Goal: Task Accomplishment & Management: Use online tool/utility

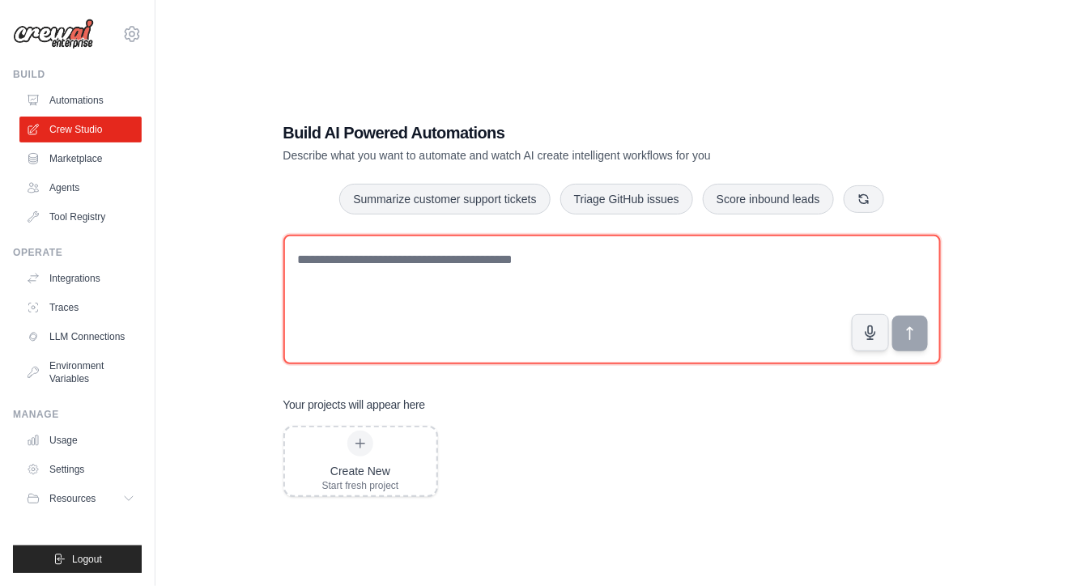
click at [558, 265] on textarea at bounding box center [611, 300] width 657 height 130
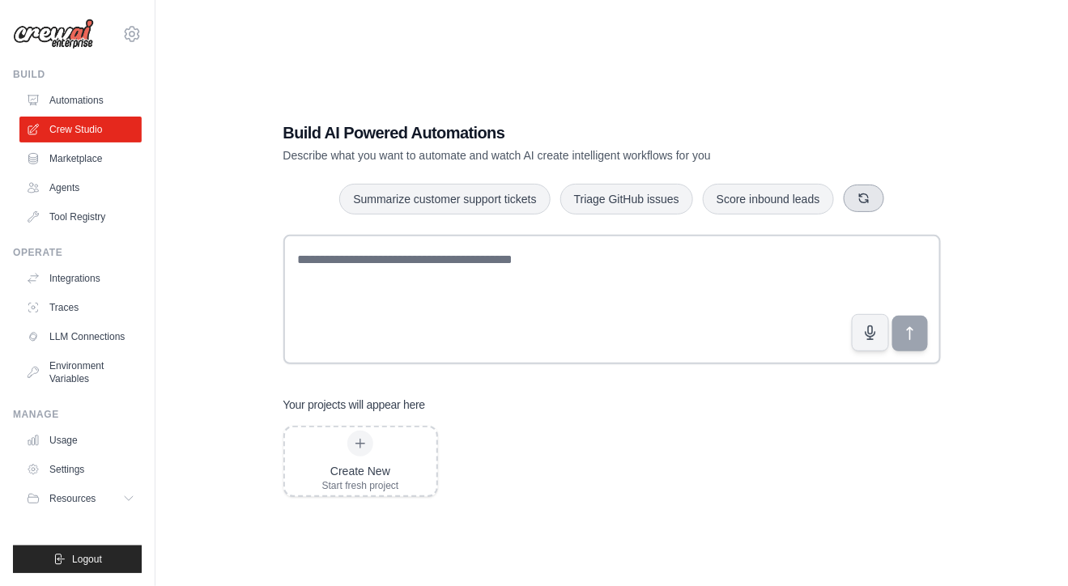
click at [865, 198] on icon "button" at bounding box center [863, 198] width 13 height 13
click at [786, 209] on button "Automate social media posting" at bounding box center [755, 198] width 182 height 31
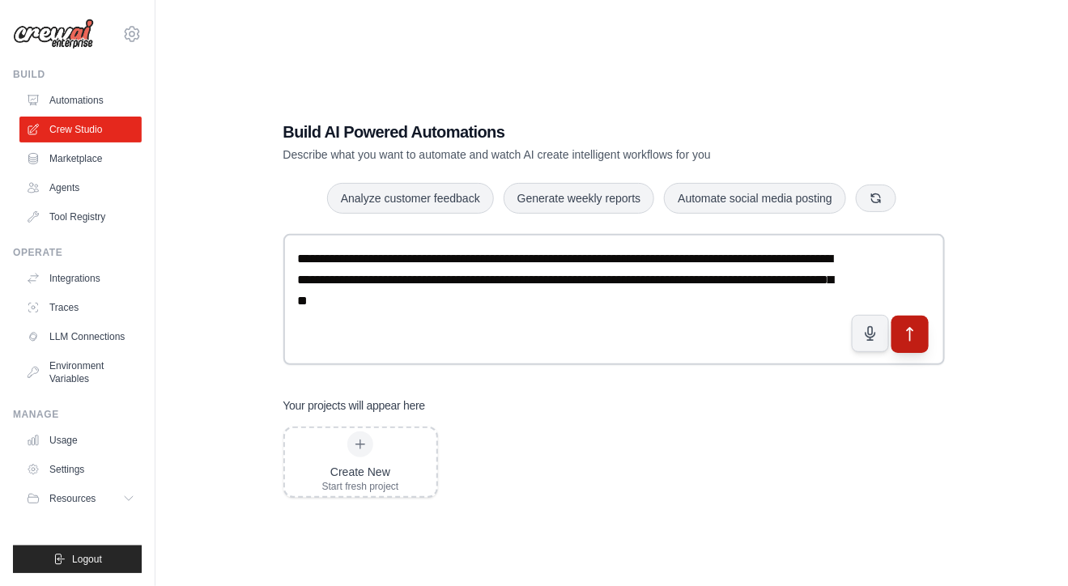
click at [911, 340] on icon "submit" at bounding box center [909, 333] width 17 height 17
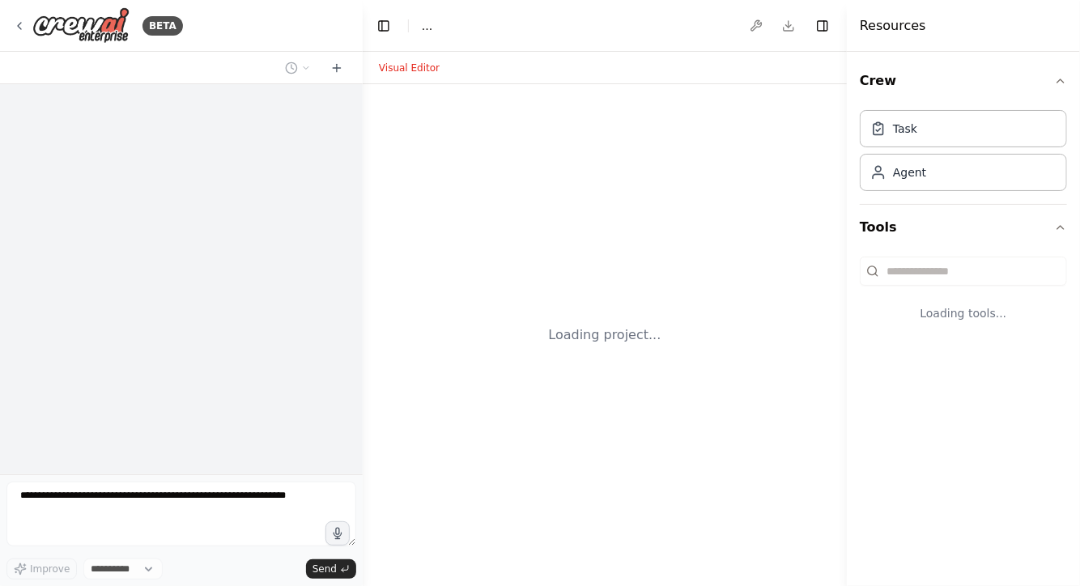
select select "****"
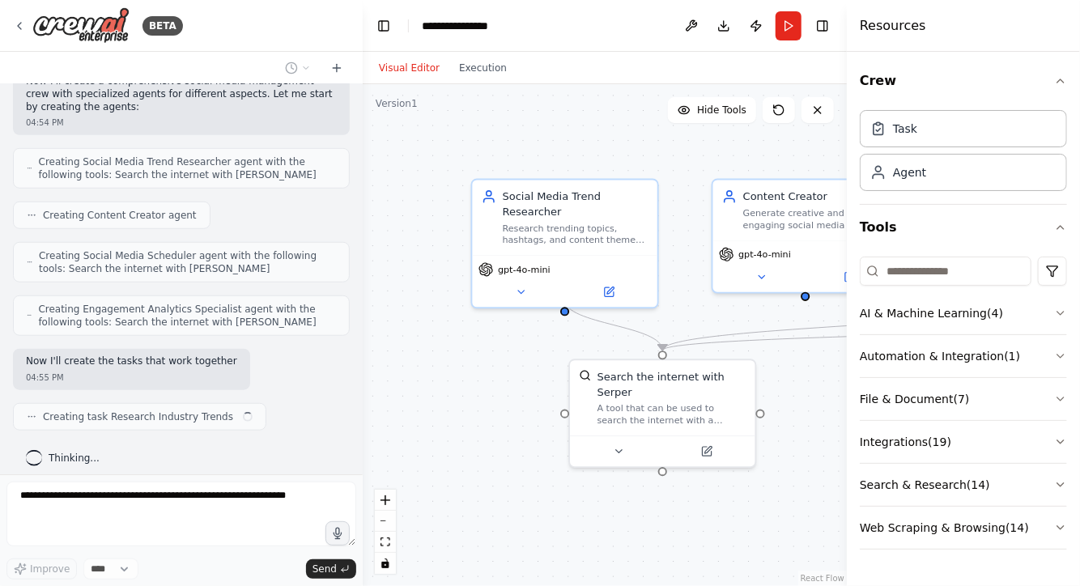
scroll to position [550, 0]
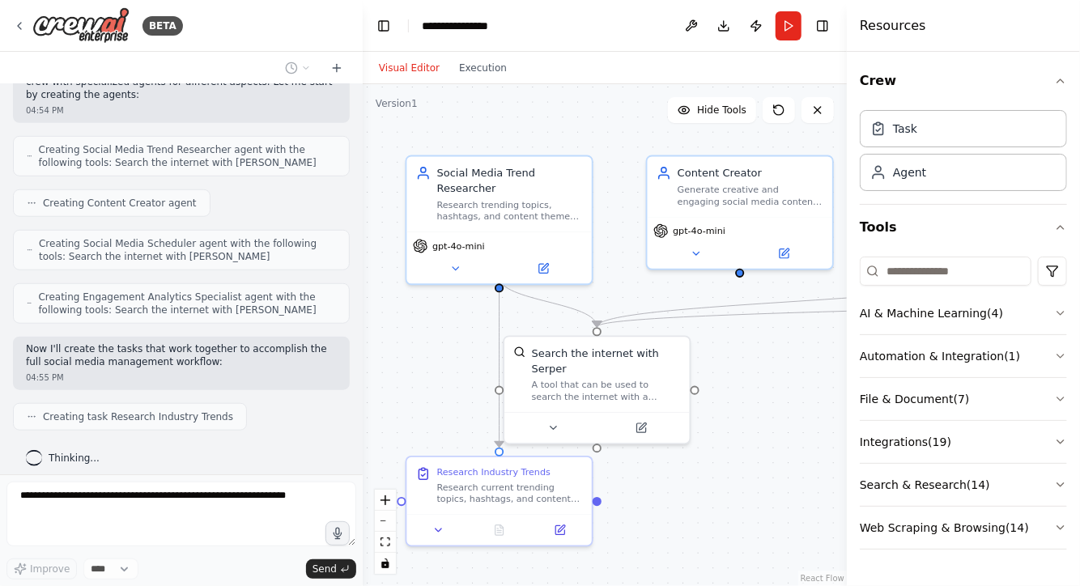
drag, startPoint x: 502, startPoint y: 417, endPoint x: 436, endPoint y: 394, distance: 69.4
click at [436, 394] on div ".deletable-edge-delete-btn { width: 20px; height: 20px; border: 0px solid #ffff…" at bounding box center [605, 335] width 484 height 502
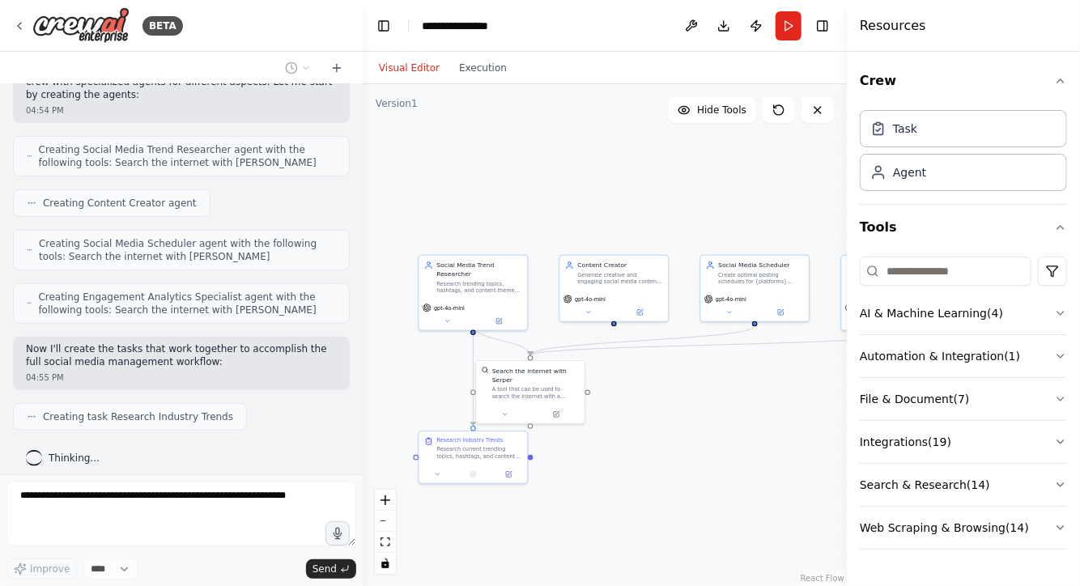
scroll to position [589, 0]
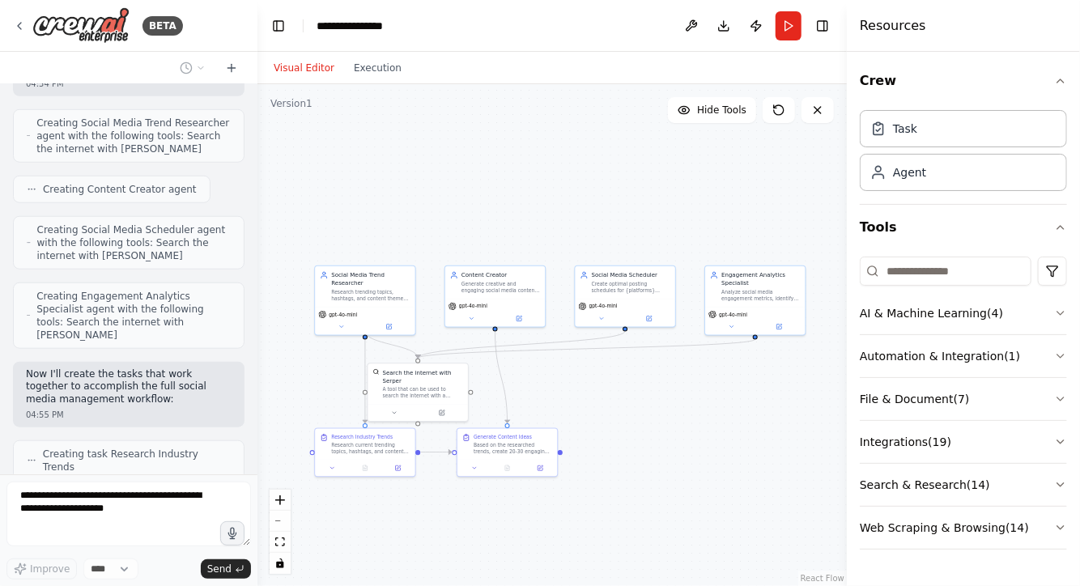
drag, startPoint x: 361, startPoint y: 274, endPoint x: 259, endPoint y: 275, distance: 102.0
click at [259, 275] on div "BETA Create a crew that schedules and publishes social media content across mul…" at bounding box center [540, 293] width 1080 height 586
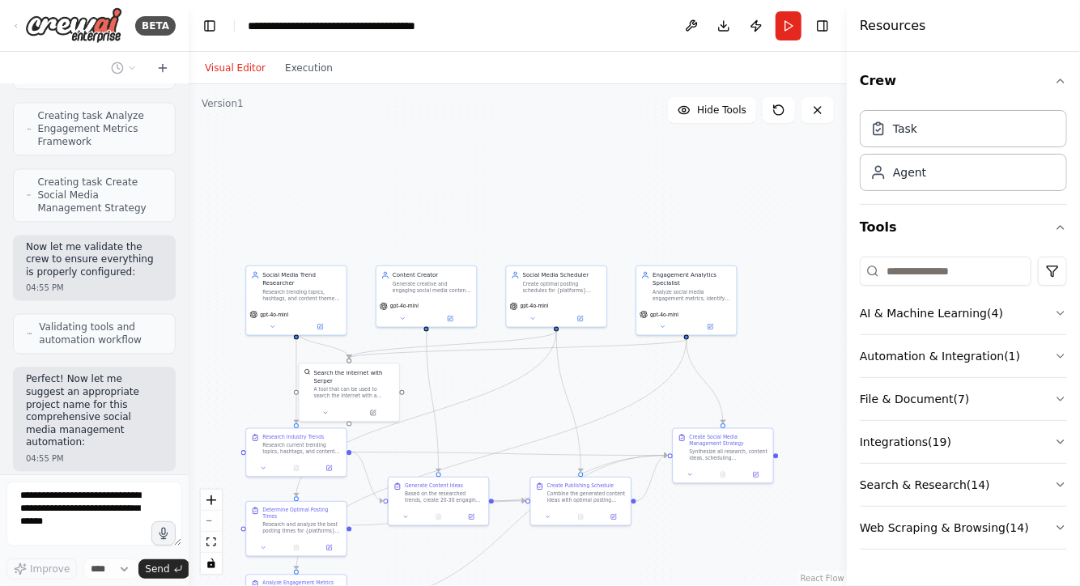
scroll to position [1563, 0]
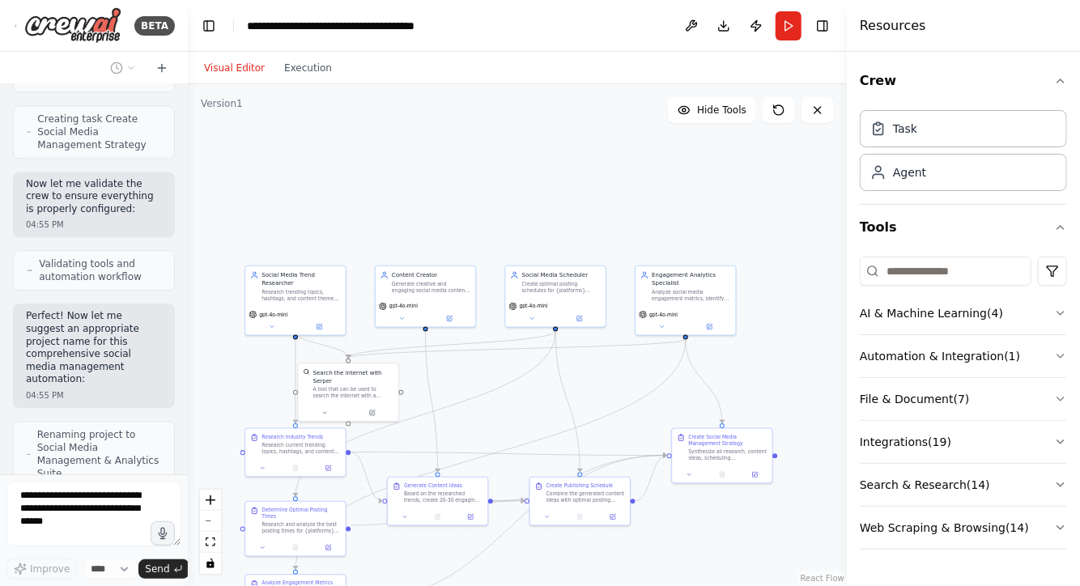
drag, startPoint x: 255, startPoint y: 185, endPoint x: 188, endPoint y: 176, distance: 67.8
click at [188, 176] on div "BETA Create a crew that schedules and publishes social media content across mul…" at bounding box center [540, 293] width 1080 height 586
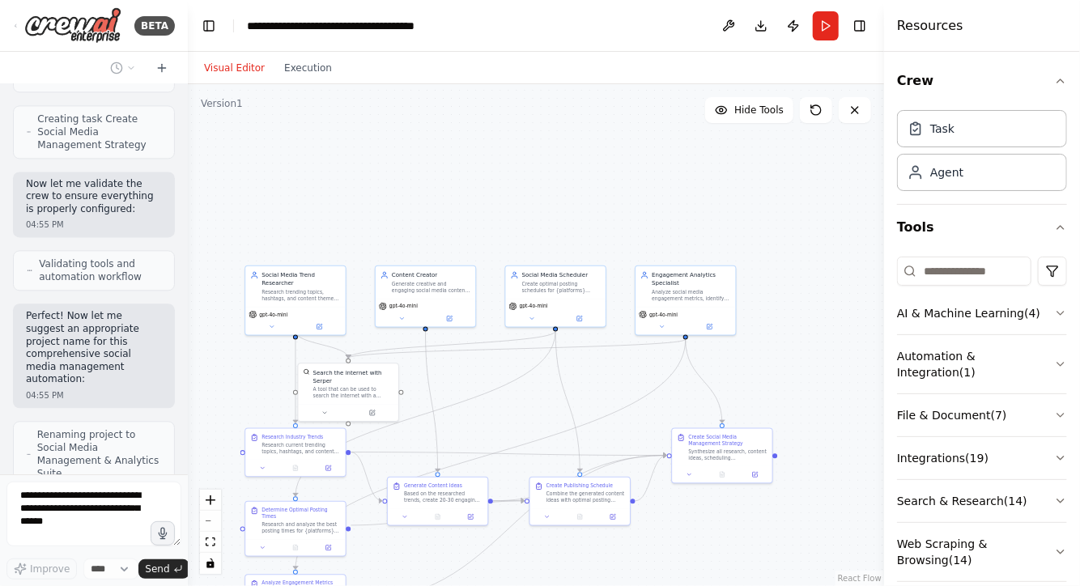
drag, startPoint x: 848, startPoint y: 177, endPoint x: 884, endPoint y: 176, distance: 36.4
click at [884, 176] on div at bounding box center [887, 293] width 6 height 586
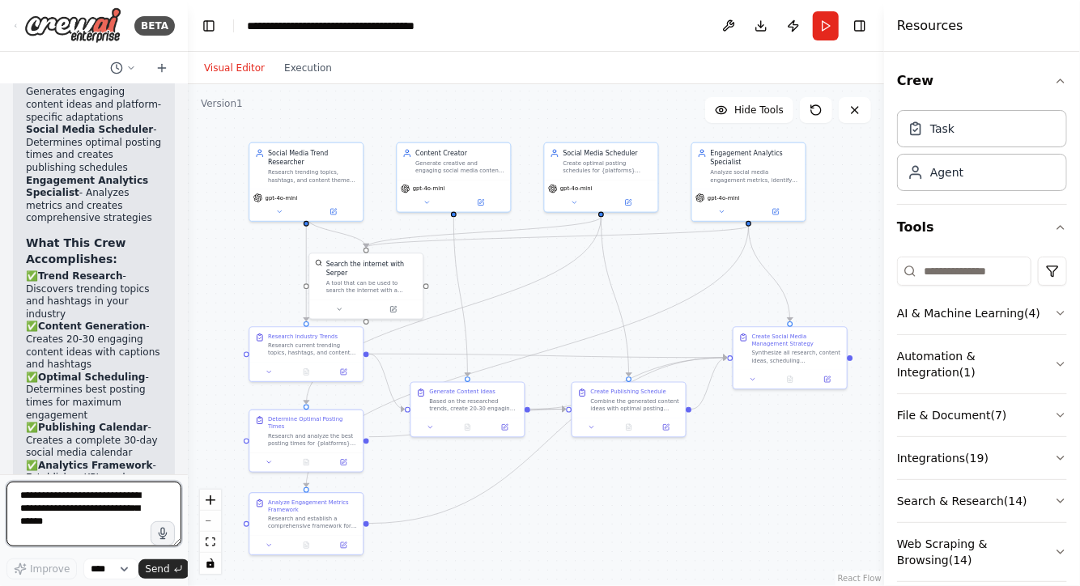
drag, startPoint x: 560, startPoint y: 240, endPoint x: 629, endPoint y: 103, distance: 153.2
click at [629, 103] on div ".deletable-edge-delete-btn { width: 20px; height: 20px; border: 0px solid #ffff…" at bounding box center [536, 335] width 696 height 502
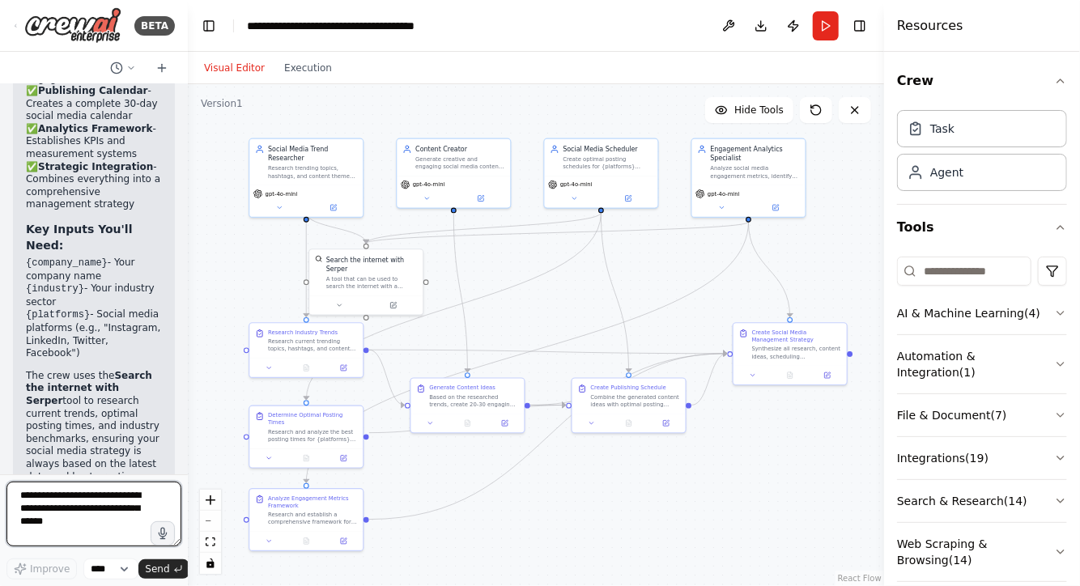
scroll to position [2592, 0]
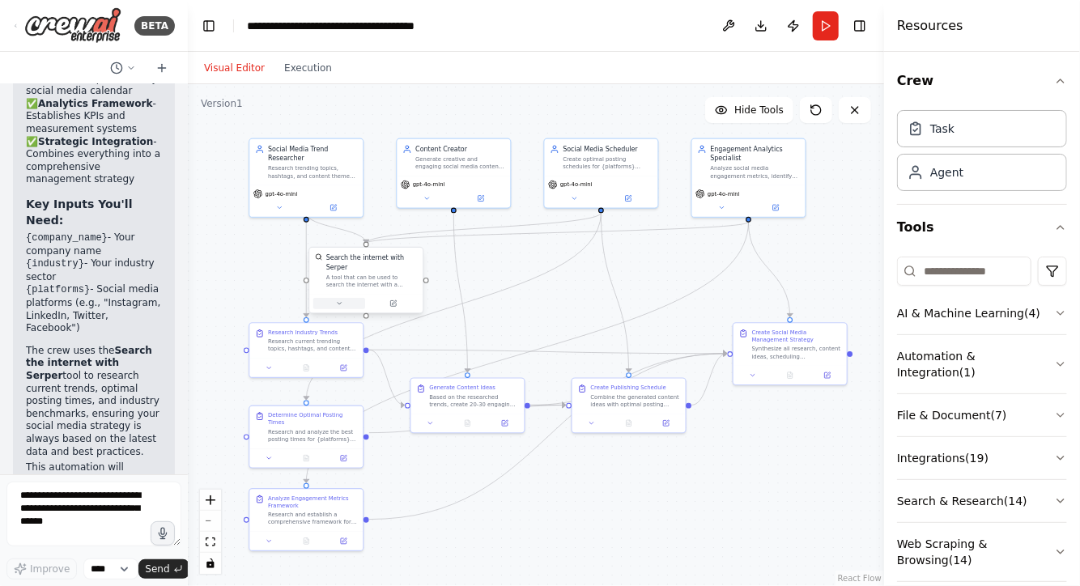
click at [339, 300] on icon at bounding box center [338, 303] width 7 height 7
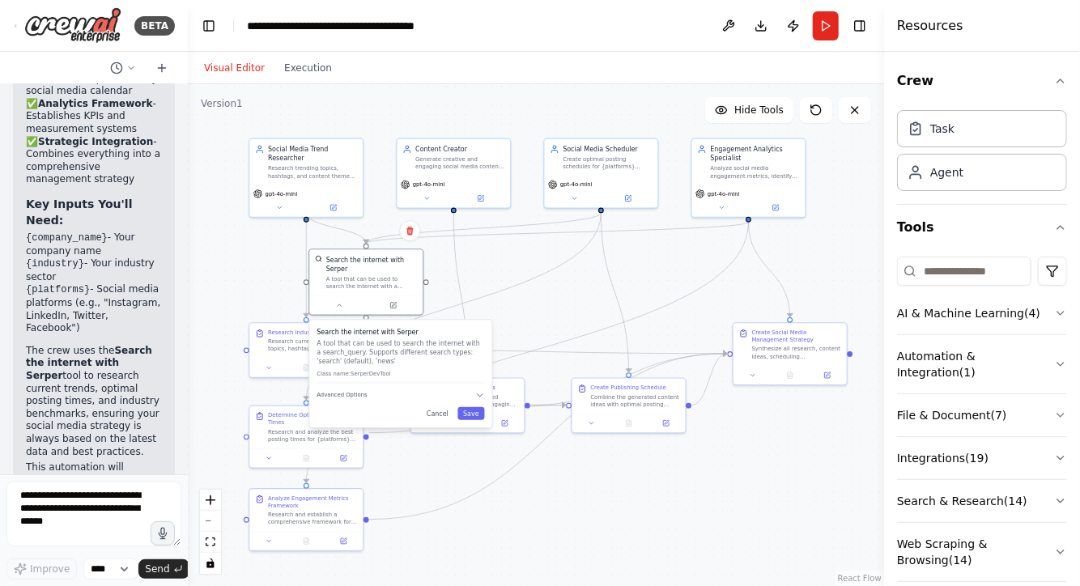
click at [508, 510] on div ".deletable-edge-delete-btn { width: 20px; height: 20px; border: 0px solid #ffff…" at bounding box center [536, 335] width 696 height 502
click at [764, 105] on span "Hide Tools" at bounding box center [758, 110] width 49 height 13
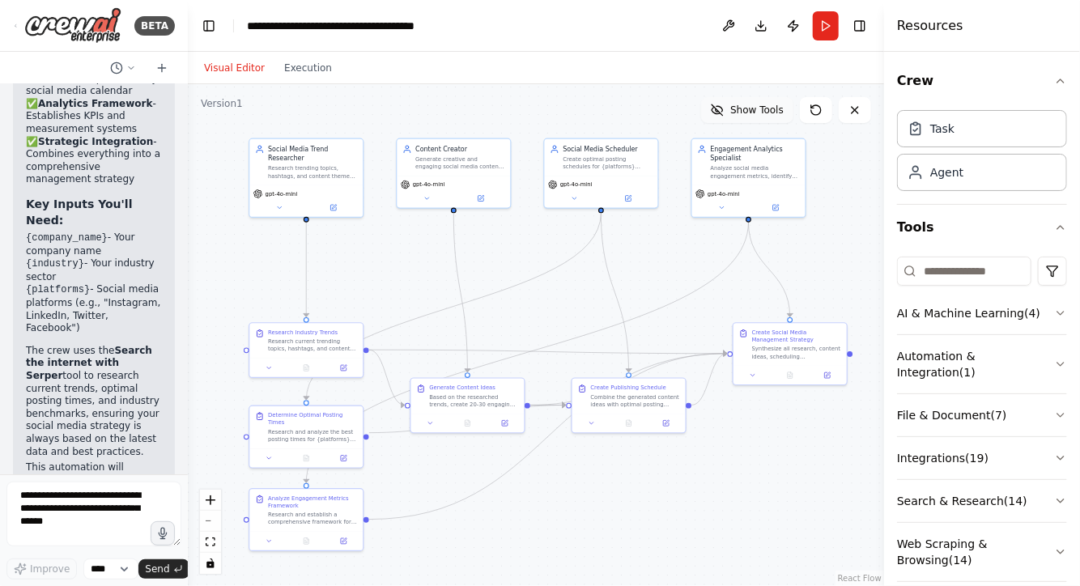
click at [764, 105] on span "Show Tools" at bounding box center [756, 110] width 53 height 13
click at [764, 105] on span "Hide Tools" at bounding box center [758, 110] width 49 height 13
click at [967, 172] on div "Agent" at bounding box center [982, 171] width 170 height 37
click at [927, 184] on div "Agent" at bounding box center [982, 171] width 170 height 37
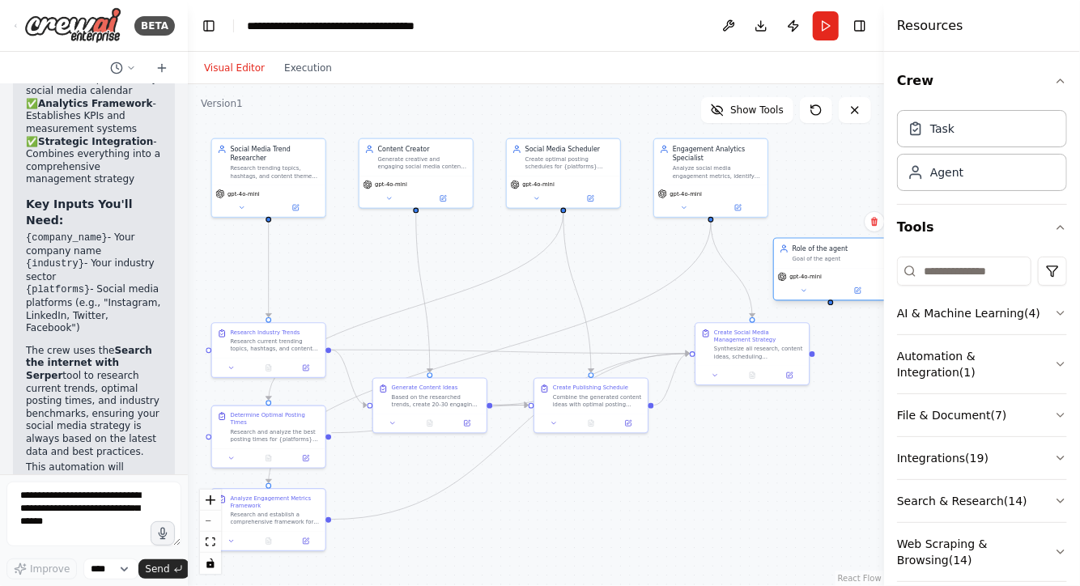
drag, startPoint x: 870, startPoint y: 261, endPoint x: 794, endPoint y: 259, distance: 76.1
click at [794, 259] on div "Goal of the agent" at bounding box center [837, 258] width 89 height 7
click at [876, 223] on icon at bounding box center [874, 221] width 6 height 9
click at [844, 226] on button "Confirm" at bounding box center [828, 221] width 57 height 19
click at [1064, 313] on icon "button" at bounding box center [1060, 313] width 13 height 13
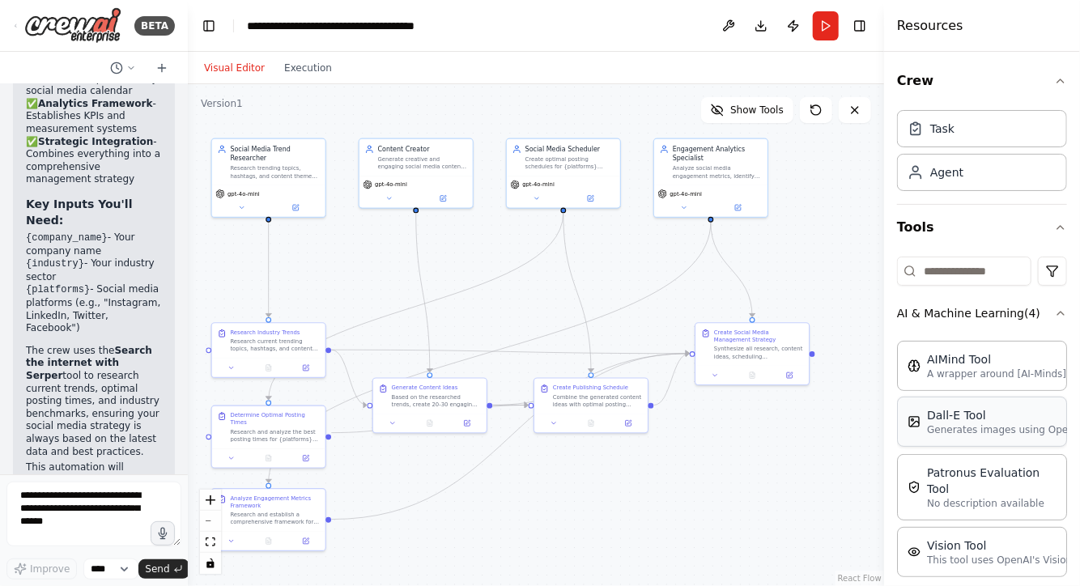
scroll to position [270, 0]
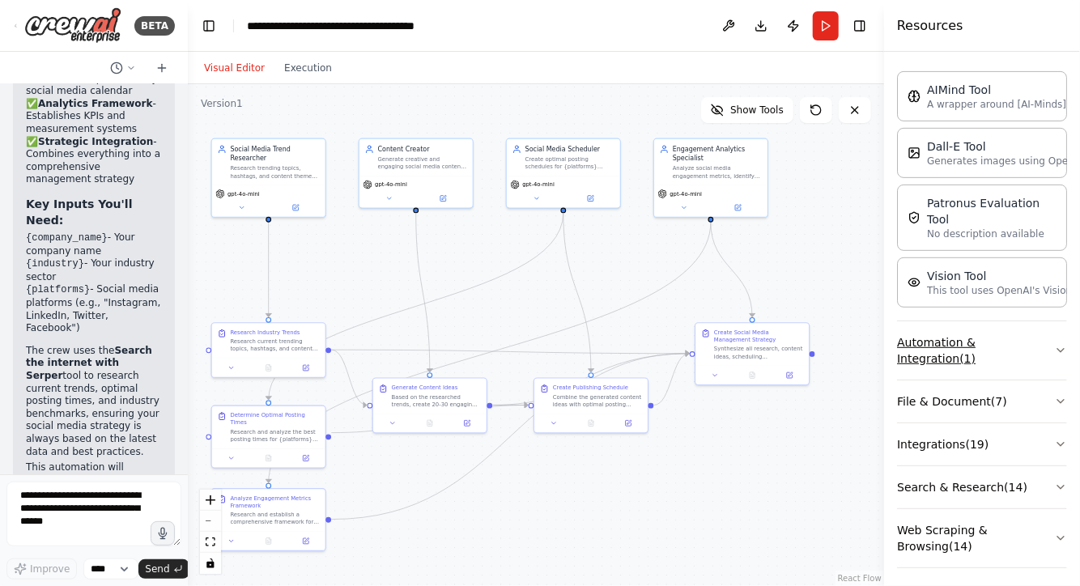
click at [1054, 345] on icon "button" at bounding box center [1060, 350] width 13 height 13
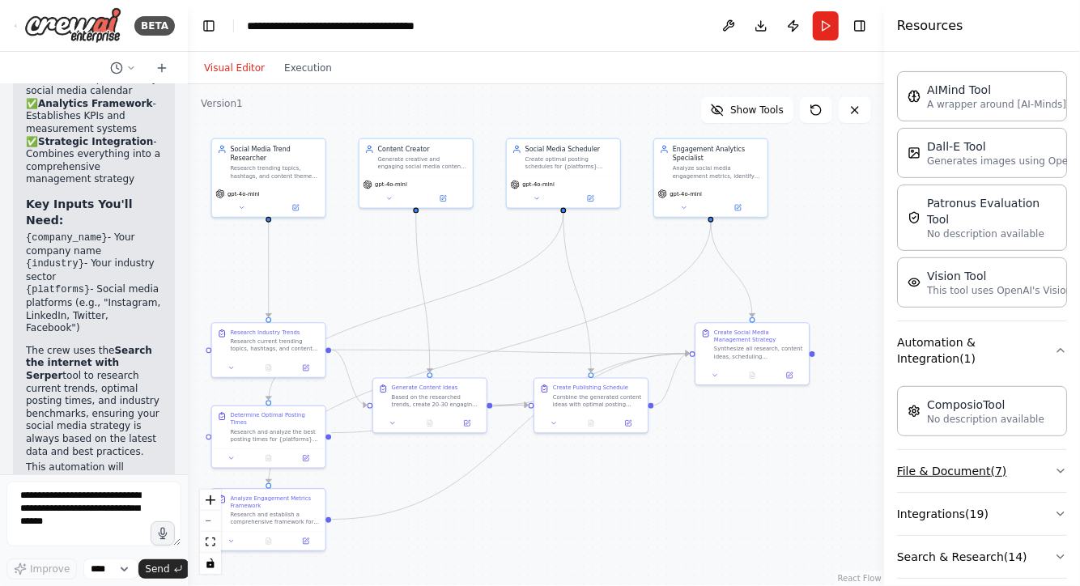
click at [1054, 465] on icon "button" at bounding box center [1060, 471] width 13 height 13
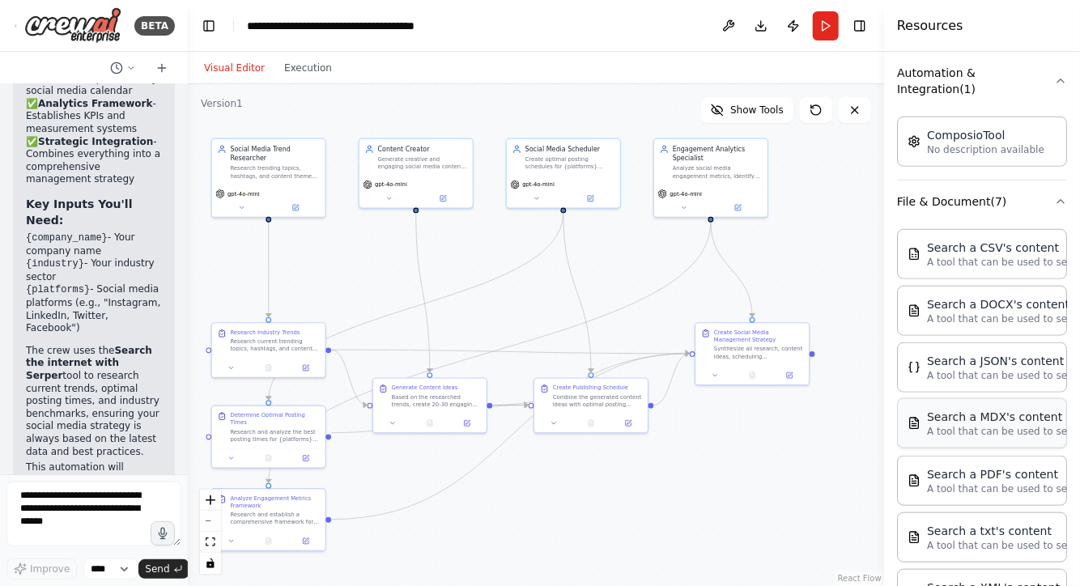
scroll to position [742, 0]
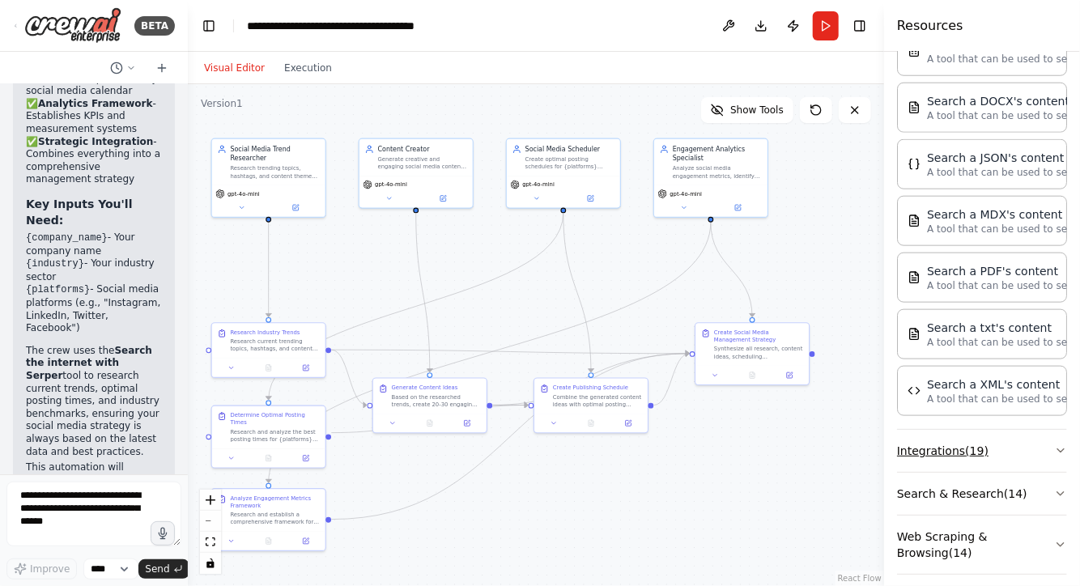
click at [1057, 449] on icon "button" at bounding box center [1060, 450] width 6 height 3
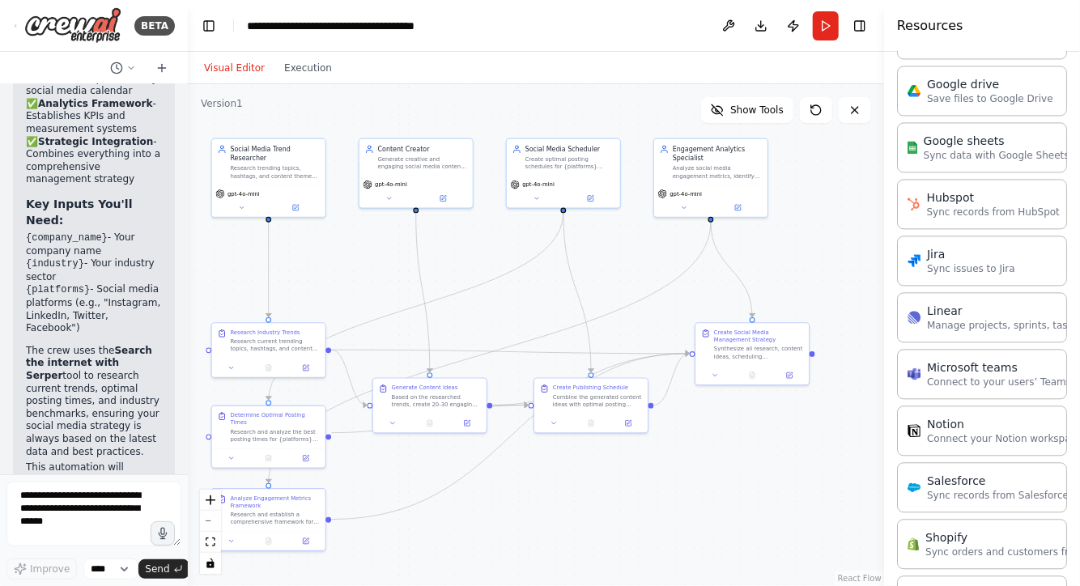
scroll to position [1818, 0]
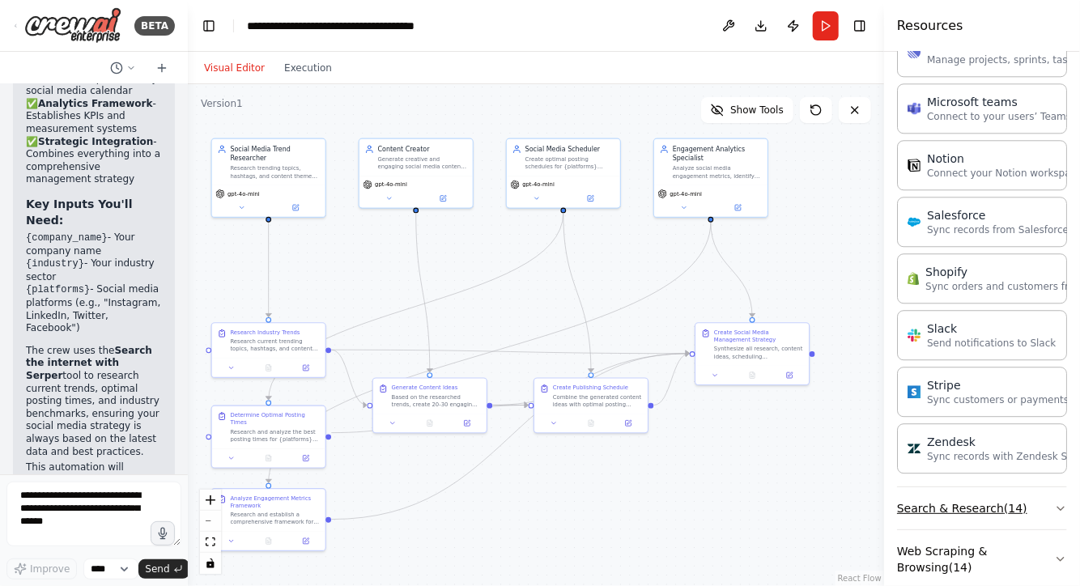
click at [996, 487] on button "Search & Research ( 14 )" at bounding box center [982, 508] width 170 height 42
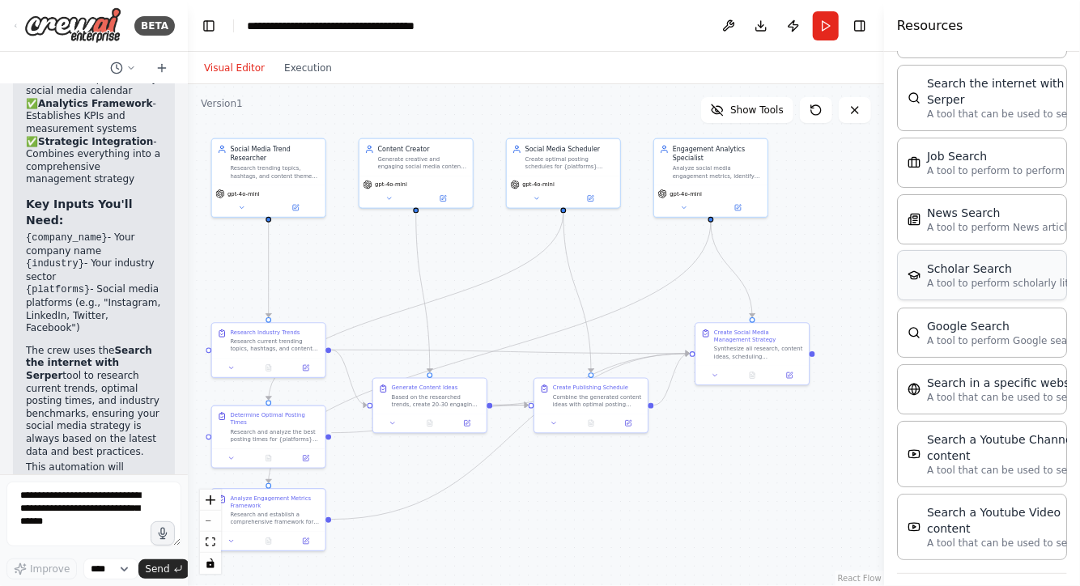
scroll to position [2630, 0]
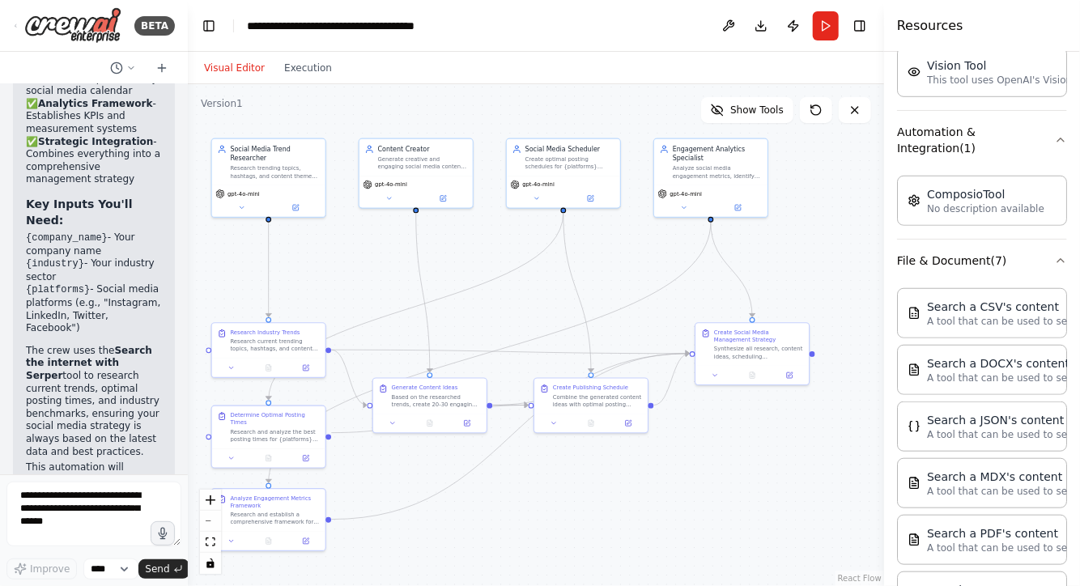
scroll to position [0, 0]
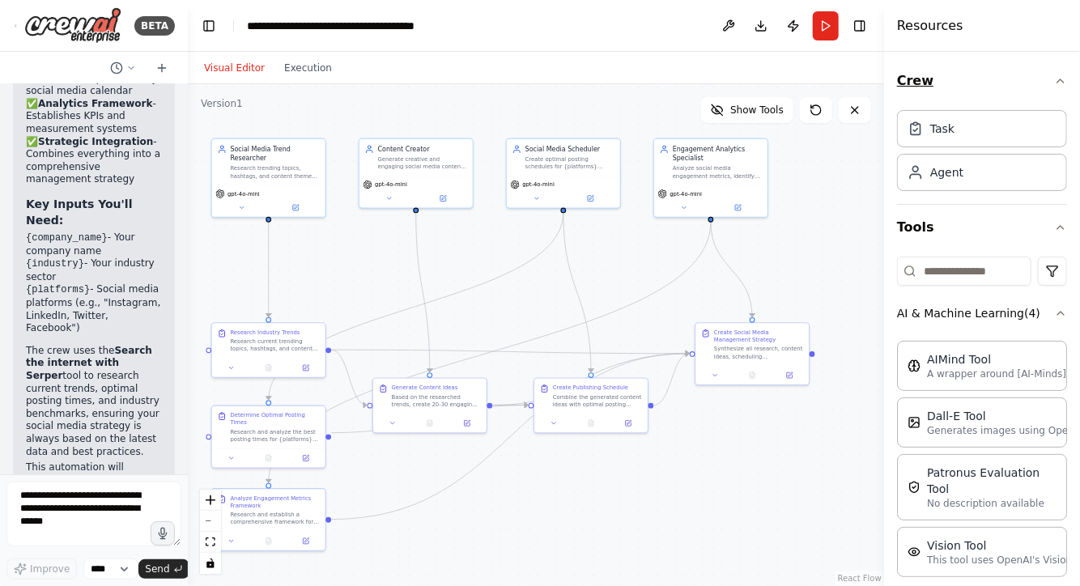
click at [1054, 85] on icon "button" at bounding box center [1060, 80] width 13 height 13
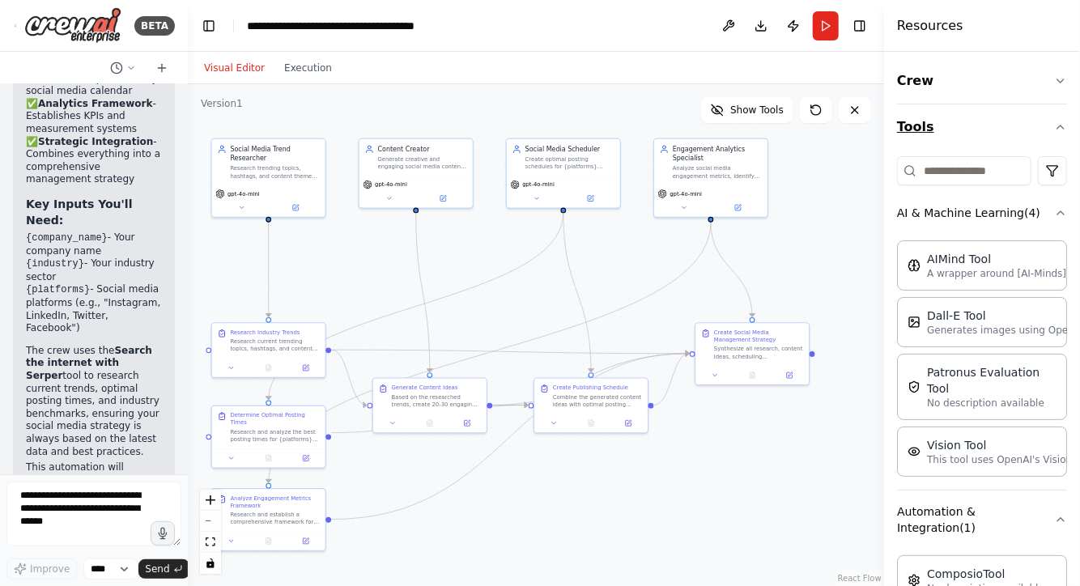
click at [1054, 123] on icon "button" at bounding box center [1060, 127] width 13 height 13
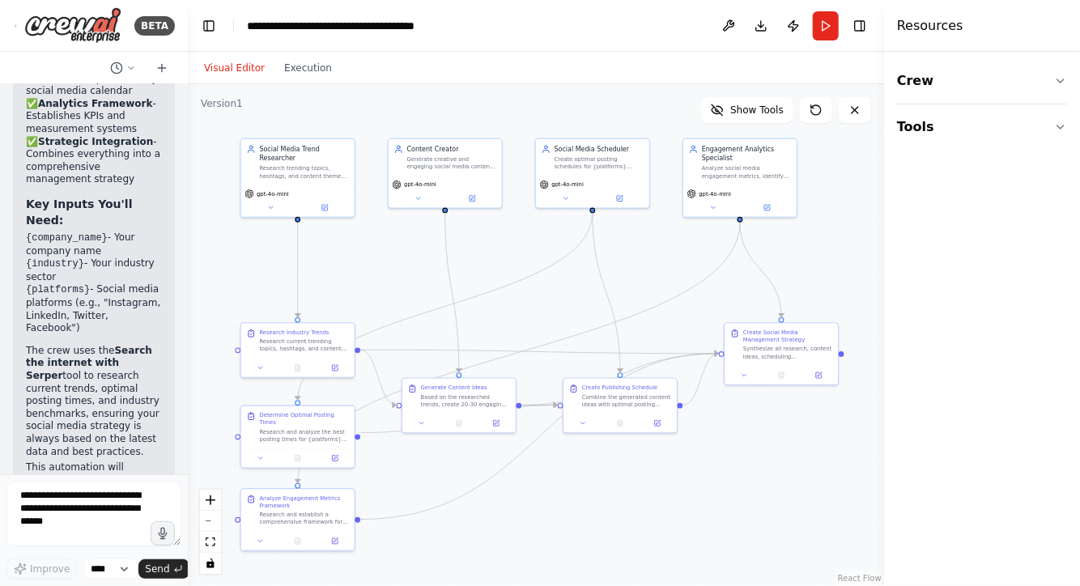
drag, startPoint x: 461, startPoint y: 539, endPoint x: 491, endPoint y: 539, distance: 29.1
click at [491, 539] on div ".deletable-edge-delete-btn { width: 20px; height: 20px; border: 0px solid #ffff…" at bounding box center [536, 335] width 696 height 502
click at [291, 69] on button "Execution" at bounding box center [307, 67] width 67 height 19
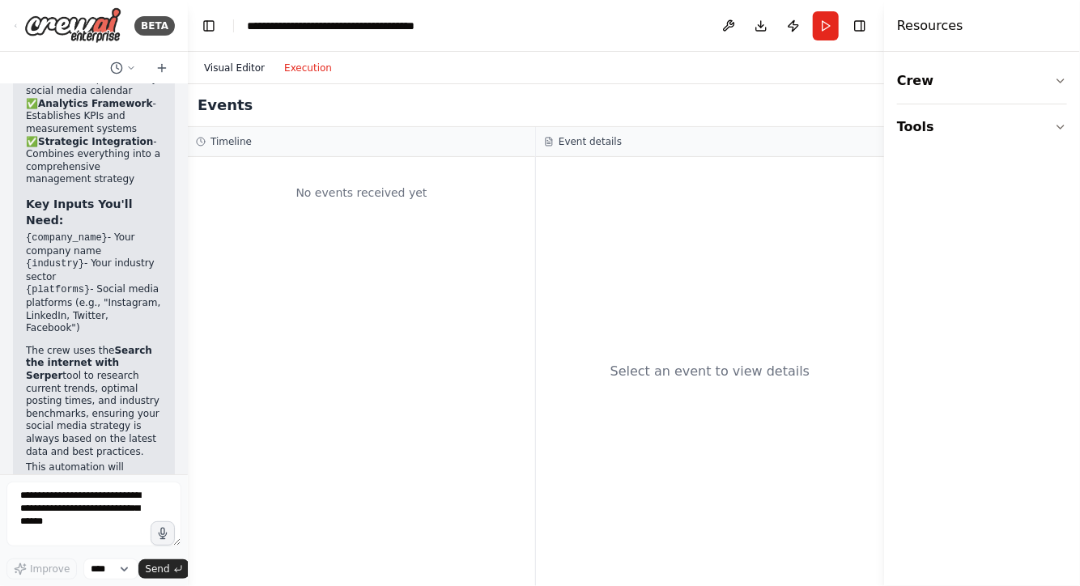
click at [219, 58] on button "Visual Editor" at bounding box center [234, 67] width 80 height 19
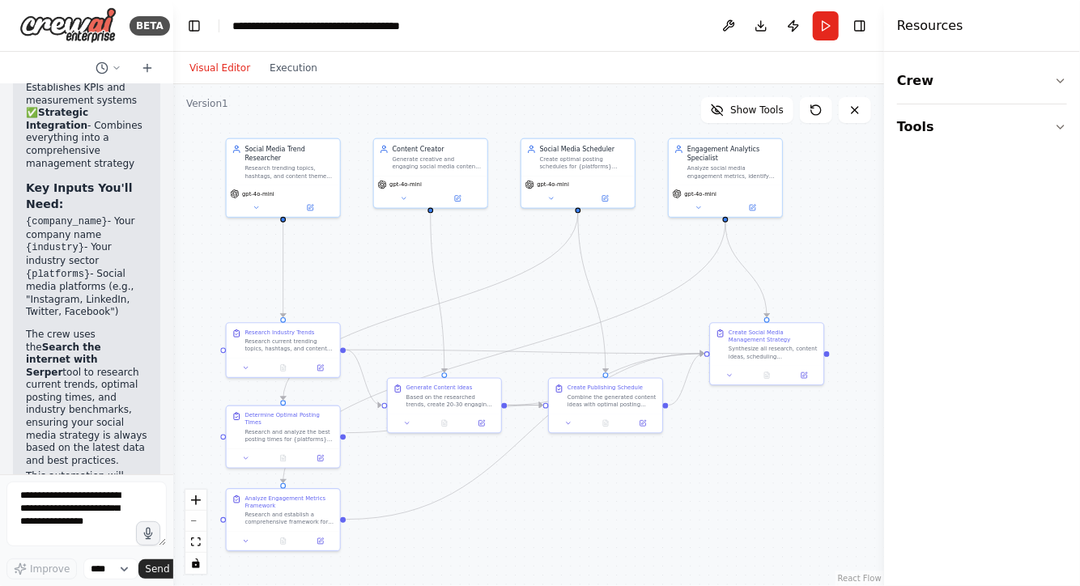
scroll to position [2876, 0]
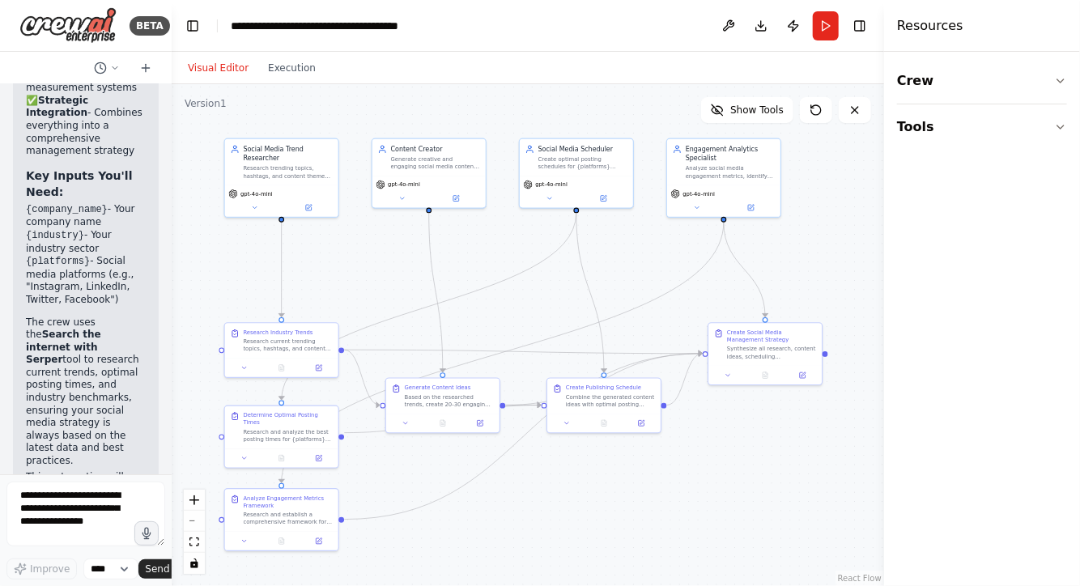
drag, startPoint x: 186, startPoint y: 389, endPoint x: 172, endPoint y: 389, distance: 14.6
click at [172, 389] on div "BETA Create a crew that schedules and publishes social media content across mul…" at bounding box center [540, 293] width 1080 height 586
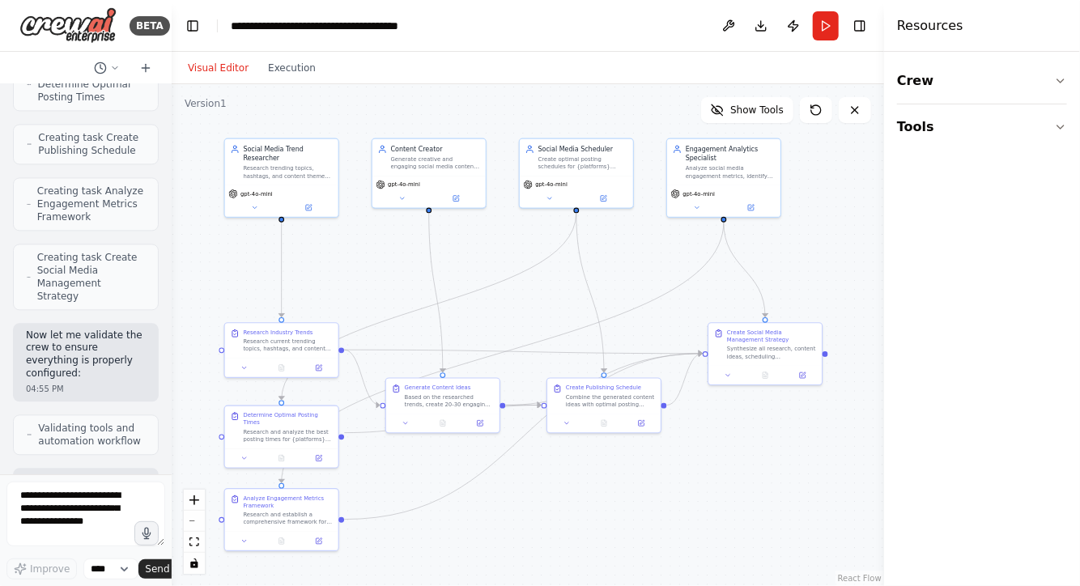
scroll to position [1797, 0]
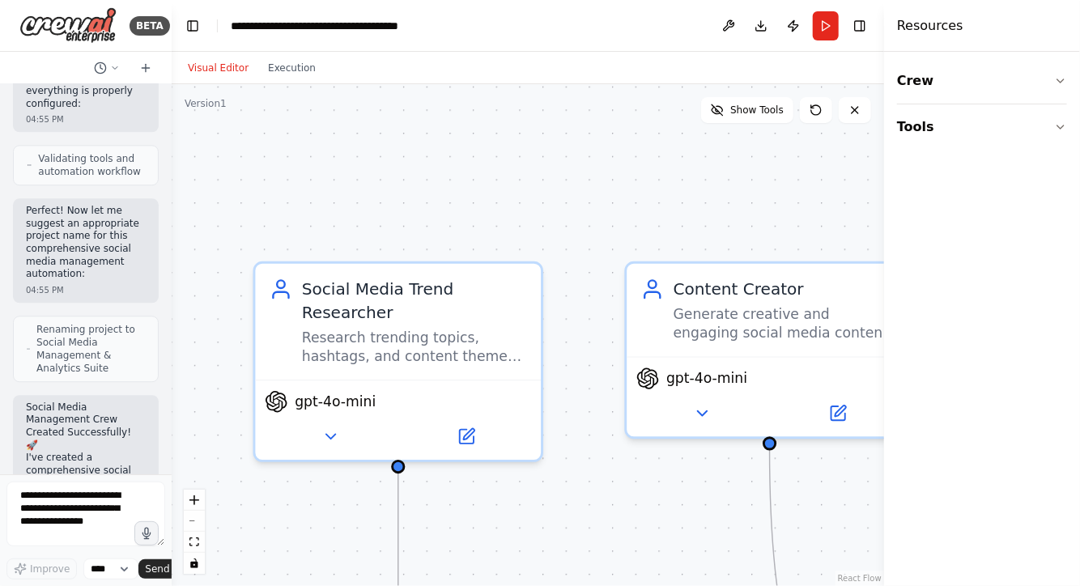
drag, startPoint x: 388, startPoint y: 271, endPoint x: 504, endPoint y: 530, distance: 283.8
click at [504, 530] on div ".deletable-edge-delete-btn { width: 20px; height: 20px; border: 0px solid #ffff…" at bounding box center [528, 335] width 712 height 502
click at [504, 529] on div ".deletable-edge-delete-btn { width: 20px; height: 20px; border: 0px solid #ffff…" at bounding box center [528, 335] width 712 height 502
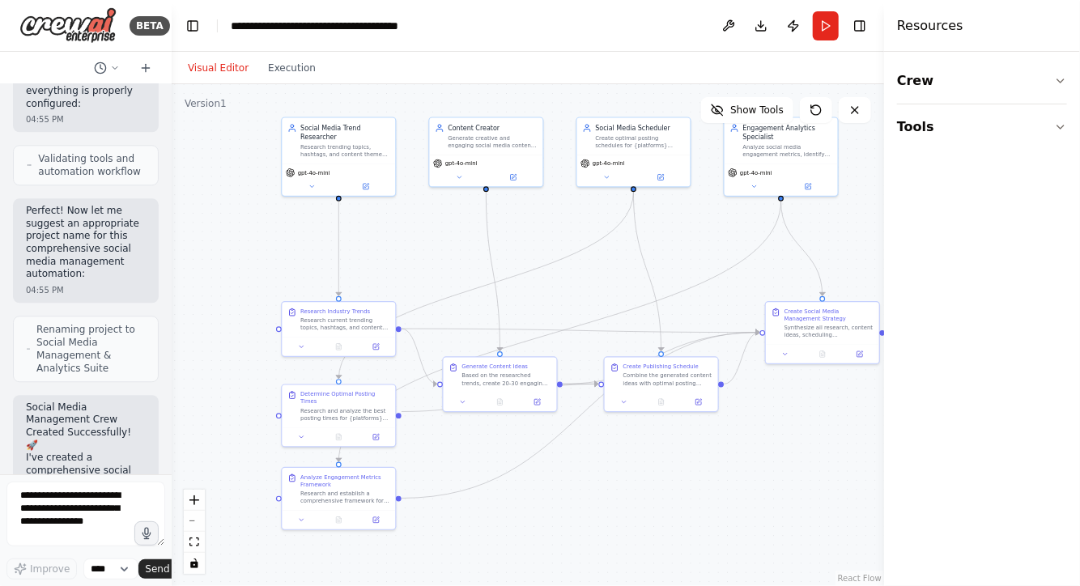
drag, startPoint x: 476, startPoint y: 424, endPoint x: 407, endPoint y: 288, distance: 152.4
click at [407, 288] on div ".deletable-edge-delete-btn { width: 20px; height: 20px; border: 0px solid #ffff…" at bounding box center [528, 335] width 712 height 502
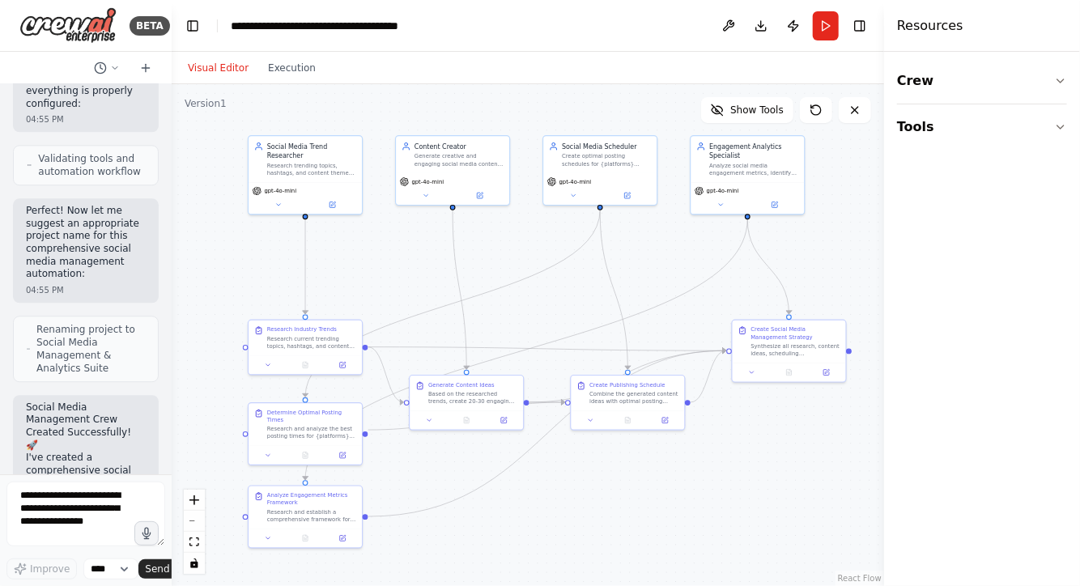
drag, startPoint x: 686, startPoint y: 515, endPoint x: 619, endPoint y: 536, distance: 70.4
click at [619, 536] on div ".deletable-edge-delete-btn { width: 20px; height: 20px; border: 0px solid #ffff…" at bounding box center [528, 335] width 712 height 502
click at [829, 24] on button "Run" at bounding box center [826, 25] width 26 height 29
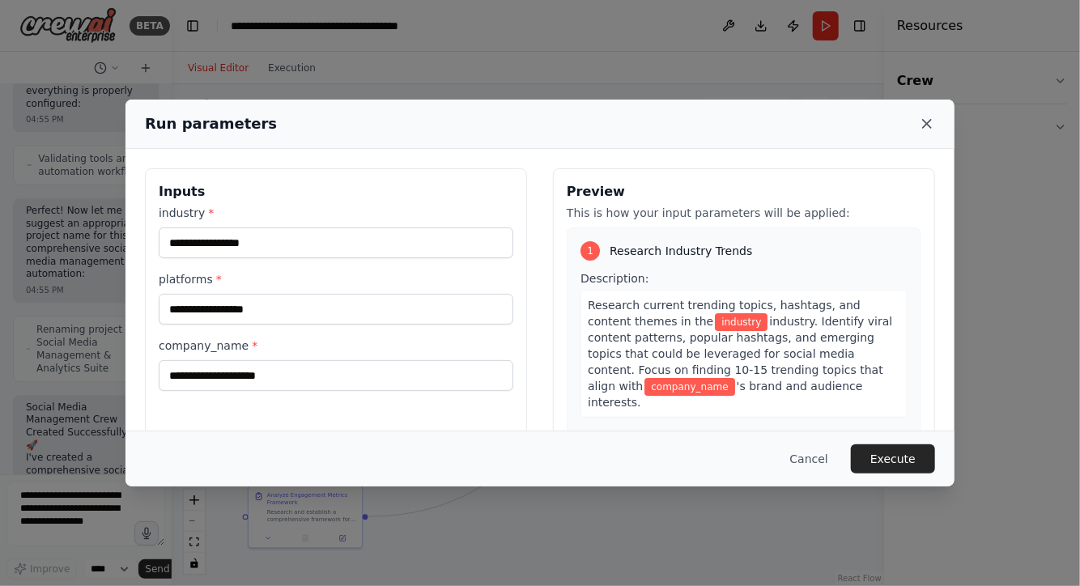
click at [928, 123] on icon at bounding box center [927, 124] width 8 height 8
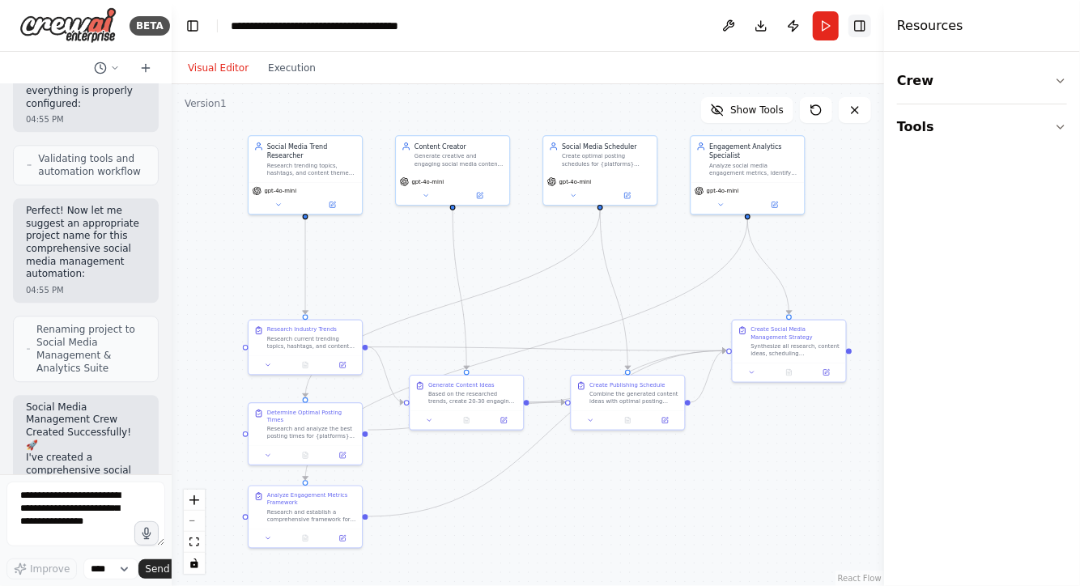
click at [857, 28] on button "Toggle Right Sidebar" at bounding box center [859, 26] width 23 height 23
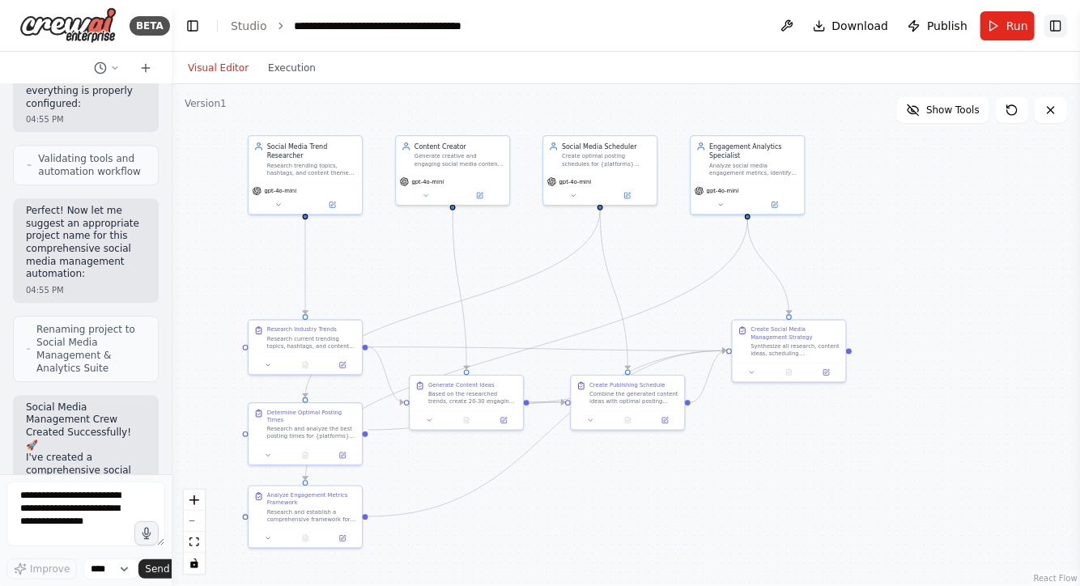
click at [1053, 29] on button "Toggle Right Sidebar" at bounding box center [1055, 26] width 23 height 23
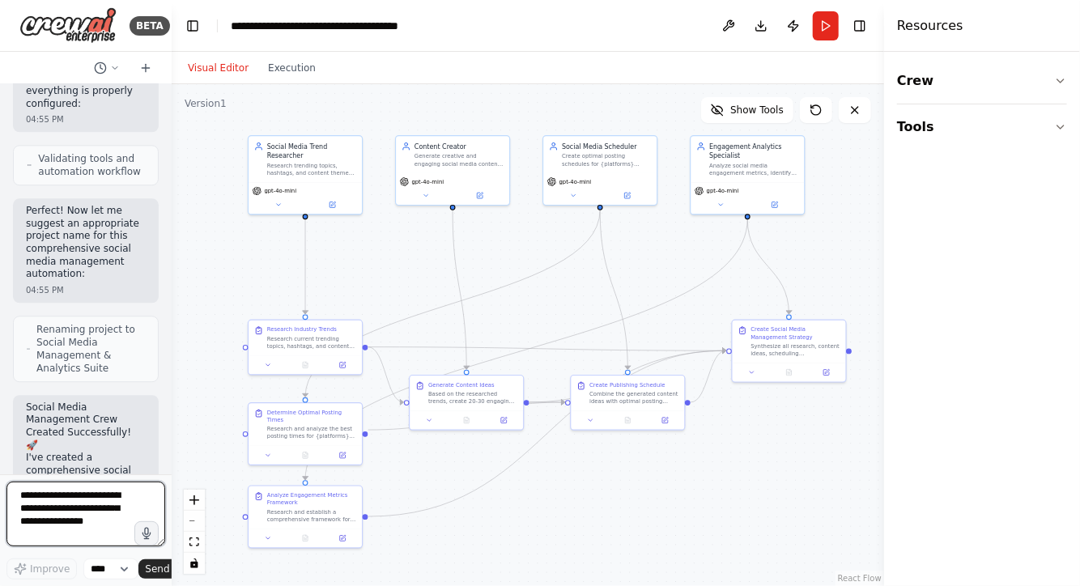
click at [67, 513] on textarea at bounding box center [85, 514] width 159 height 65
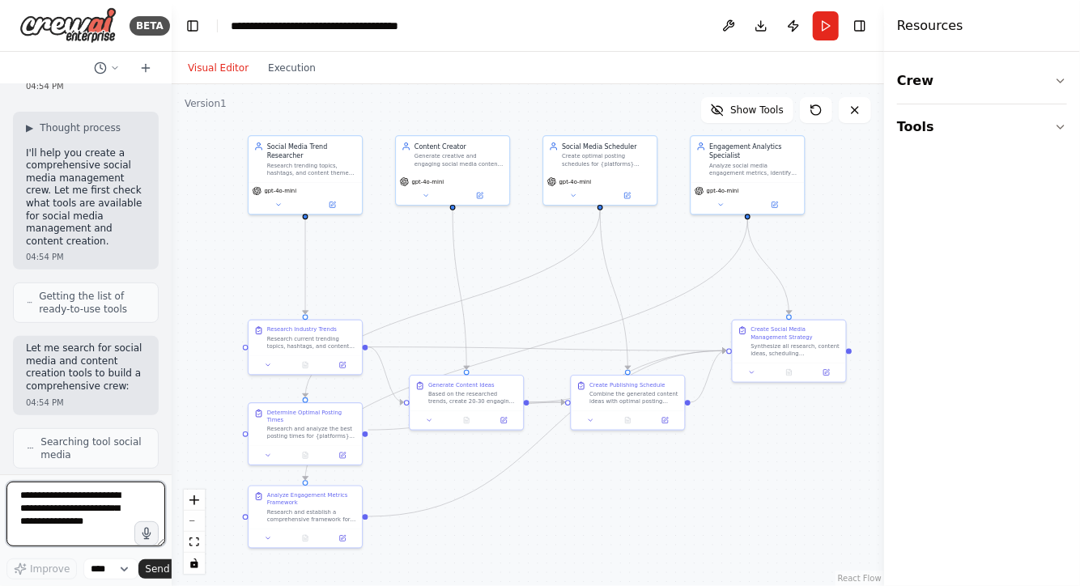
scroll to position [167, 0]
click at [724, 108] on icon at bounding box center [717, 110] width 13 height 13
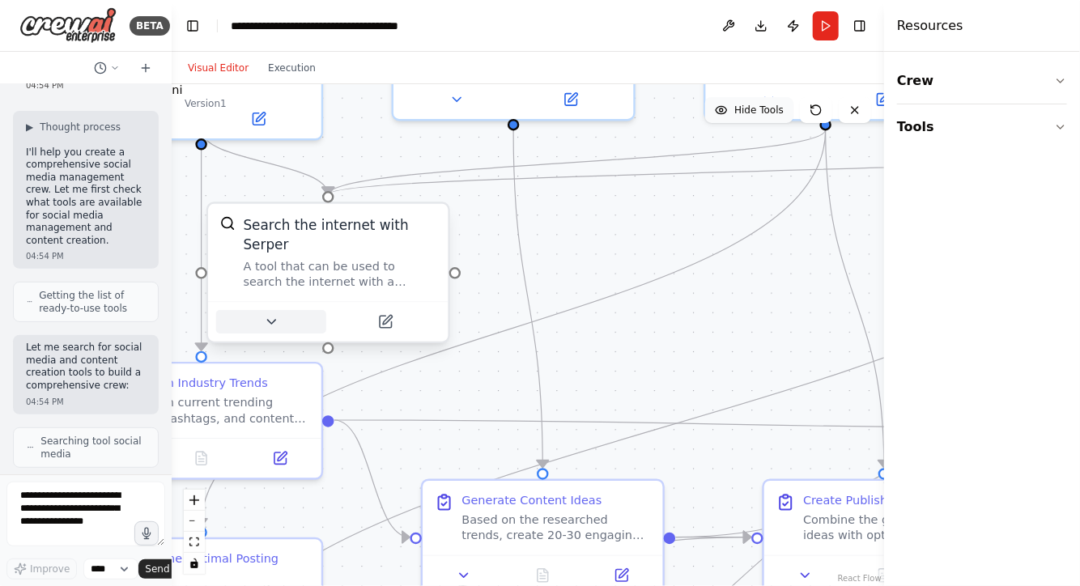
click at [268, 320] on icon at bounding box center [271, 322] width 8 height 4
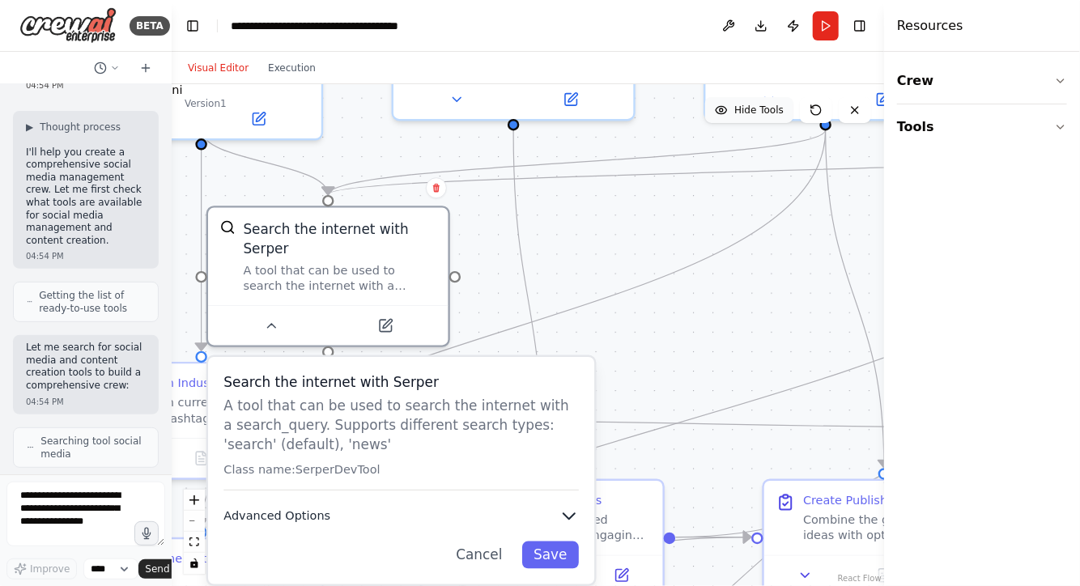
click at [569, 513] on icon "button" at bounding box center [568, 516] width 11 height 6
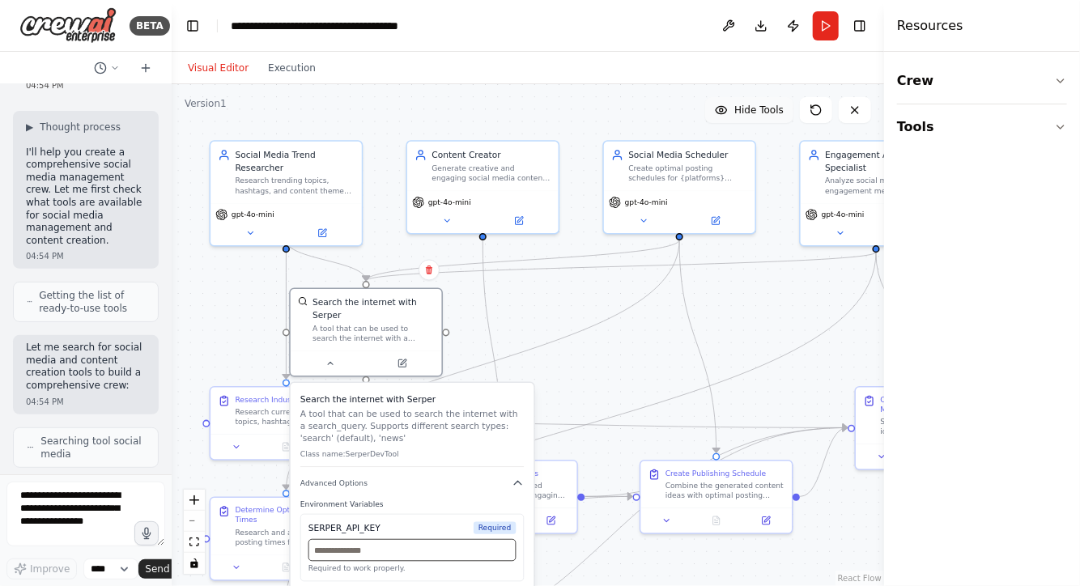
click at [372, 540] on input "text" at bounding box center [412, 550] width 208 height 22
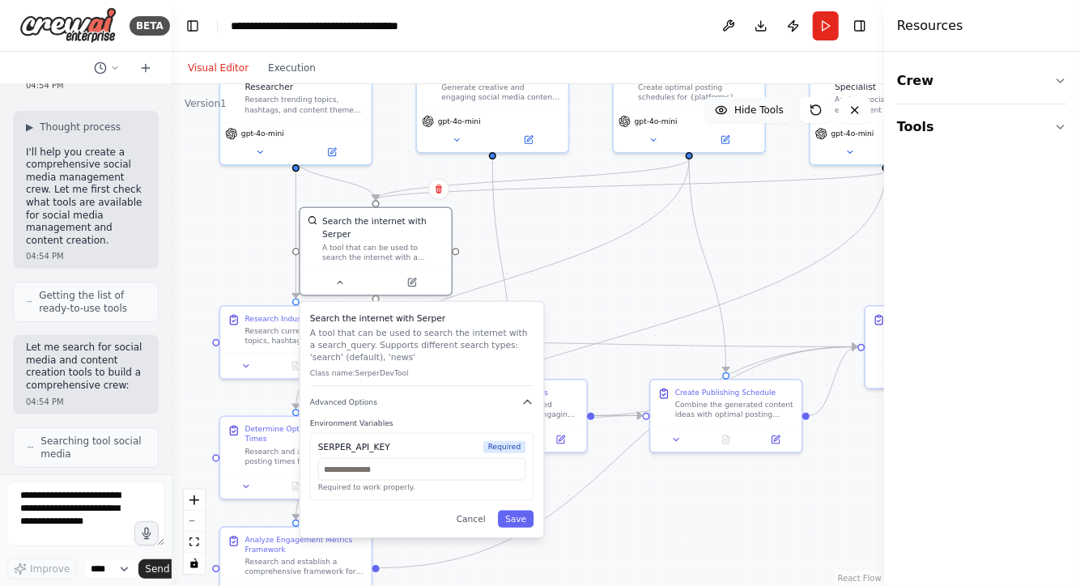
drag, startPoint x: 614, startPoint y: 408, endPoint x: 624, endPoint y: 327, distance: 81.5
click at [624, 327] on div ".deletable-edge-delete-btn { width: 20px; height: 20px; border: 0px solid #ffff…" at bounding box center [528, 335] width 712 height 502
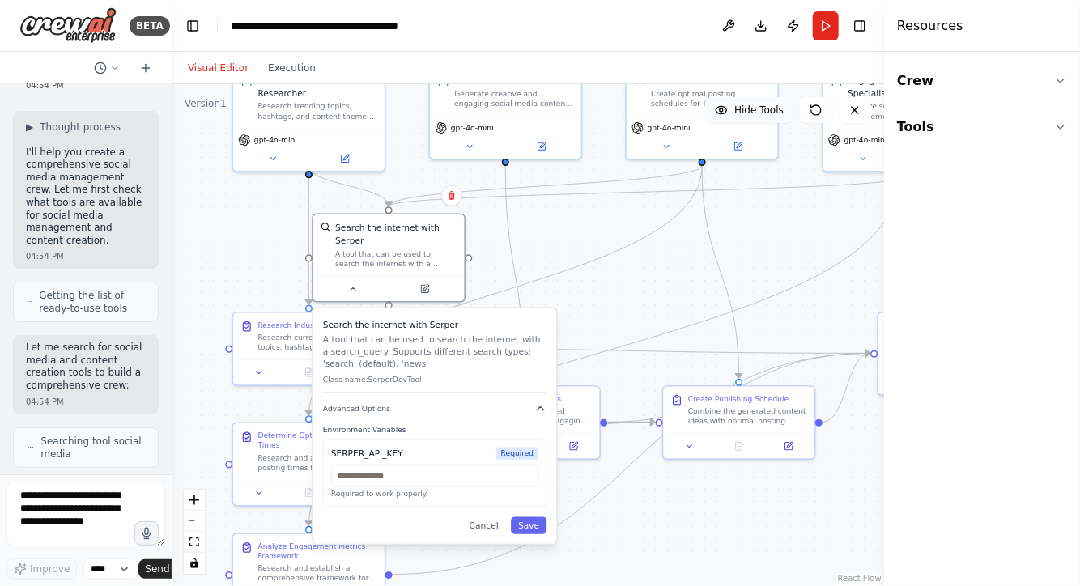
drag, startPoint x: 459, startPoint y: 245, endPoint x: 472, endPoint y: 251, distance: 14.5
click at [472, 251] on div ".deletable-edge-delete-btn { width: 20px; height: 20px; border: 0px solid #ffff…" at bounding box center [528, 335] width 712 height 502
click at [525, 254] on div ".deletable-edge-delete-btn { width: 20px; height: 20px; border: 0px solid #ffff…" at bounding box center [528, 335] width 712 height 502
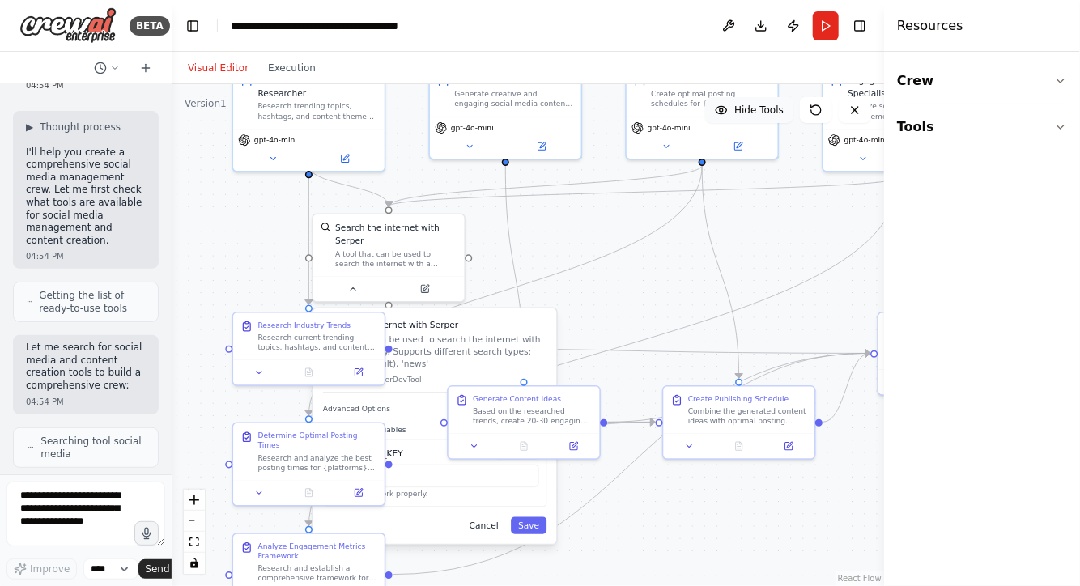
click at [487, 517] on button "Cancel" at bounding box center [484, 525] width 44 height 17
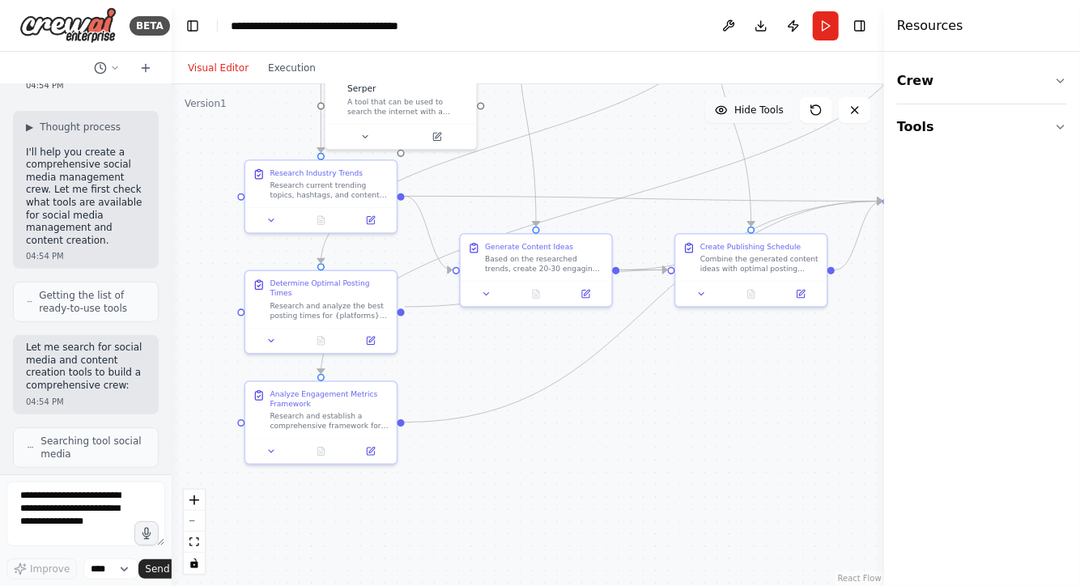
drag, startPoint x: 465, startPoint y: 525, endPoint x: 477, endPoint y: 373, distance: 152.7
click at [477, 373] on div ".deletable-edge-delete-btn { width: 20px; height: 20px; border: 0px solid #ffff…" at bounding box center [528, 335] width 712 height 502
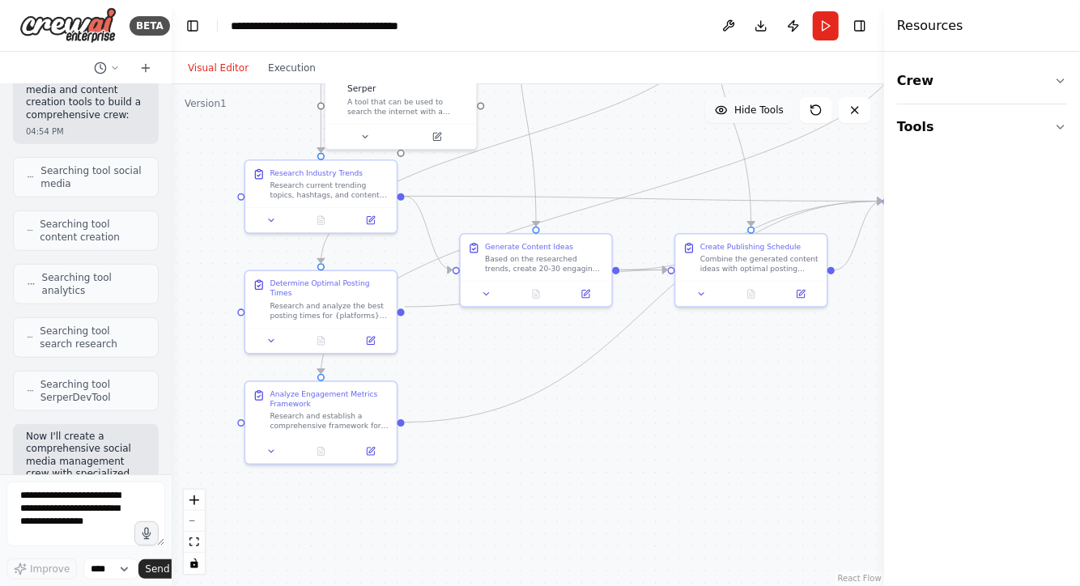
scroll to position [707, 0]
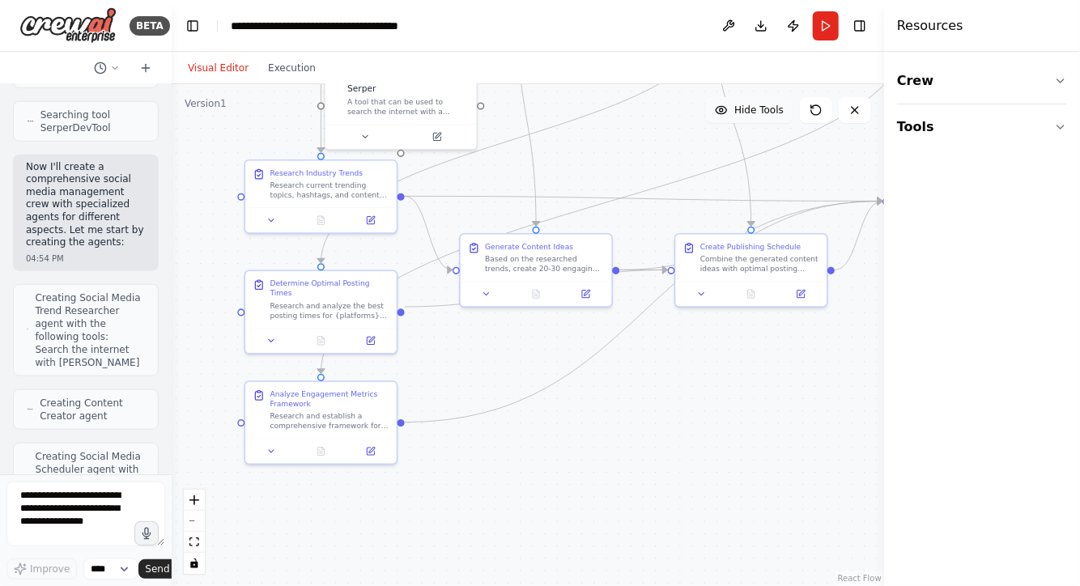
click at [102, 327] on span "Creating Social Media Trend Researcher agent with the following tools: Search t…" at bounding box center [90, 330] width 110 height 78
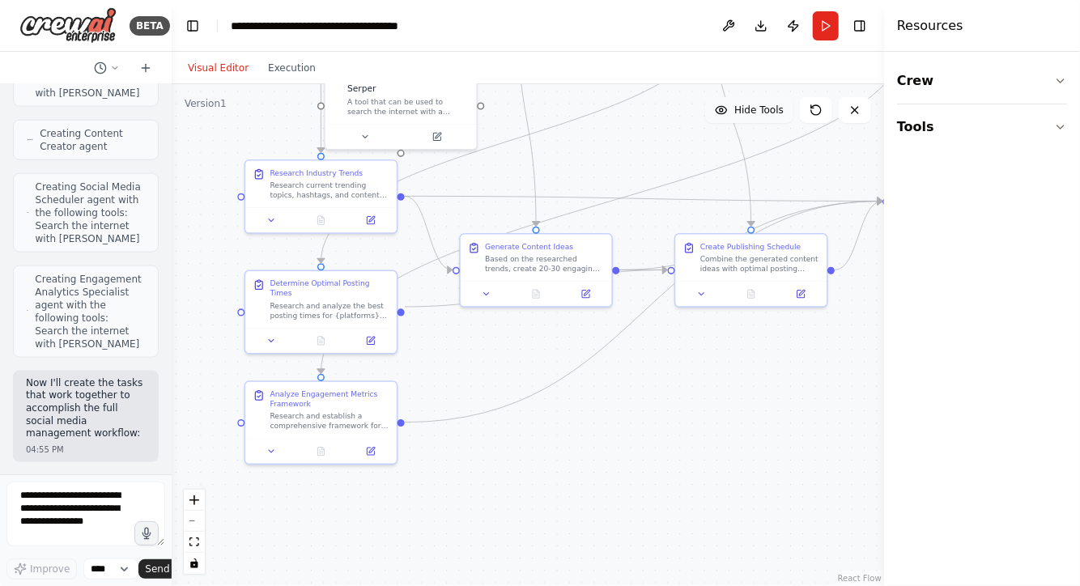
click at [83, 304] on span "Creating Engagement Analytics Specialist agent with the following tools: Search…" at bounding box center [90, 312] width 110 height 78
click at [79, 394] on p "Now I'll create the tasks that work together to accomplish the full social medi…" at bounding box center [86, 408] width 120 height 63
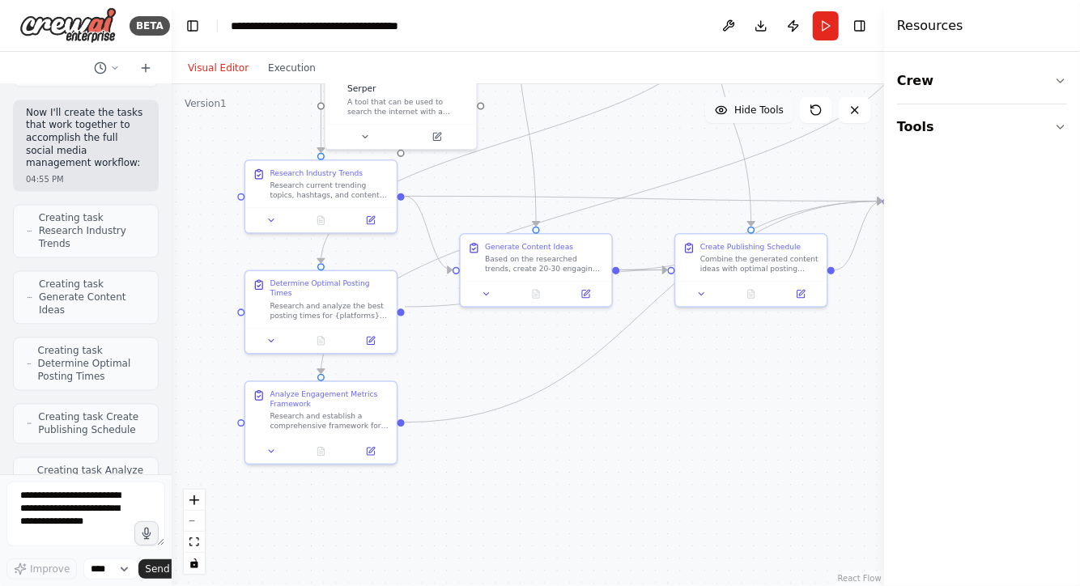
scroll to position [1516, 0]
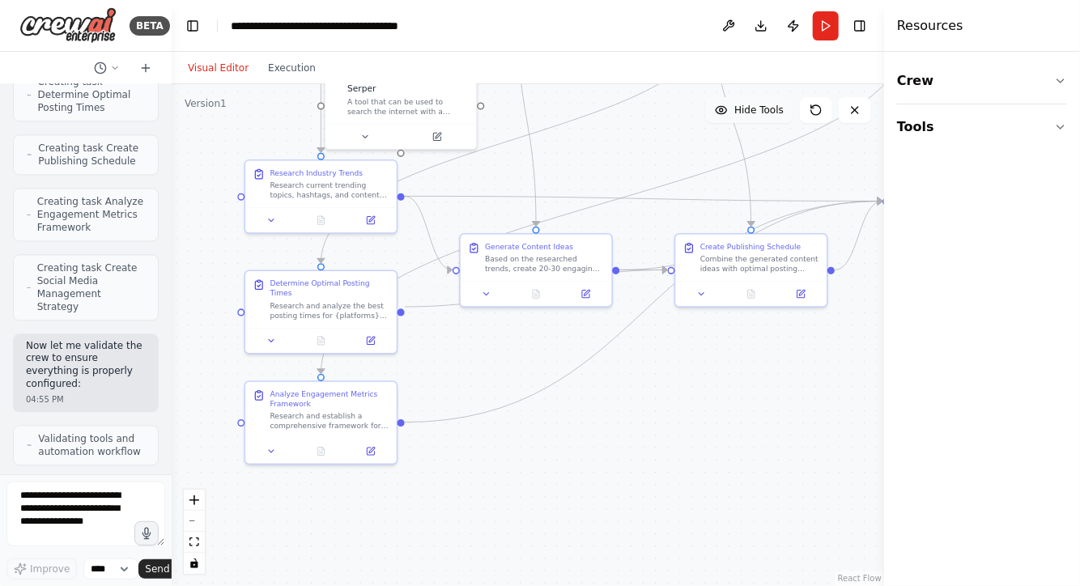
click at [80, 366] on div "Now let me validate the crew to ensure everything is properly configured: 04:55…" at bounding box center [86, 373] width 146 height 79
click at [80, 393] on div "04:55 PM" at bounding box center [86, 399] width 120 height 12
click at [88, 363] on p "Now let me validate the crew to ensure everything is properly configured:" at bounding box center [86, 365] width 120 height 50
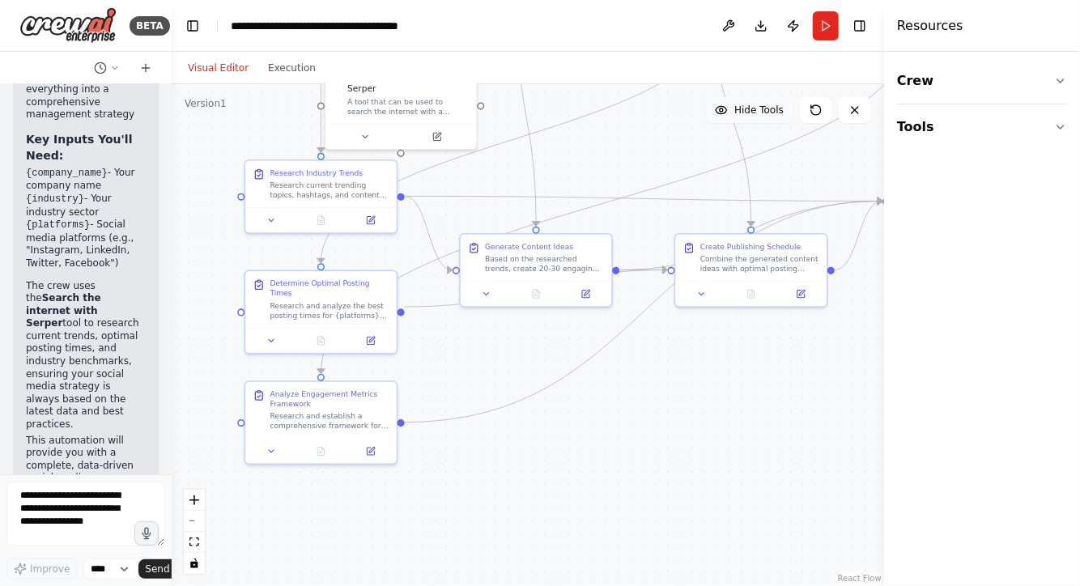
scroll to position [2927, 0]
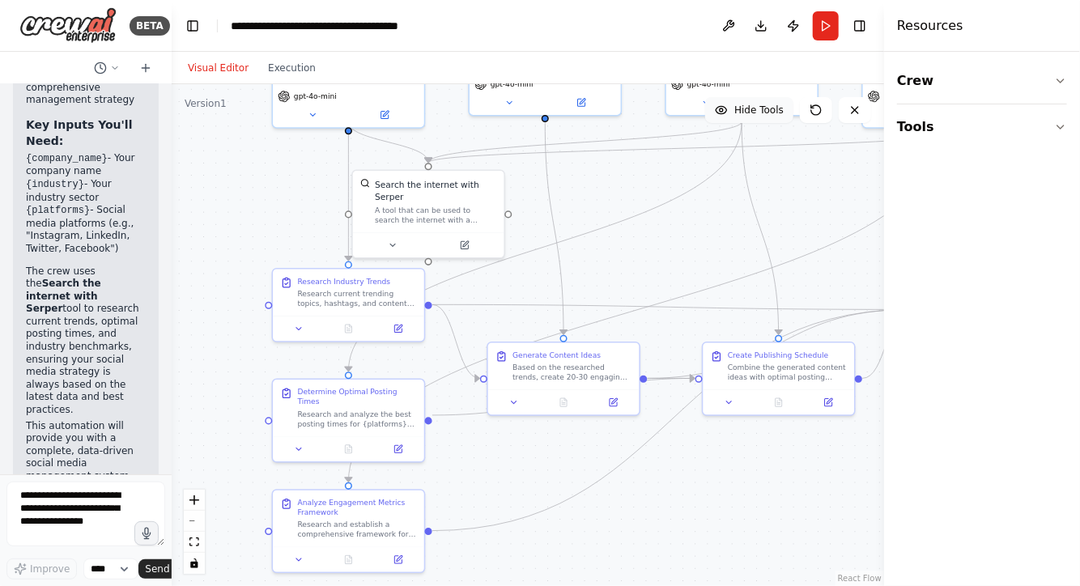
drag, startPoint x: 645, startPoint y: 393, endPoint x: 668, endPoint y: 495, distance: 105.3
click at [673, 500] on div ".deletable-edge-delete-btn { width: 20px; height: 20px; border: 0px solid #ffff…" at bounding box center [528, 335] width 712 height 502
click at [397, 237] on icon at bounding box center [393, 242] width 10 height 10
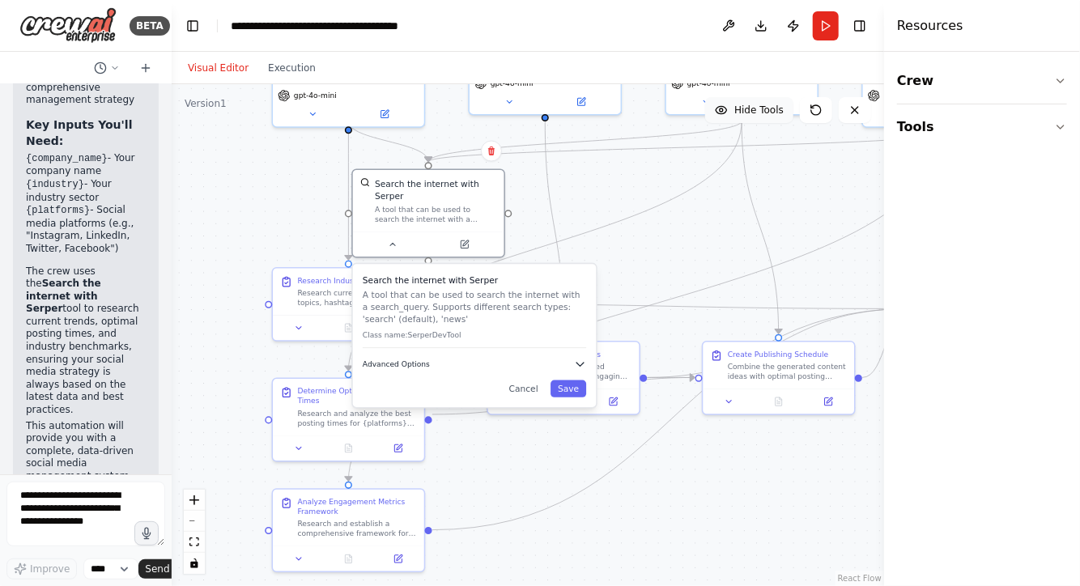
click at [579, 363] on icon "button" at bounding box center [579, 364] width 7 height 3
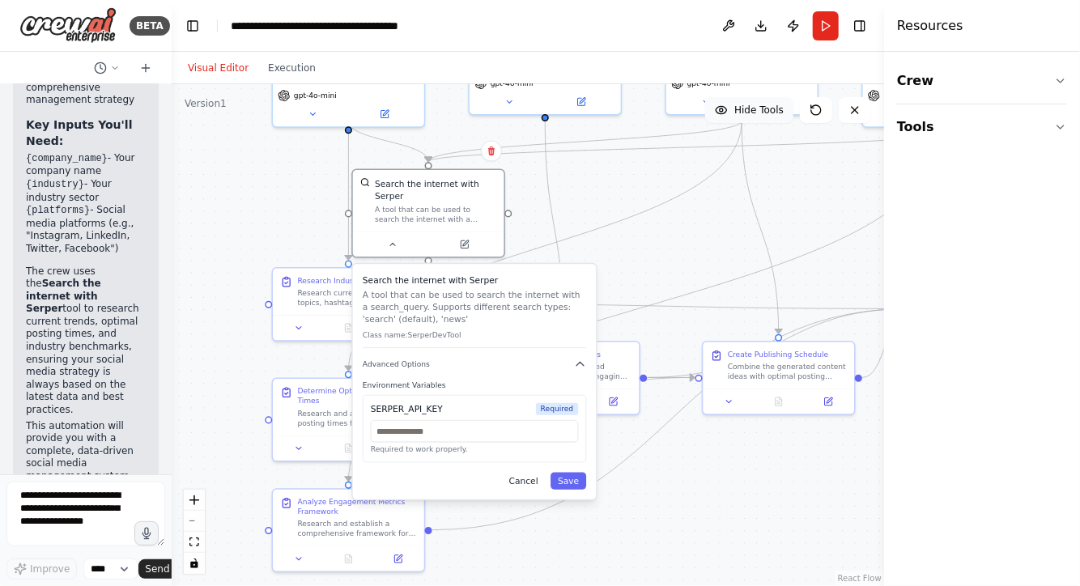
click at [529, 473] on button "Cancel" at bounding box center [524, 481] width 44 height 17
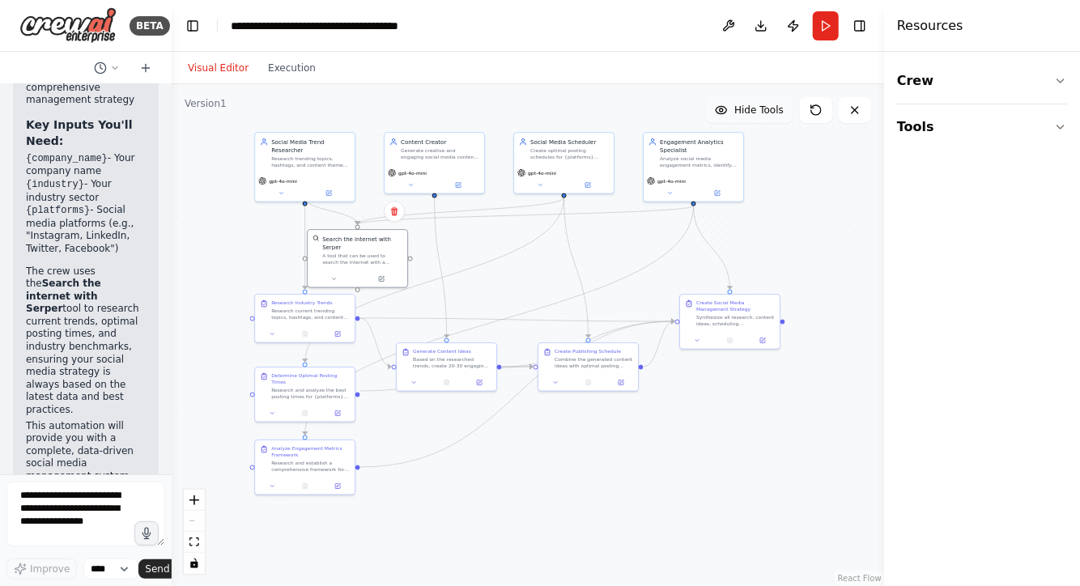
drag, startPoint x: 669, startPoint y: 249, endPoint x: 531, endPoint y: 281, distance: 141.4
click at [531, 281] on div ".deletable-edge-delete-btn { width: 20px; height: 20px; border: 0px solid #ffff…" at bounding box center [528, 335] width 712 height 502
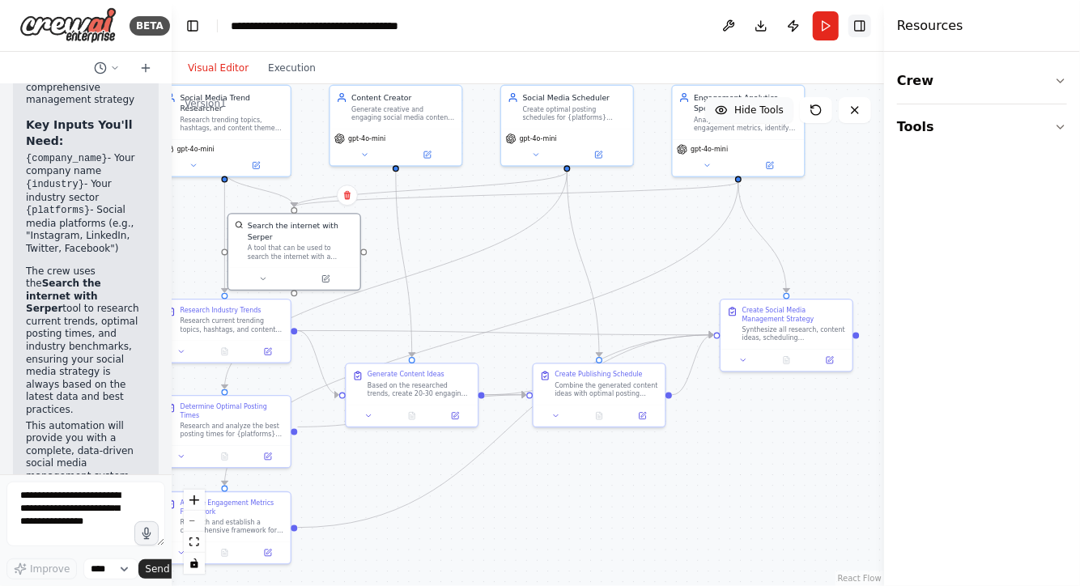
click at [857, 28] on button "Toggle Right Sidebar" at bounding box center [859, 26] width 23 height 23
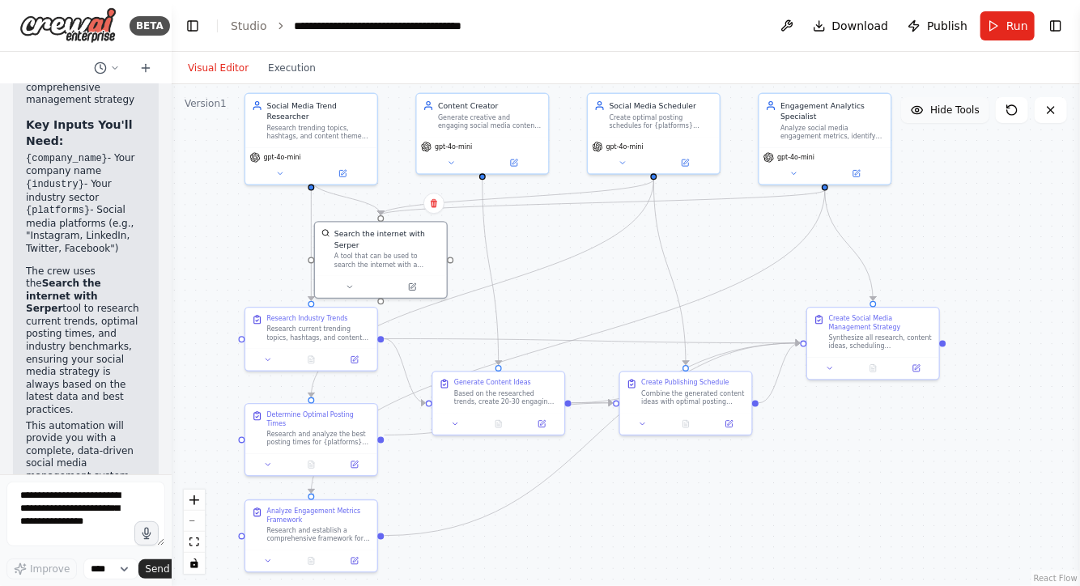
drag, startPoint x: 887, startPoint y: 239, endPoint x: 973, endPoint y: 246, distance: 86.9
click at [973, 246] on div ".deletable-edge-delete-btn { width: 20px; height: 20px; border: 0px solid #ffff…" at bounding box center [626, 335] width 908 height 502
click at [114, 74] on button at bounding box center [106, 67] width 39 height 19
click at [403, 63] on div "Visual Editor Execution" at bounding box center [626, 68] width 908 height 32
click at [36, 66] on div at bounding box center [86, 293] width 172 height 586
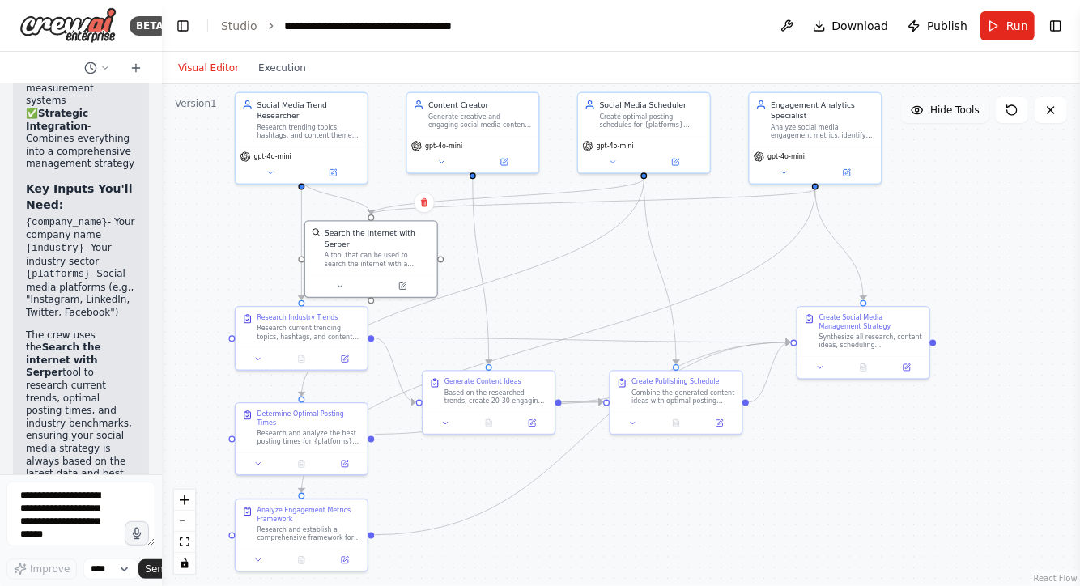
scroll to position [3118, 0]
click at [159, 382] on div at bounding box center [158, 293] width 6 height 586
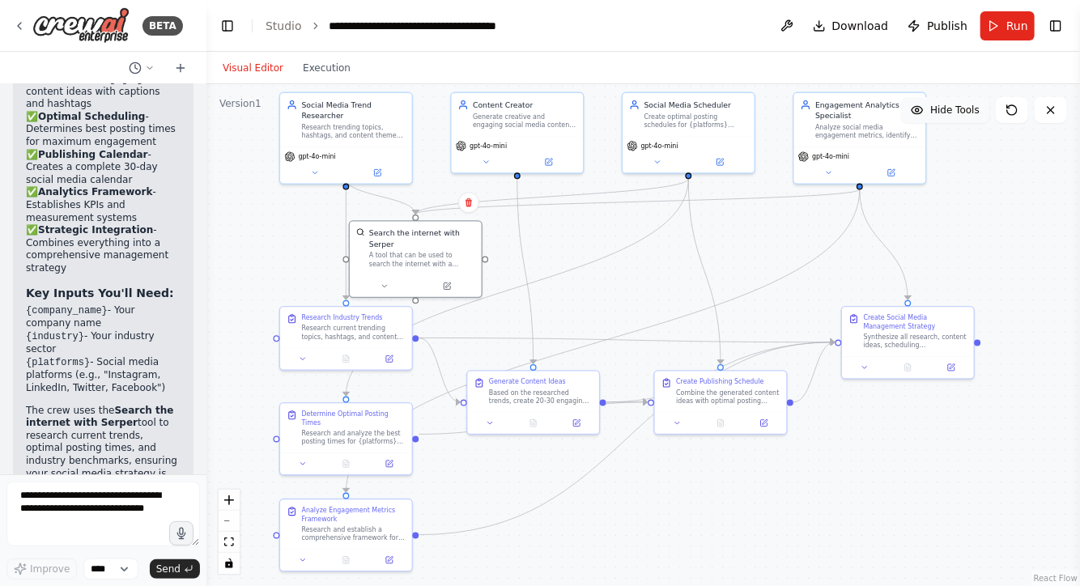
scroll to position [2335, 0]
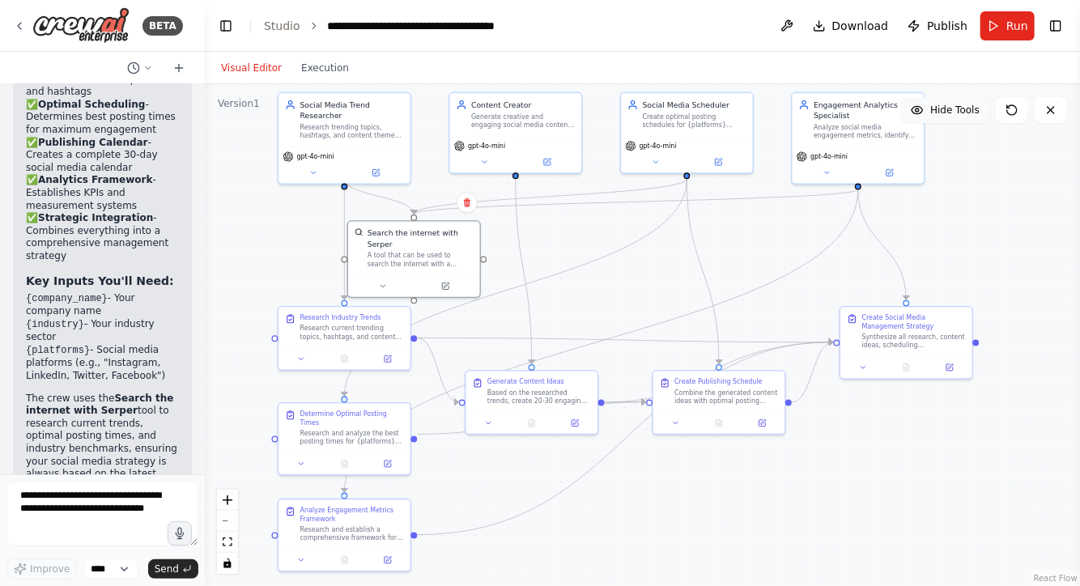
drag, startPoint x: 157, startPoint y: 364, endPoint x: 205, endPoint y: 374, distance: 48.9
click at [205, 374] on div "BETA Create a crew that schedules and publishes social media content across mul…" at bounding box center [540, 293] width 1080 height 586
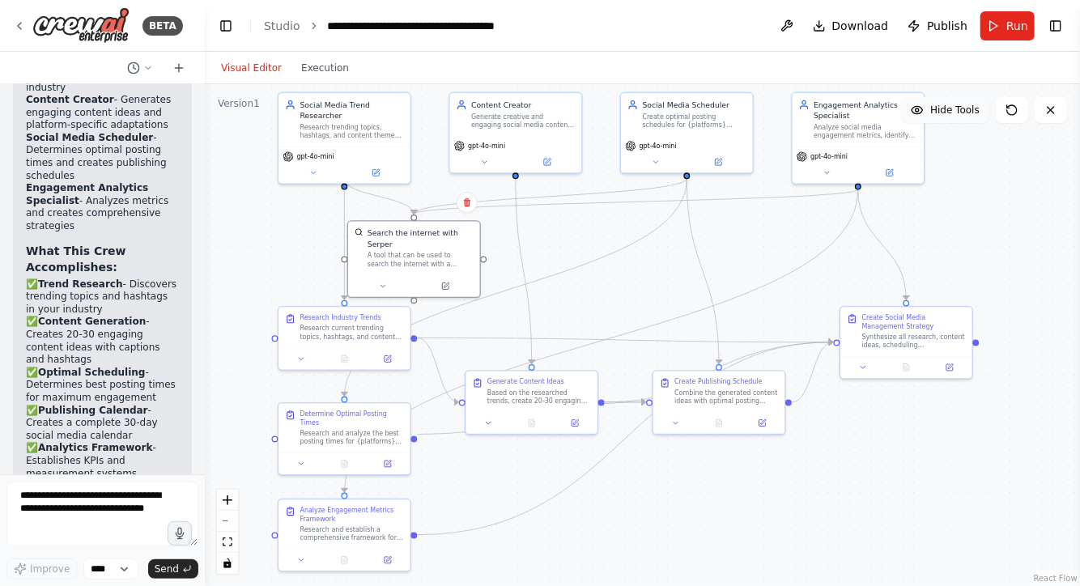
scroll to position [2065, 0]
click at [614, 287] on div ".deletable-edge-delete-btn { width: 20px; height: 20px; border: 0px solid #ffff…" at bounding box center [642, 335] width 875 height 502
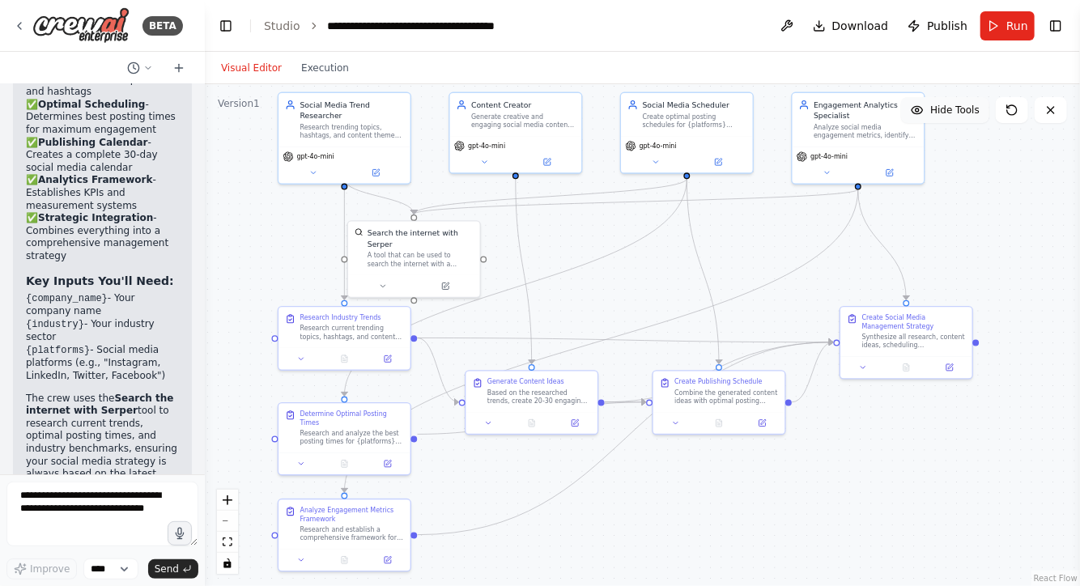
click at [239, 244] on div ".deletable-edge-delete-btn { width: 20px; height: 20px; border: 0px solid #ffff…" at bounding box center [642, 335] width 875 height 502
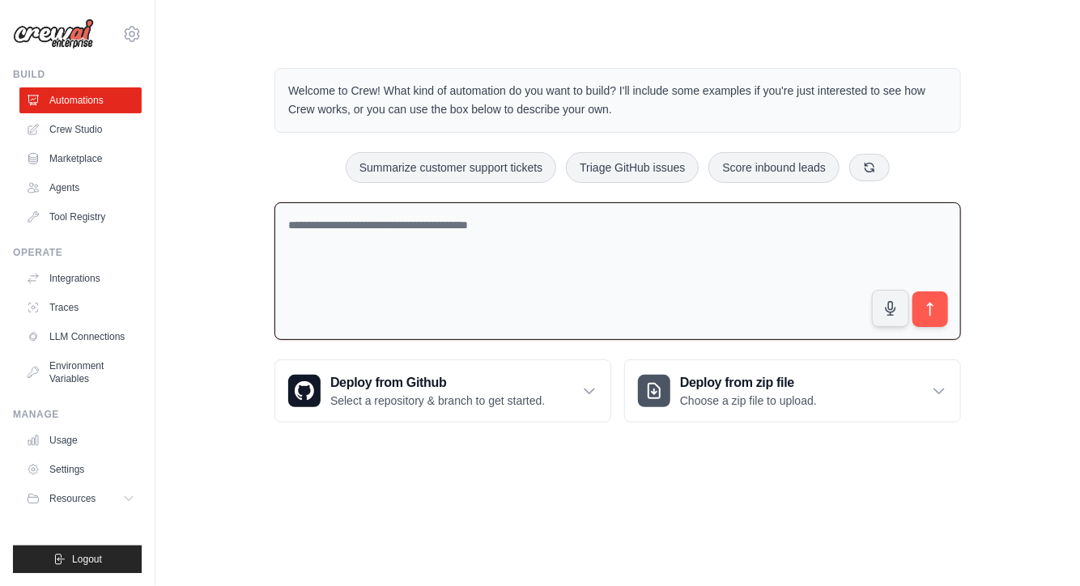
click at [592, 222] on textarea at bounding box center [617, 271] width 687 height 138
click at [872, 162] on icon at bounding box center [869, 166] width 9 height 9
click at [911, 168] on icon at bounding box center [908, 166] width 9 height 9
click at [892, 168] on icon at bounding box center [890, 166] width 9 height 9
click at [893, 168] on icon at bounding box center [892, 166] width 13 height 13
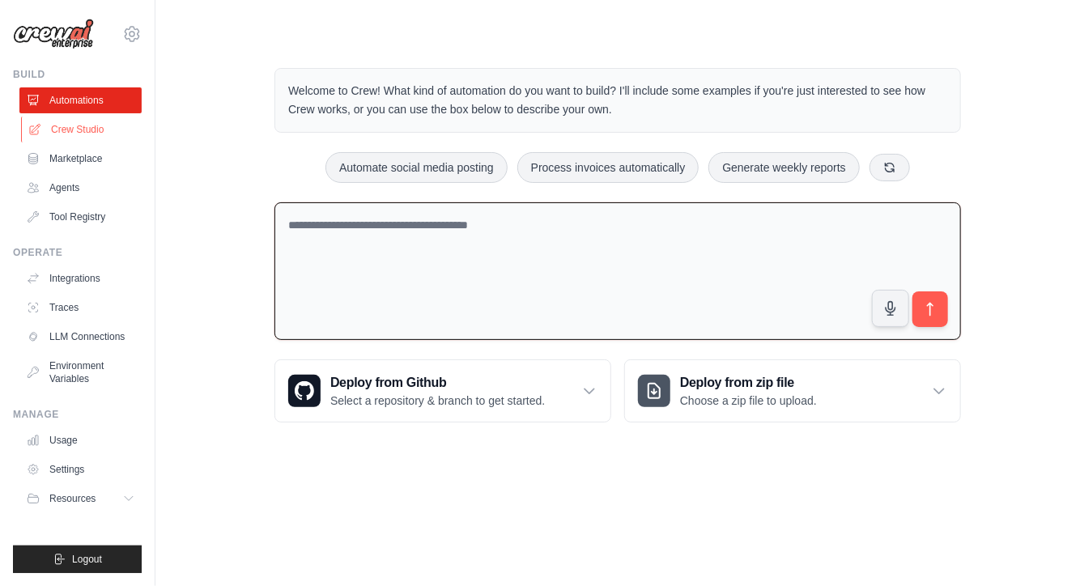
click at [74, 133] on link "Crew Studio" at bounding box center [82, 130] width 122 height 26
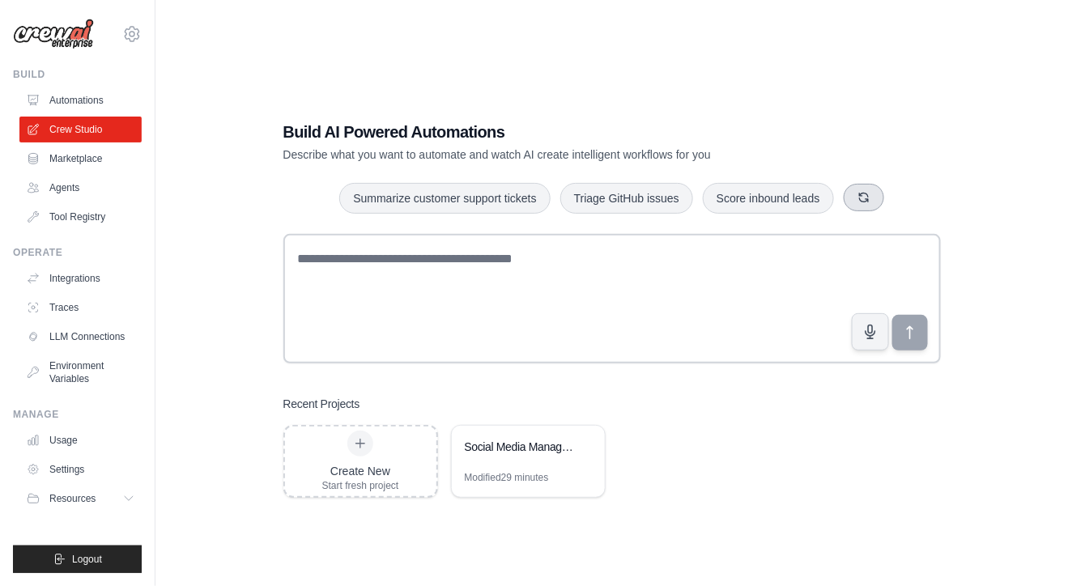
click at [865, 199] on icon "button" at bounding box center [863, 197] width 13 height 13
click at [882, 196] on button "button" at bounding box center [876, 198] width 40 height 28
click at [78, 191] on link "Agents" at bounding box center [82, 188] width 122 height 26
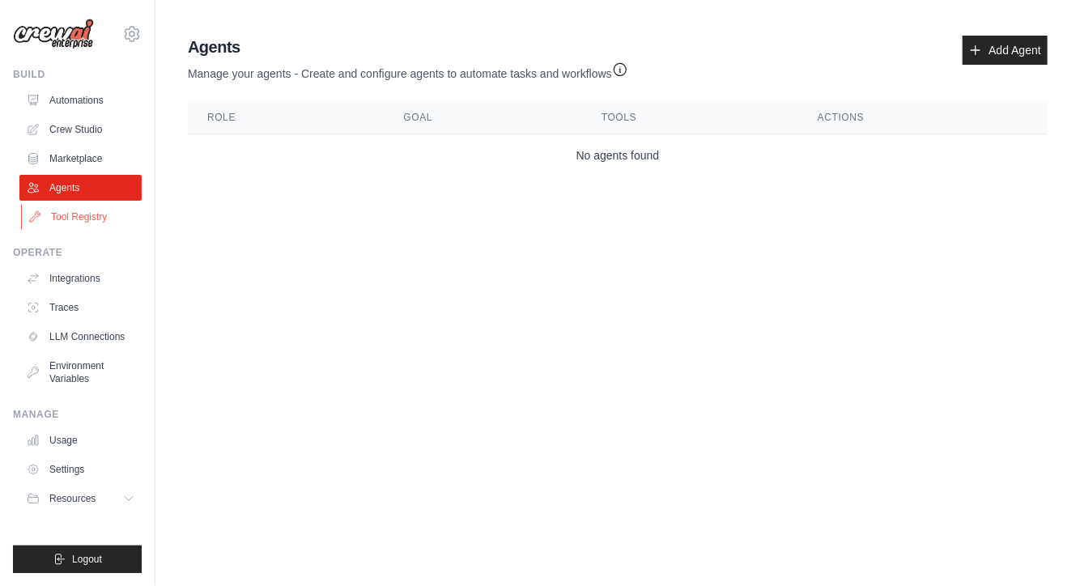
click at [67, 207] on link "Tool Registry" at bounding box center [82, 217] width 122 height 26
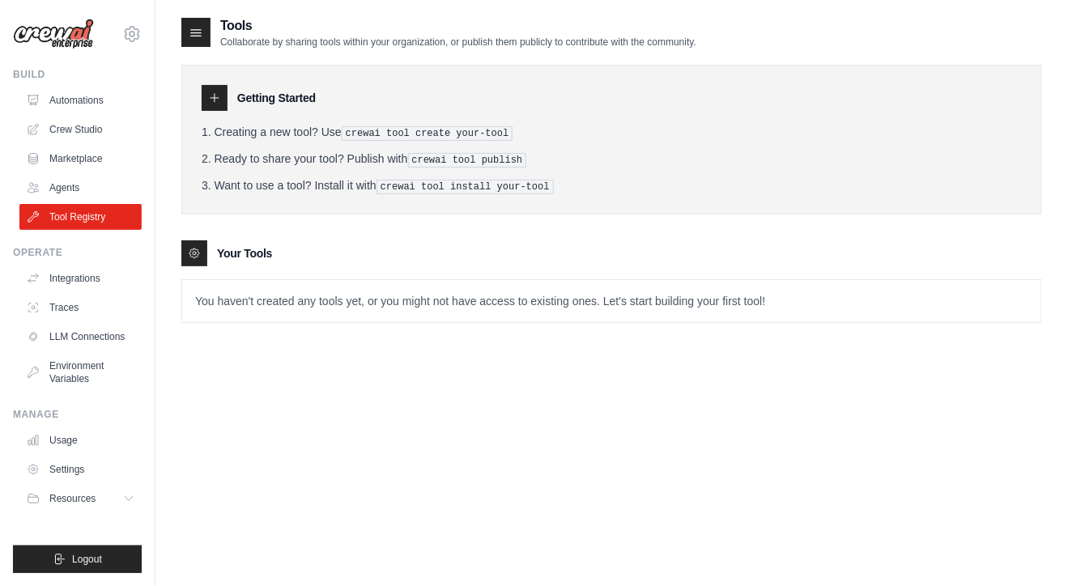
click at [373, 408] on div "Tools Collaborate by sharing tools within your organization, or publish them pu…" at bounding box center [611, 309] width 861 height 586
click at [205, 32] on div at bounding box center [195, 32] width 29 height 29
click at [195, 32] on icon at bounding box center [196, 33] width 11 height 6
click at [775, 40] on div "Tools Collaborate by sharing tools within your organization, or publish them pu…" at bounding box center [611, 32] width 861 height 32
click at [457, 372] on div "Tools Collaborate by sharing tools within your organization, or publish them pu…" at bounding box center [611, 309] width 861 height 586
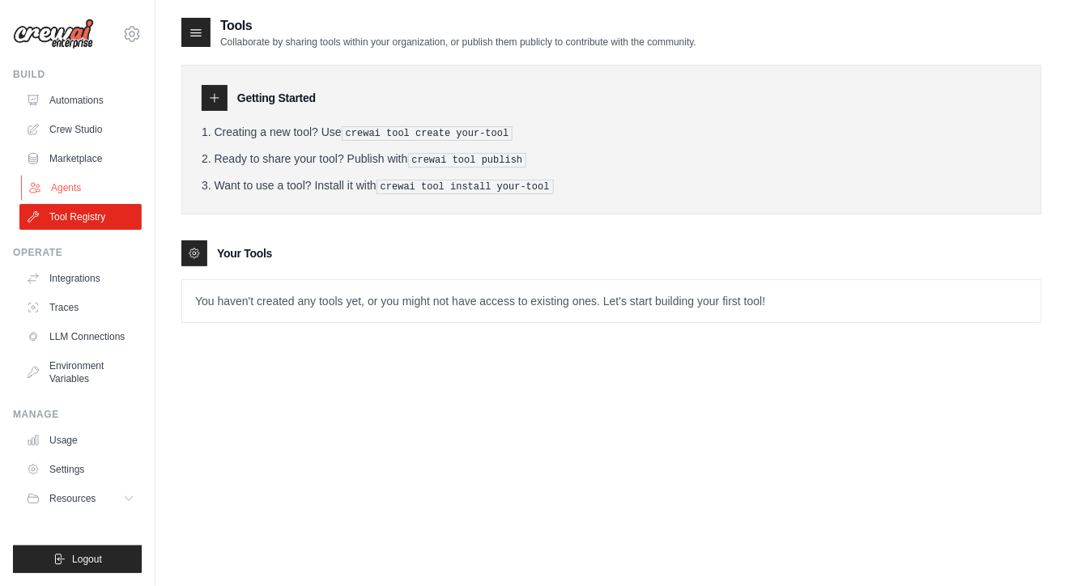
click at [52, 188] on link "Agents" at bounding box center [82, 188] width 122 height 26
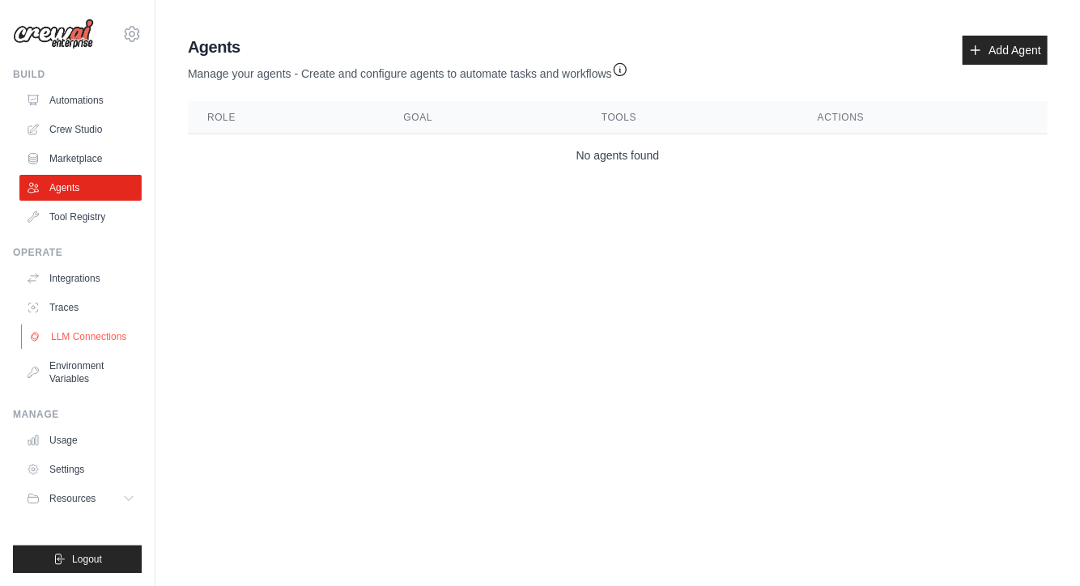
click at [74, 341] on link "LLM Connections" at bounding box center [82, 337] width 122 height 26
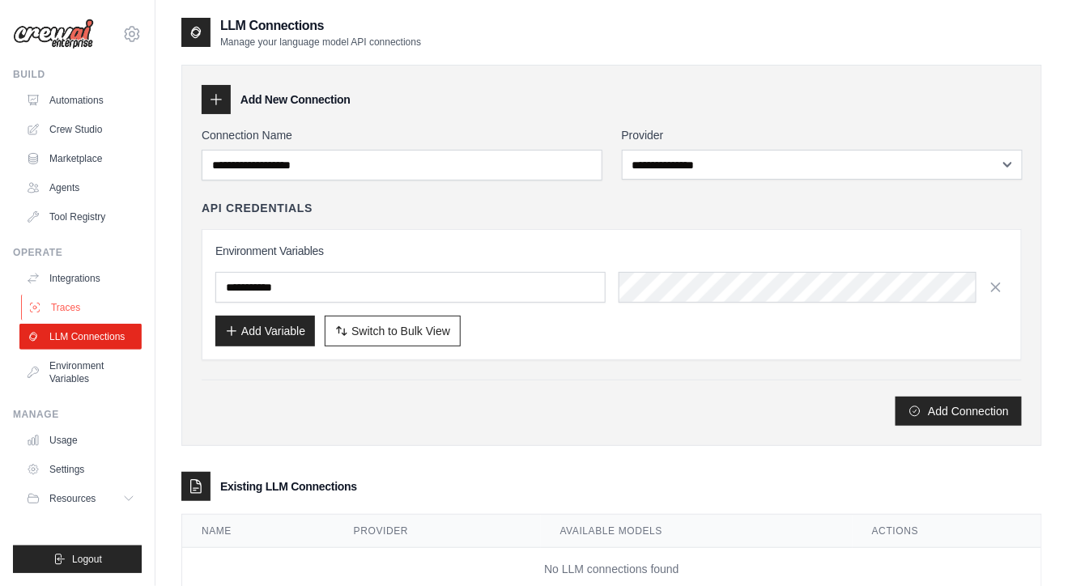
click at [68, 307] on link "Traces" at bounding box center [82, 308] width 122 height 26
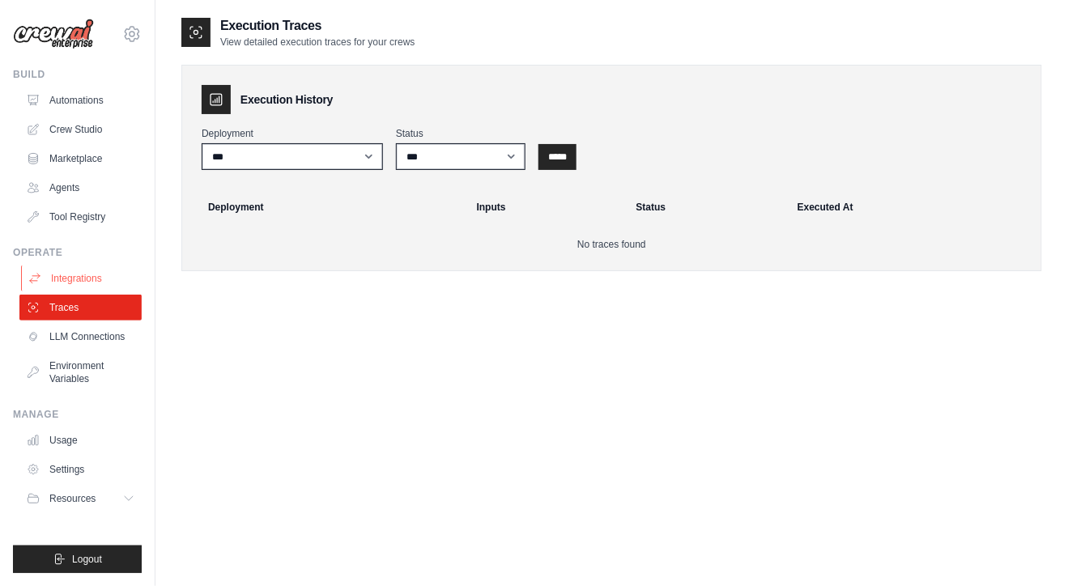
click at [64, 286] on link "Integrations" at bounding box center [82, 279] width 122 height 26
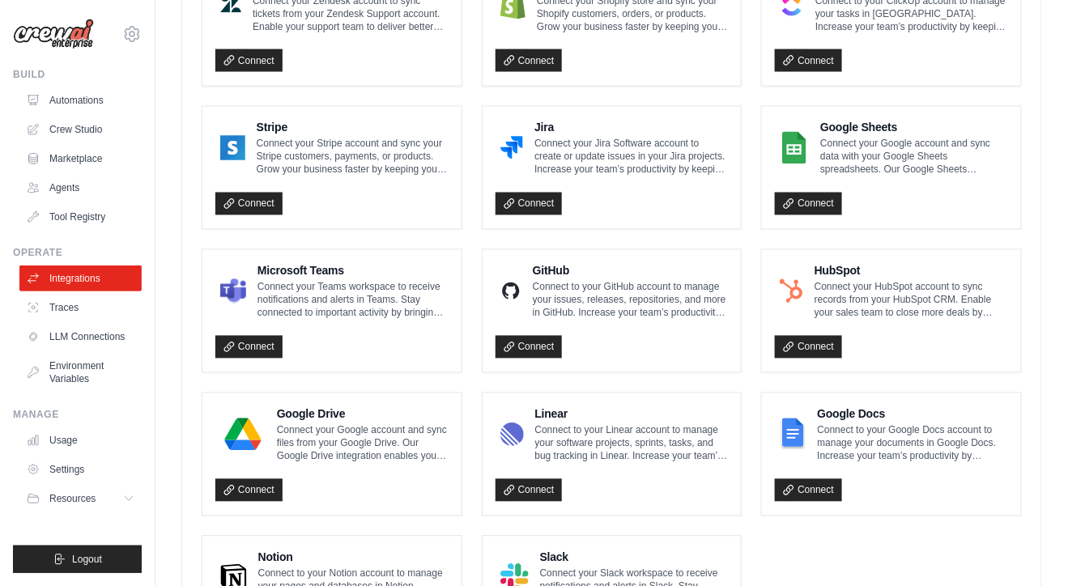
scroll to position [925, 0]
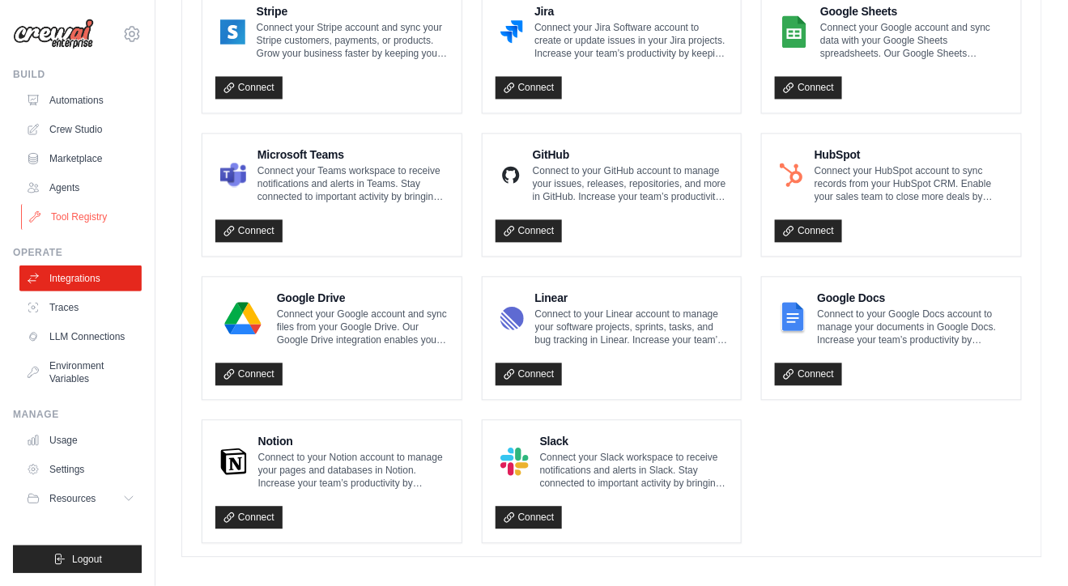
click at [71, 215] on link "Tool Registry" at bounding box center [82, 217] width 122 height 26
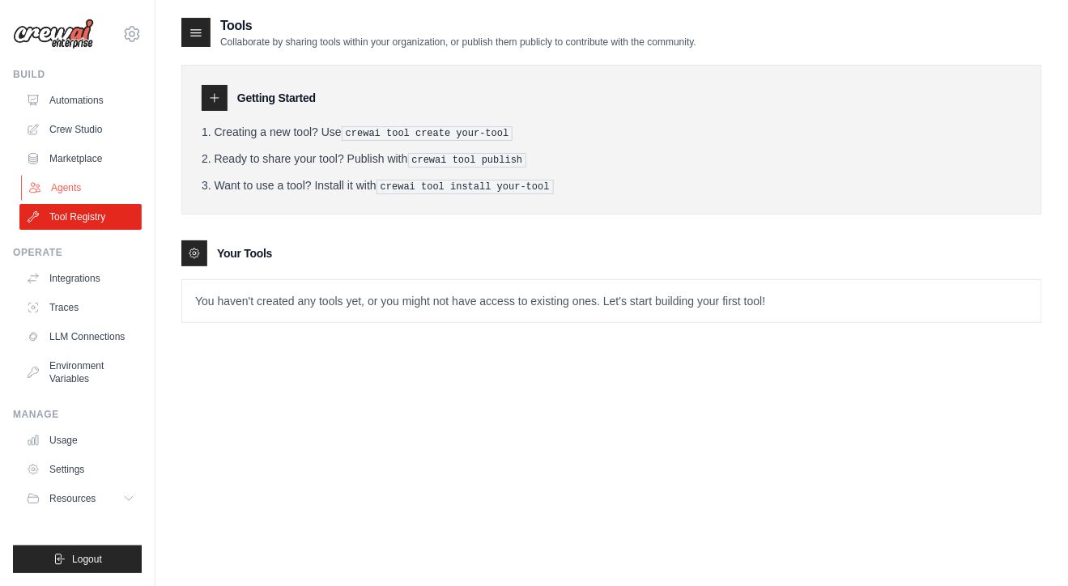
click at [61, 188] on link "Agents" at bounding box center [82, 188] width 122 height 26
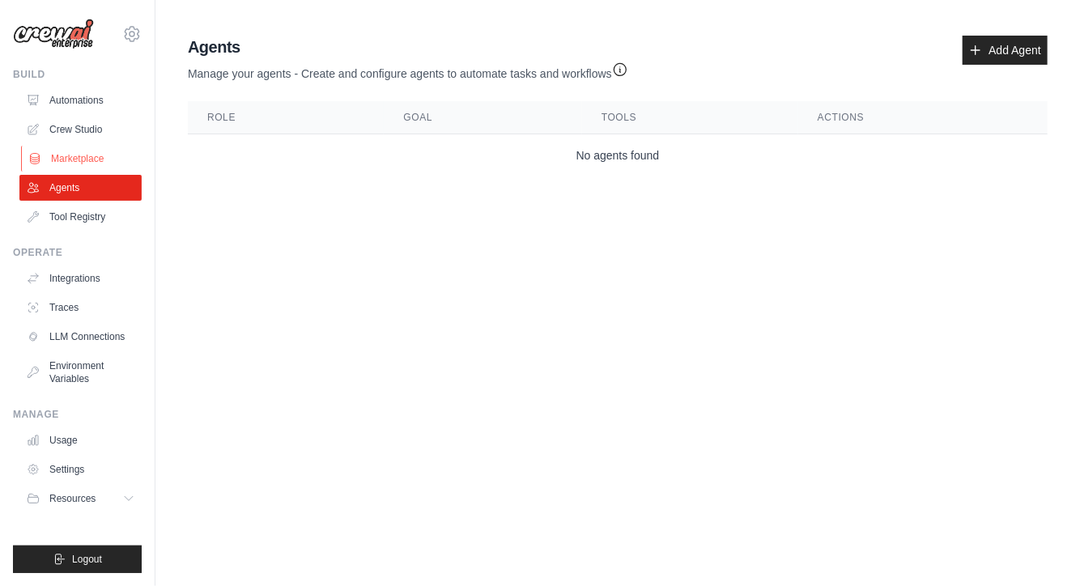
click at [53, 162] on link "Marketplace" at bounding box center [82, 159] width 122 height 26
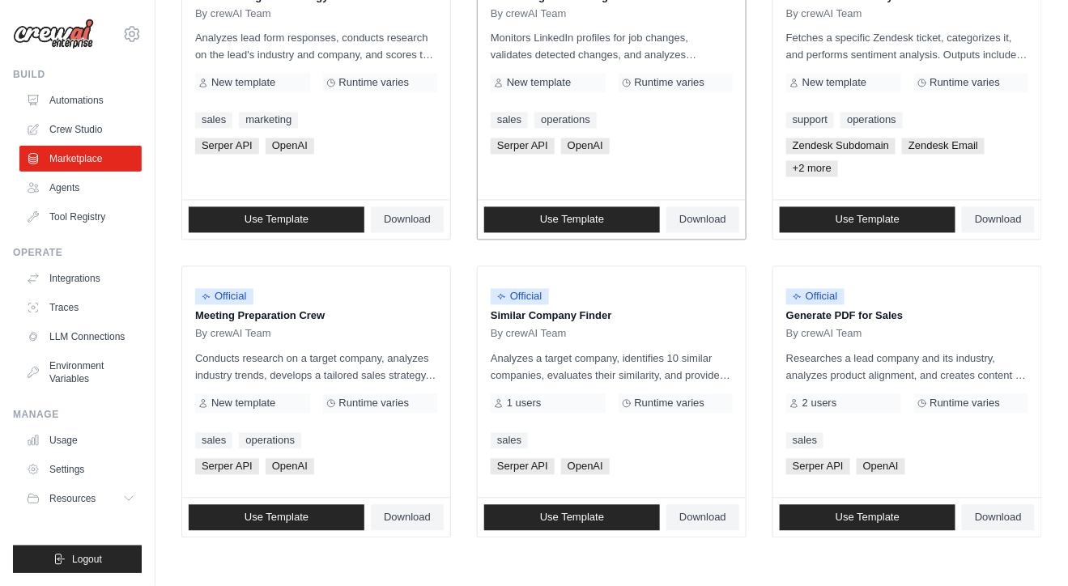
scroll to position [953, 0]
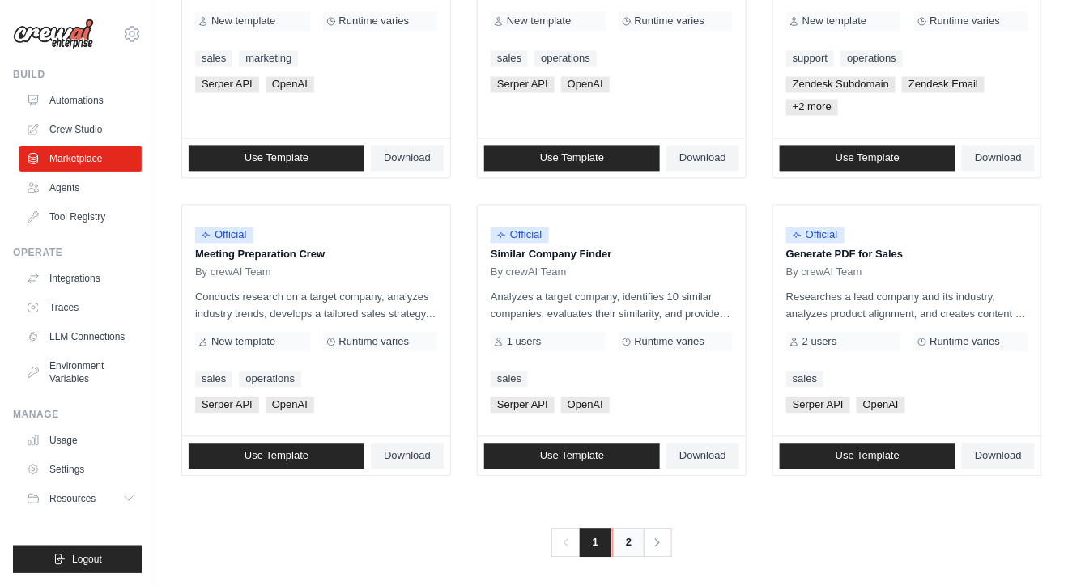
click at [630, 542] on link "2" at bounding box center [628, 542] width 32 height 29
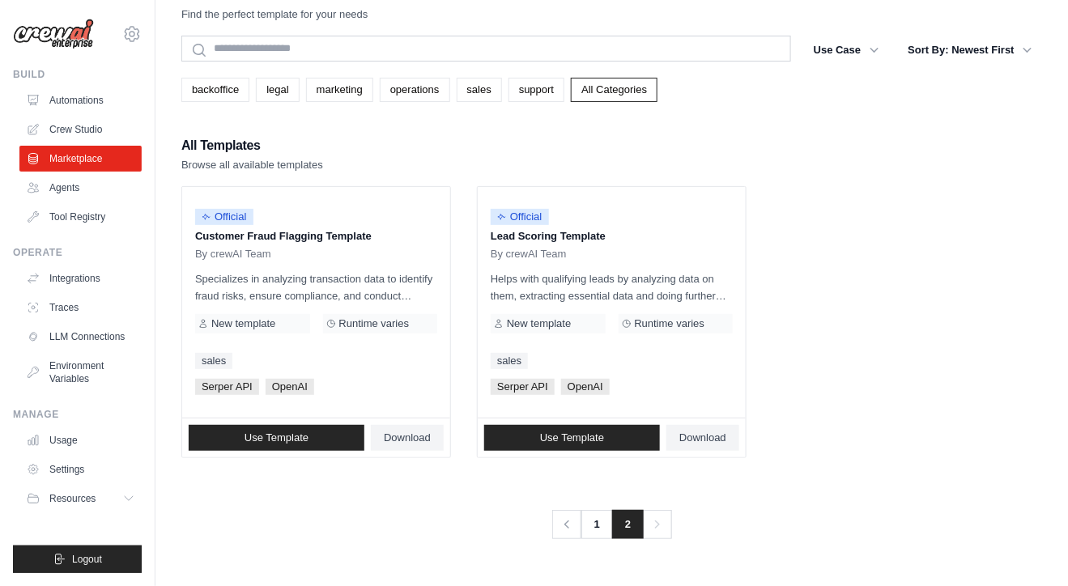
scroll to position [32, 0]
click at [798, 305] on ul "Official Customer Fraud Flagging Template By crewAI Team Specializes in analyzi…" at bounding box center [611, 323] width 861 height 272
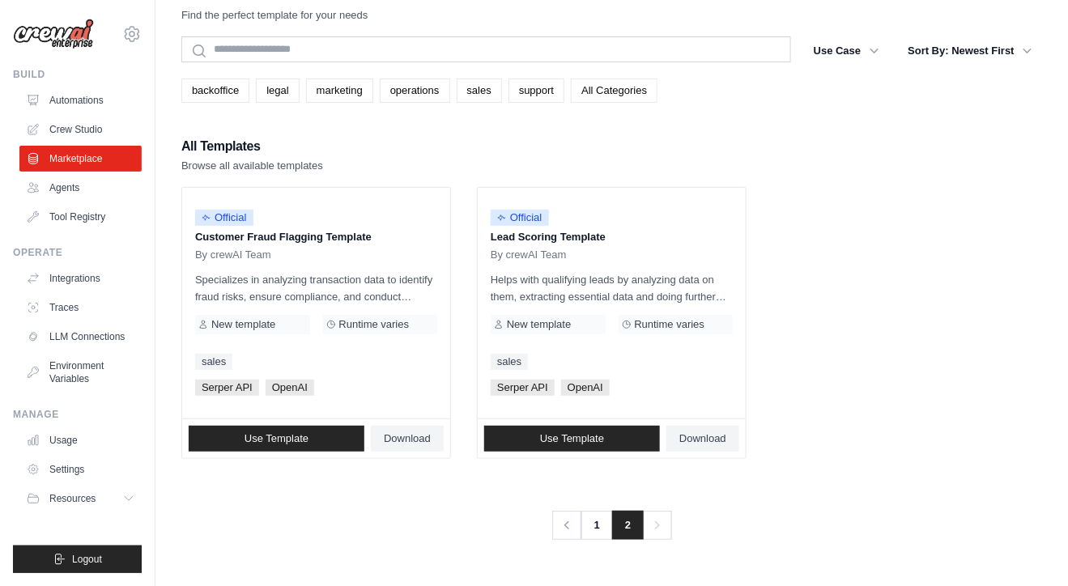
click at [601, 91] on link "All Categories" at bounding box center [614, 91] width 87 height 24
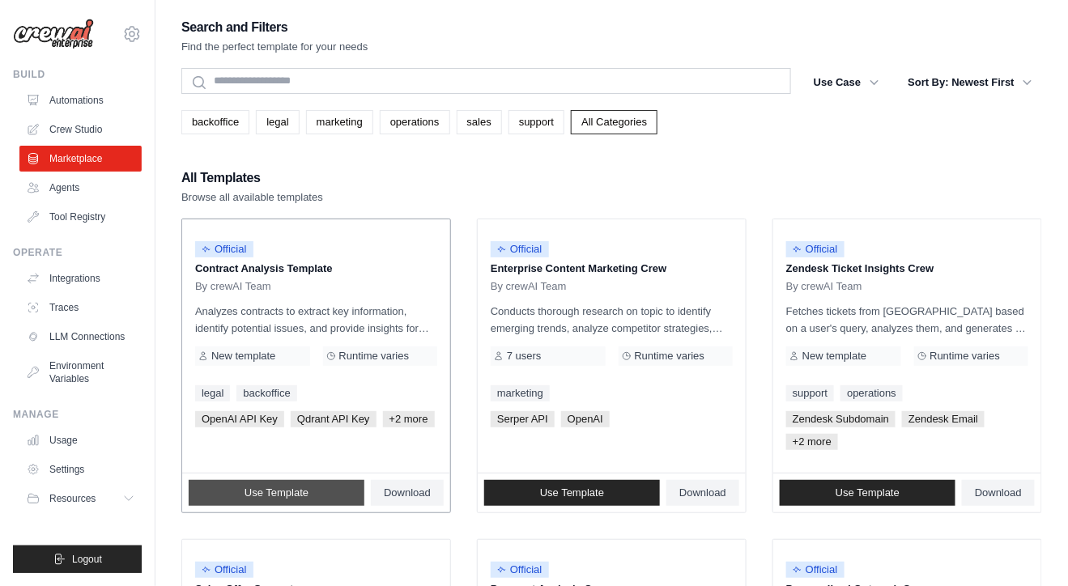
click at [300, 489] on span "Use Template" at bounding box center [277, 493] width 64 height 13
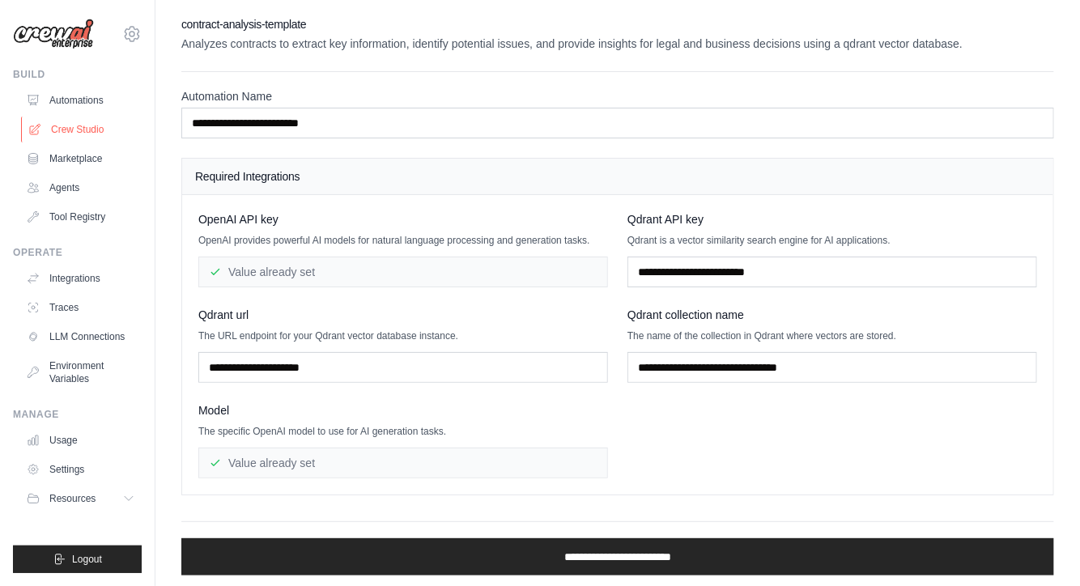
click at [64, 130] on link "Crew Studio" at bounding box center [82, 130] width 122 height 26
click at [70, 100] on link "Automations" at bounding box center [82, 100] width 122 height 26
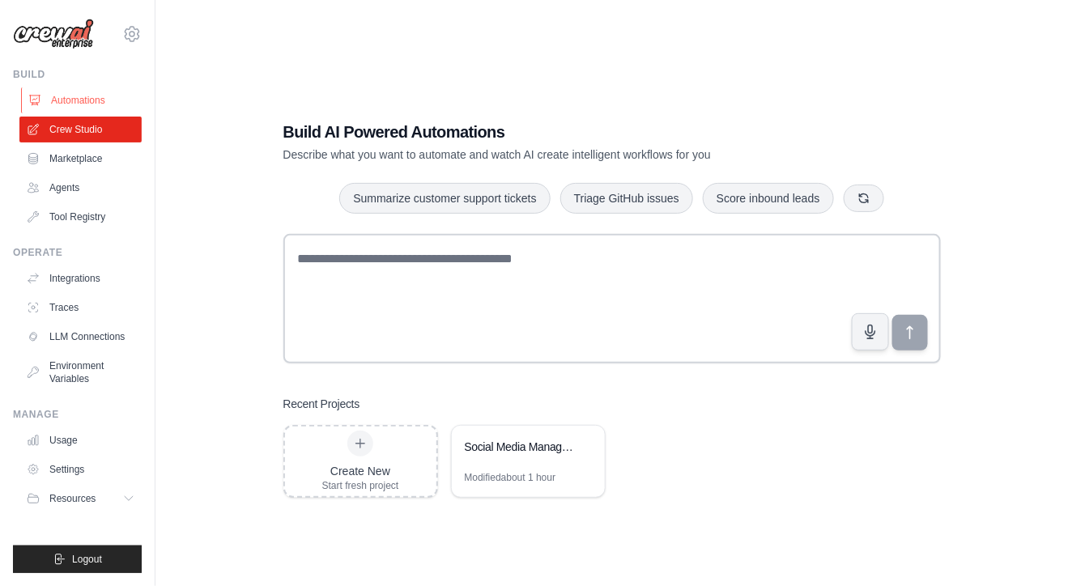
click at [83, 96] on link "Automations" at bounding box center [82, 100] width 122 height 26
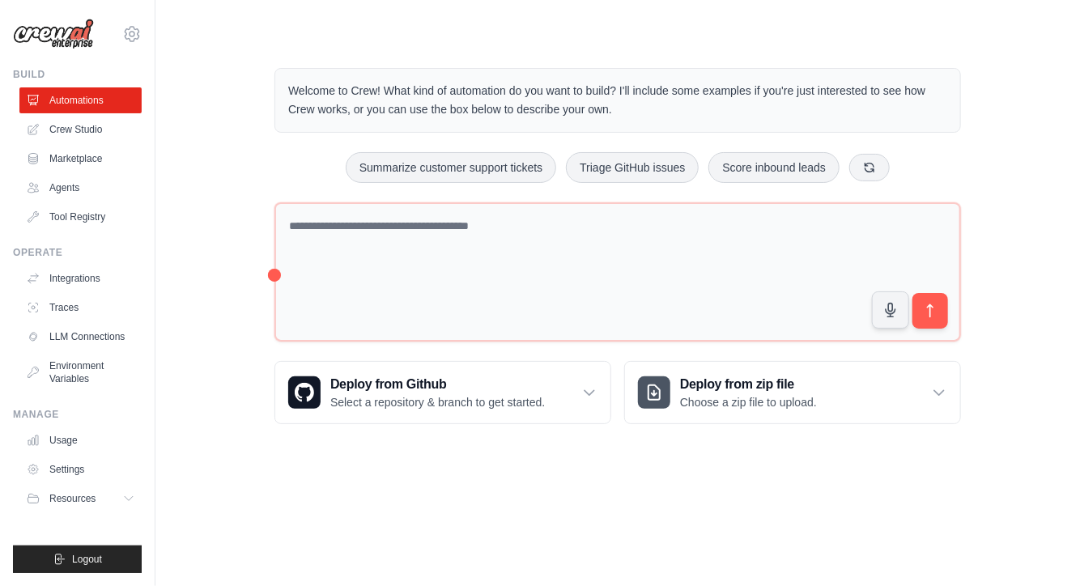
click at [256, 155] on div "Welcome to Crew! What kind of automation do you want to build? I'll include som…" at bounding box center [617, 246] width 725 height 408
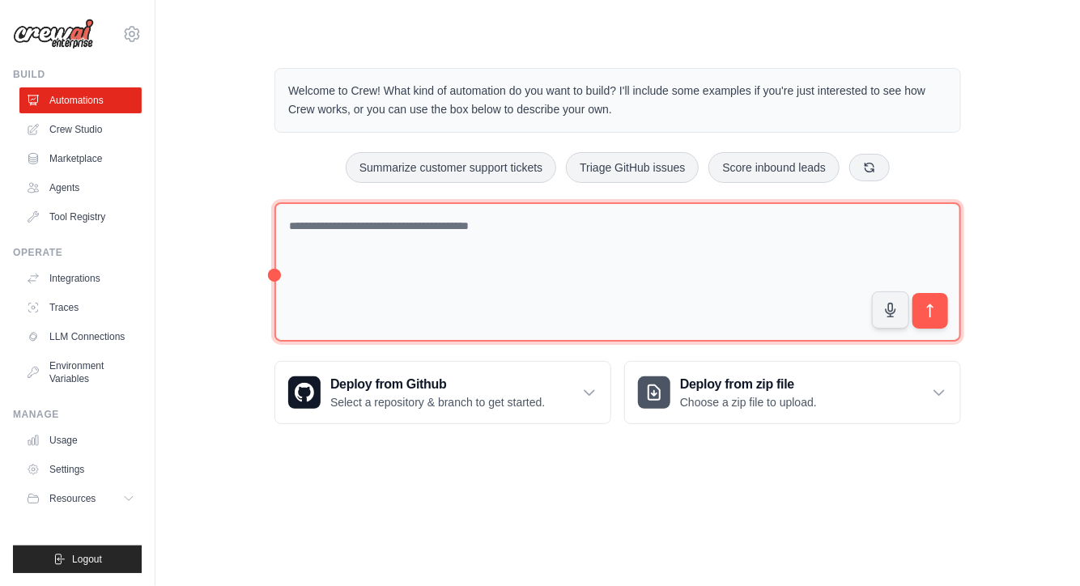
click at [436, 228] on textarea at bounding box center [617, 272] width 687 height 140
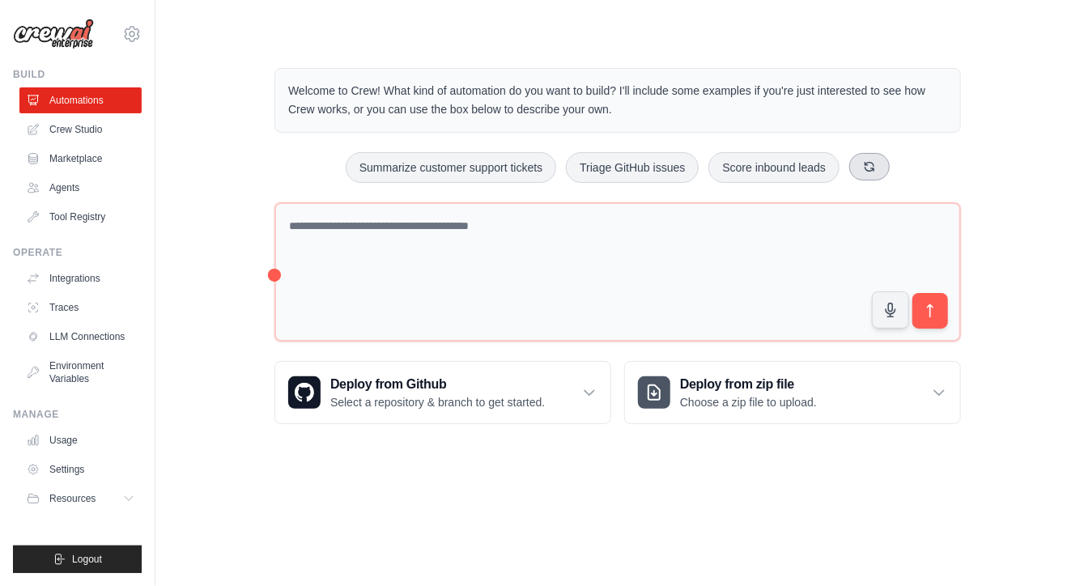
click at [869, 162] on icon at bounding box center [869, 166] width 13 height 13
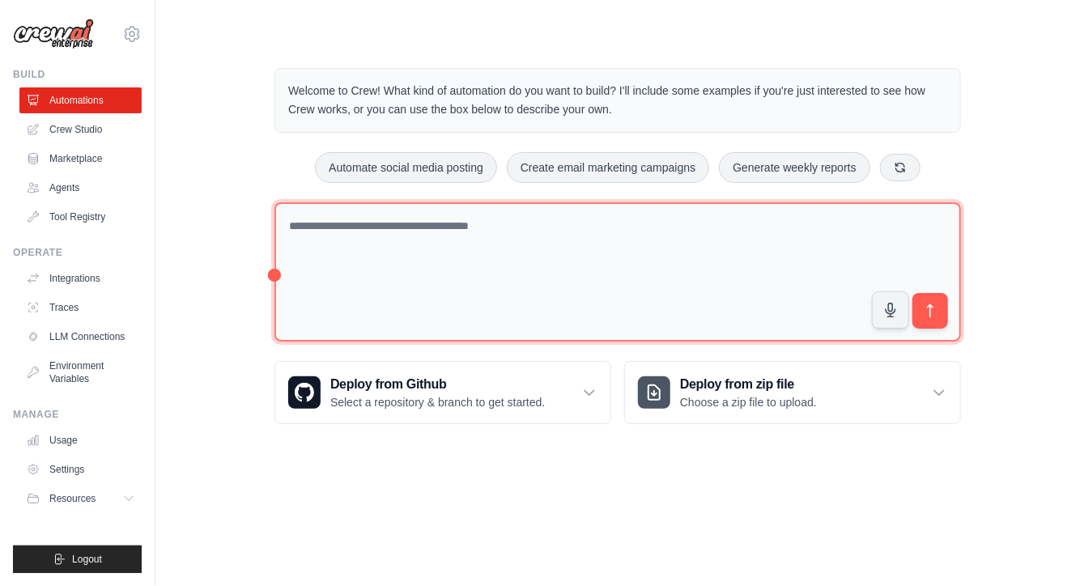
click at [484, 227] on textarea at bounding box center [617, 272] width 687 height 140
type textarea "**********"
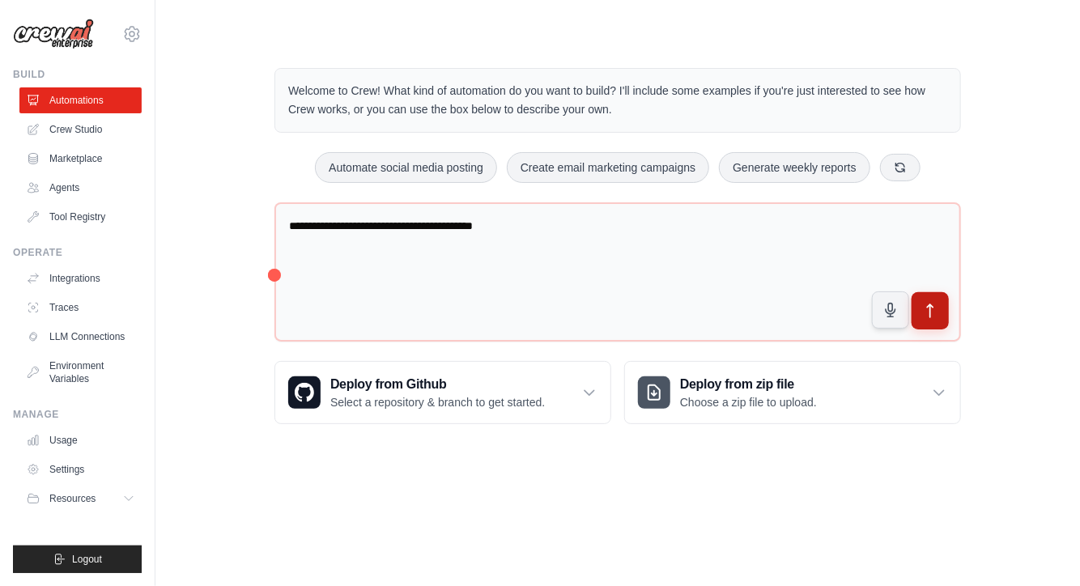
click at [930, 313] on icon "submit" at bounding box center [931, 310] width 6 height 13
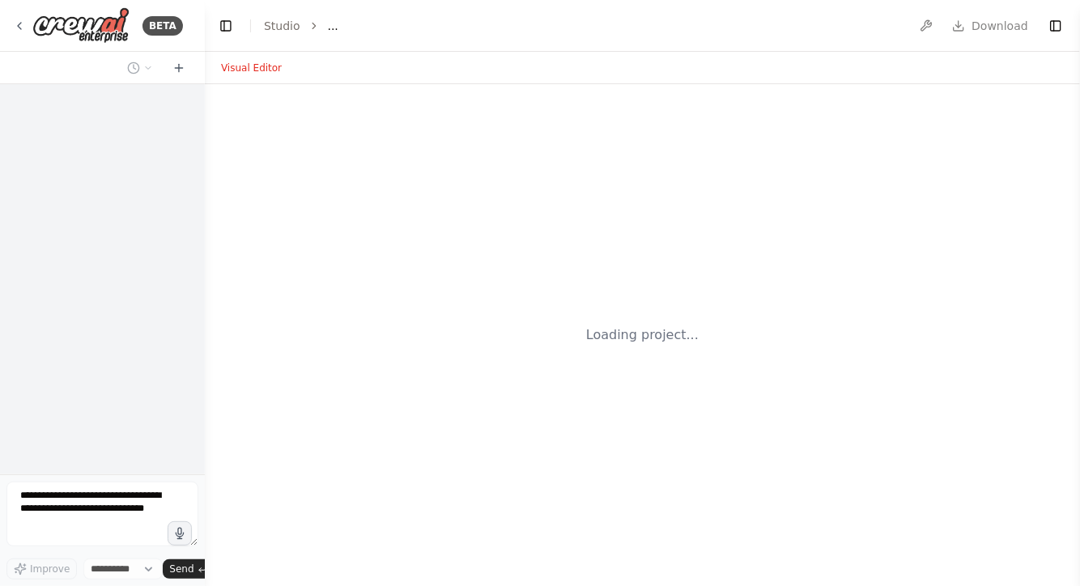
select select "****"
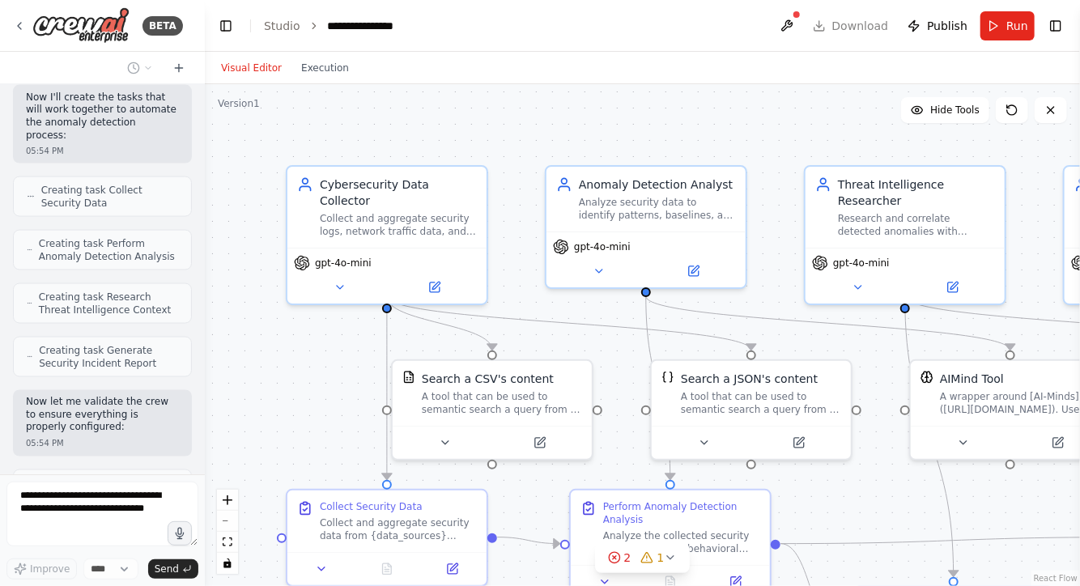
scroll to position [1084, 0]
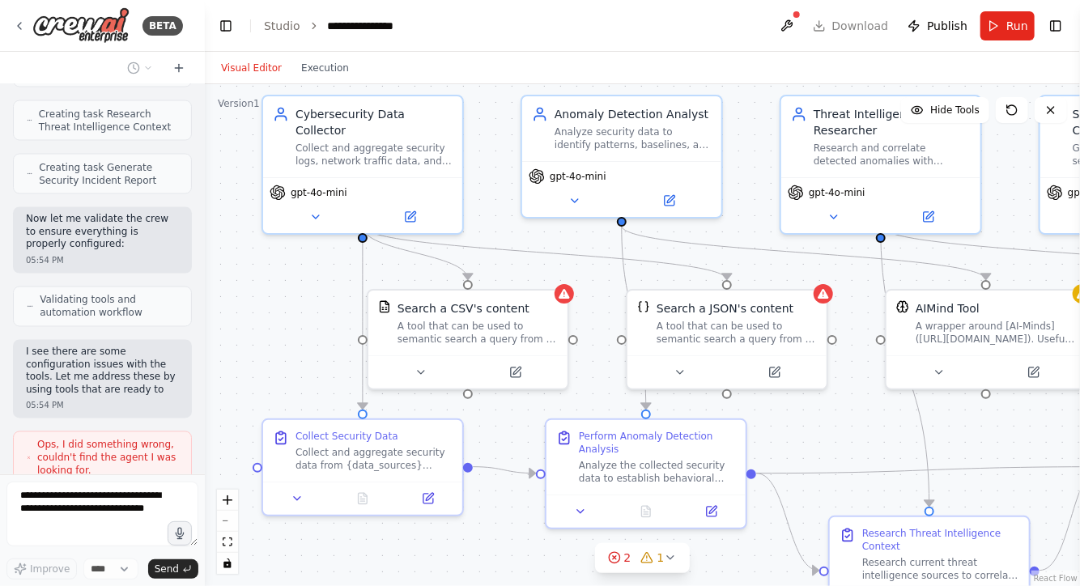
drag, startPoint x: 313, startPoint y: 370, endPoint x: 290, endPoint y: 300, distance: 74.2
click at [290, 300] on div ".deletable-edge-delete-btn { width: 20px; height: 20px; border: 0px solid #ffff…" at bounding box center [642, 335] width 875 height 502
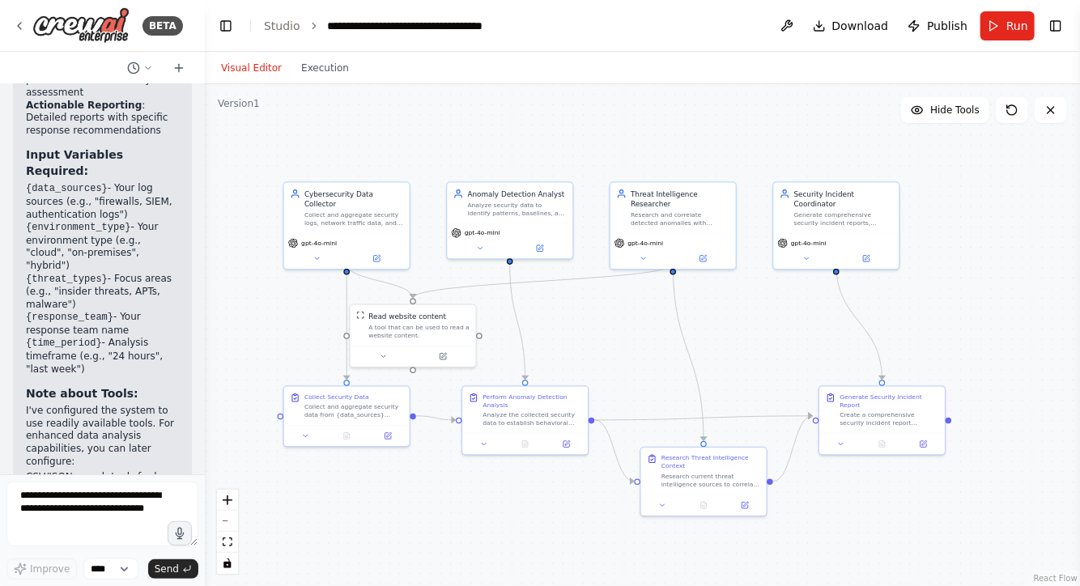
scroll to position [3264, 0]
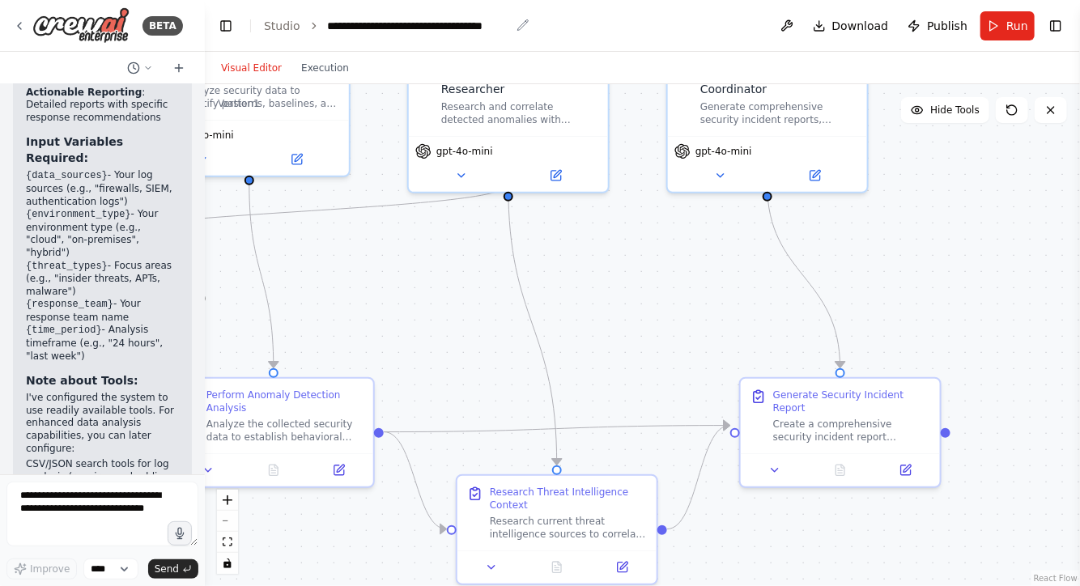
click at [471, 29] on div "**********" at bounding box center [419, 26] width 182 height 16
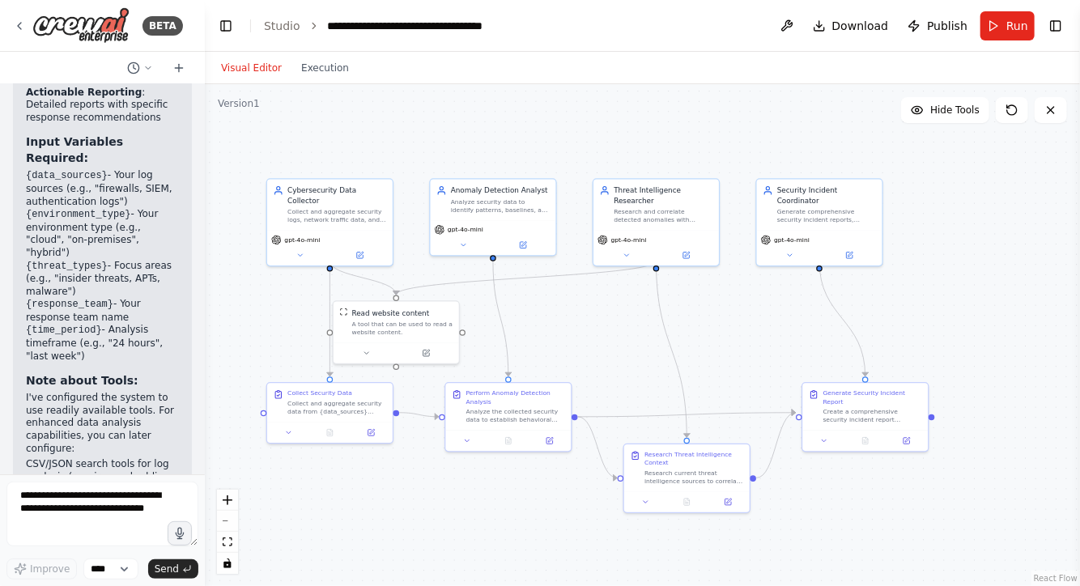
drag, startPoint x: 362, startPoint y: 517, endPoint x: 449, endPoint y: 532, distance: 88.8
click at [449, 532] on div ".deletable-edge-delete-btn { width: 20px; height: 20px; border: 0px solid #ffff…" at bounding box center [642, 335] width 875 height 502
click at [938, 111] on span "Hide Tools" at bounding box center [954, 110] width 49 height 13
click at [938, 111] on span "Show Tools" at bounding box center [952, 110] width 53 height 13
click at [368, 350] on icon at bounding box center [367, 351] width 8 height 8
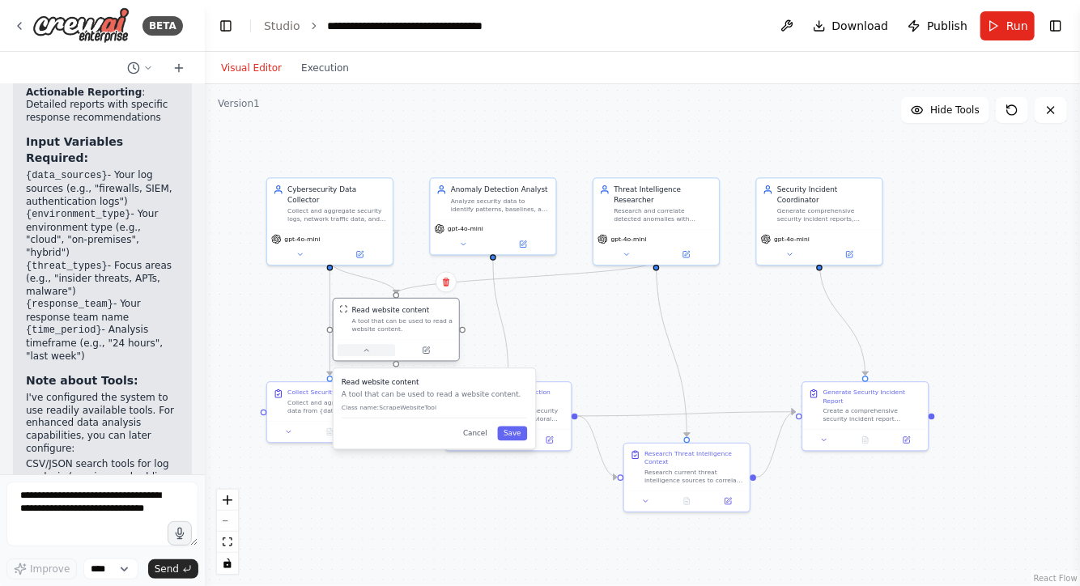
click at [368, 350] on icon at bounding box center [367, 351] width 8 height 8
click at [962, 104] on span "Hide Tools" at bounding box center [954, 110] width 49 height 13
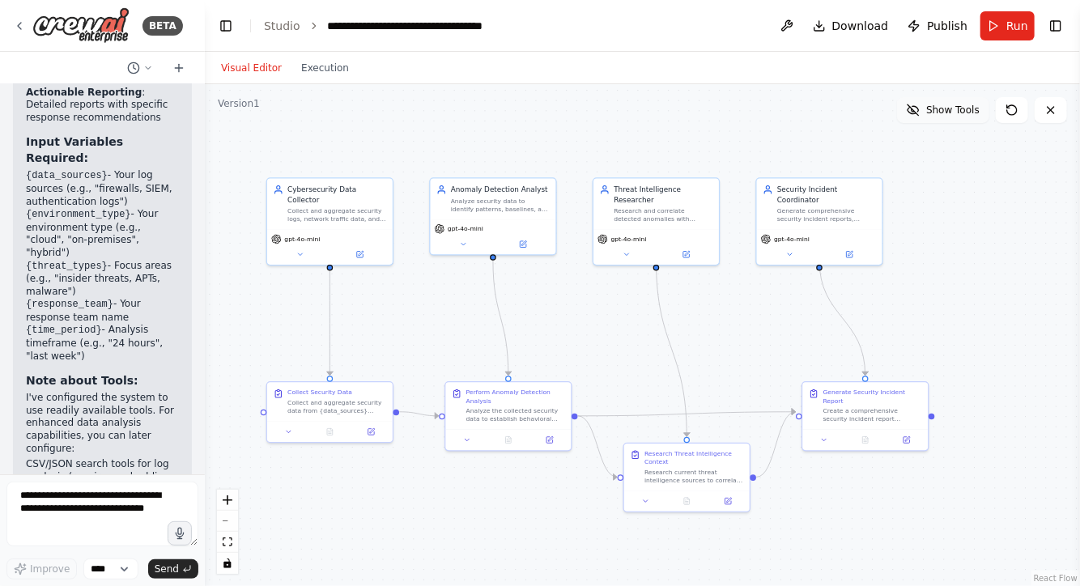
click at [955, 113] on span "Show Tools" at bounding box center [952, 110] width 53 height 13
click at [411, 511] on div ".deletable-edge-delete-btn { width: 20px; height: 20px; border: 0px solid #ffff…" at bounding box center [642, 335] width 875 height 502
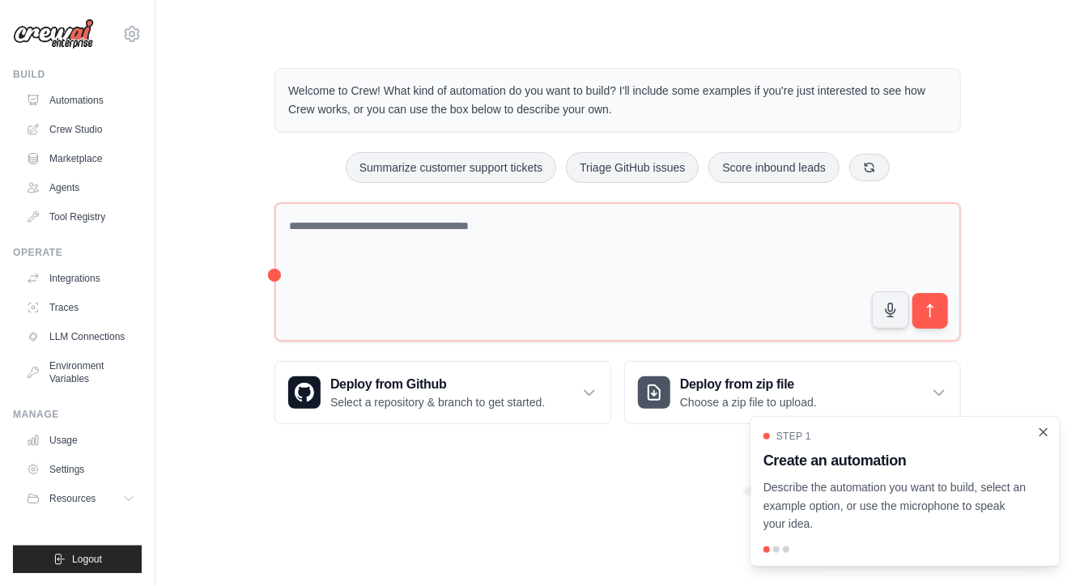
click at [1041, 432] on icon "Close walkthrough" at bounding box center [1043, 432] width 15 height 15
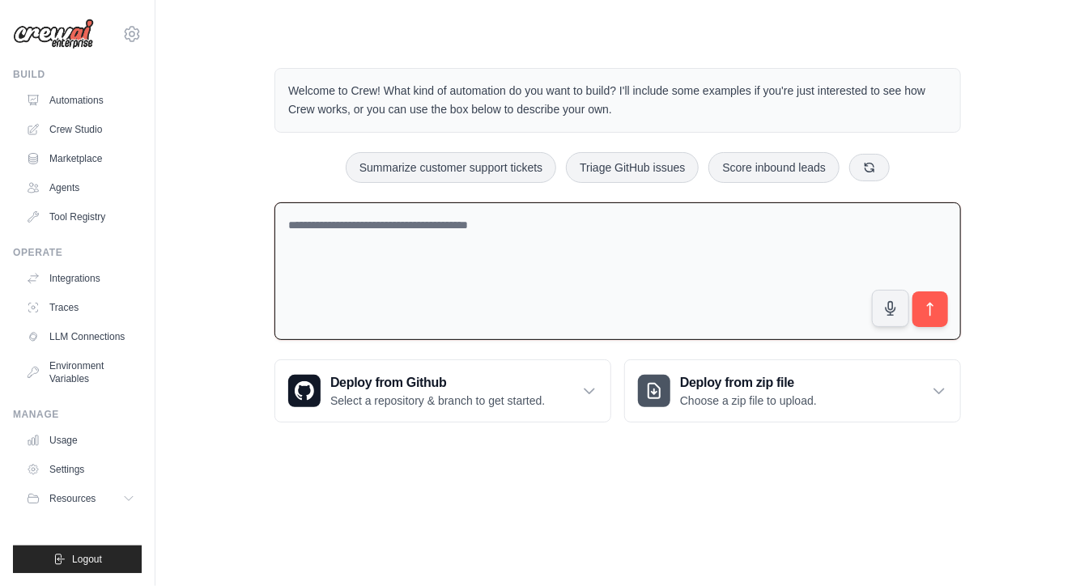
click at [356, 236] on textarea at bounding box center [617, 271] width 687 height 138
click at [520, 244] on textarea at bounding box center [617, 271] width 687 height 138
click at [488, 249] on textarea at bounding box center [617, 271] width 687 height 138
click at [865, 172] on button at bounding box center [869, 167] width 40 height 28
paste textarea "**********"
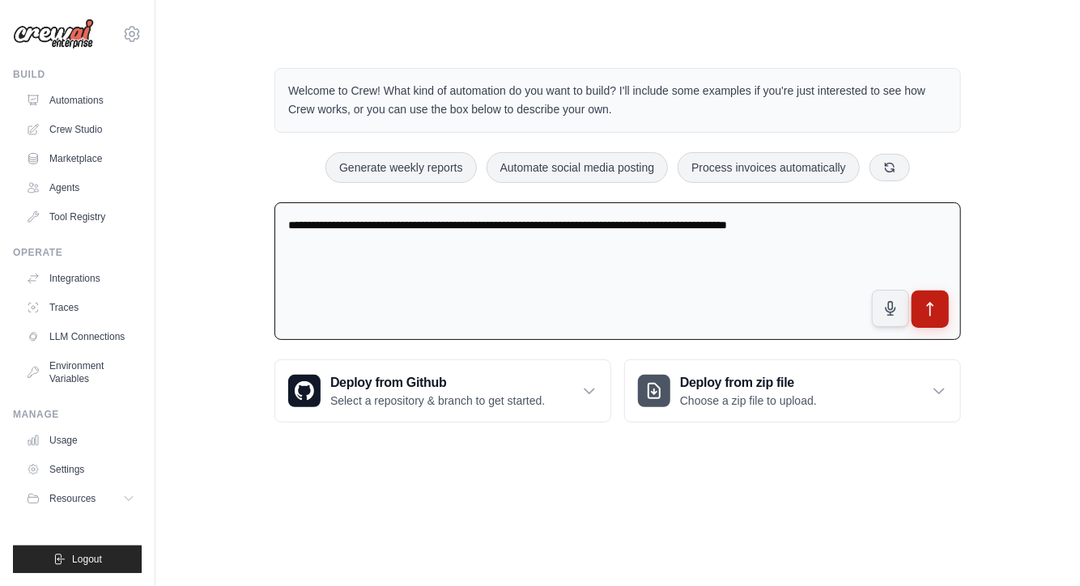
type textarea "**********"
click at [929, 312] on icon "submit" at bounding box center [930, 309] width 17 height 17
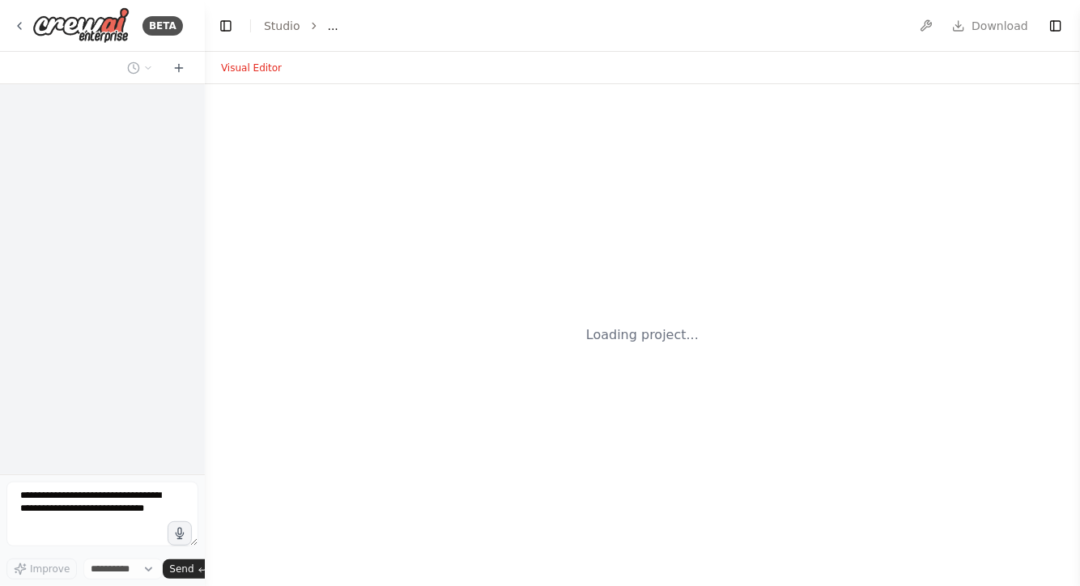
select select "****"
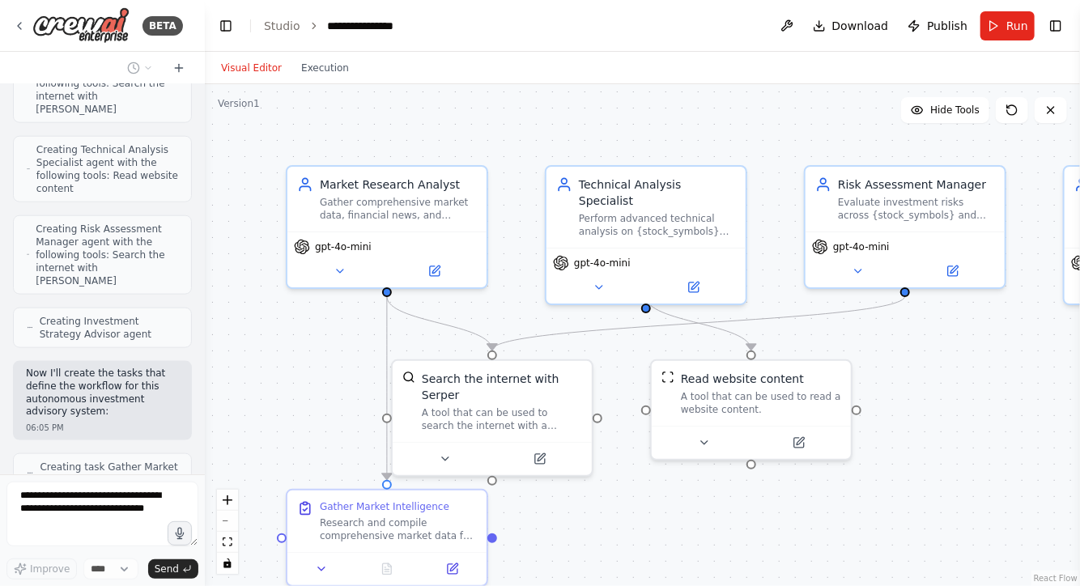
scroll to position [884, 0]
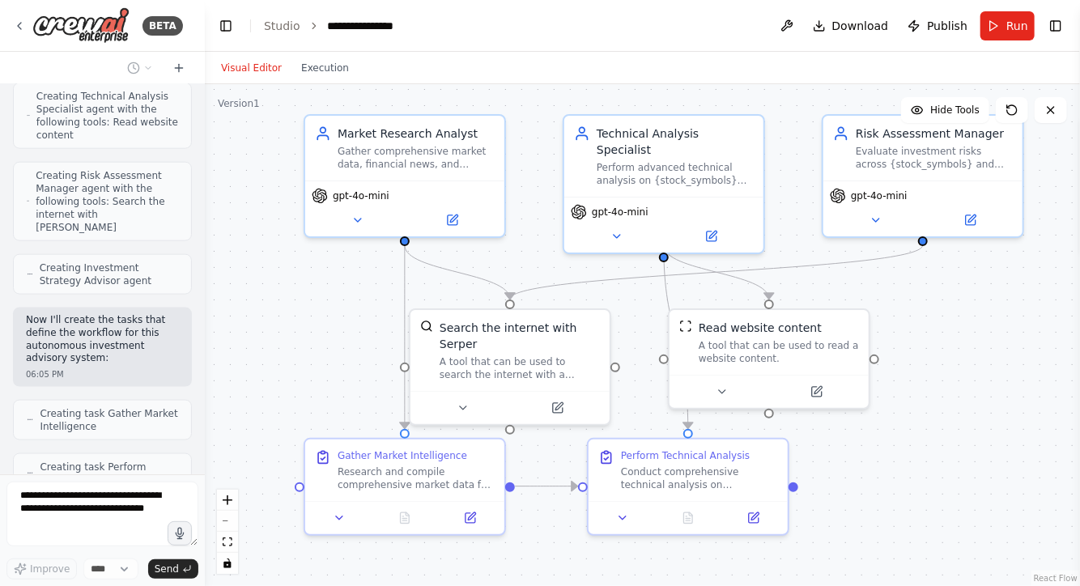
drag, startPoint x: 278, startPoint y: 409, endPoint x: 296, endPoint y: 358, distance: 54.0
click at [296, 358] on div ".deletable-edge-delete-btn { width: 20px; height: 20px; border: 0px solid #ffff…" at bounding box center [642, 335] width 875 height 502
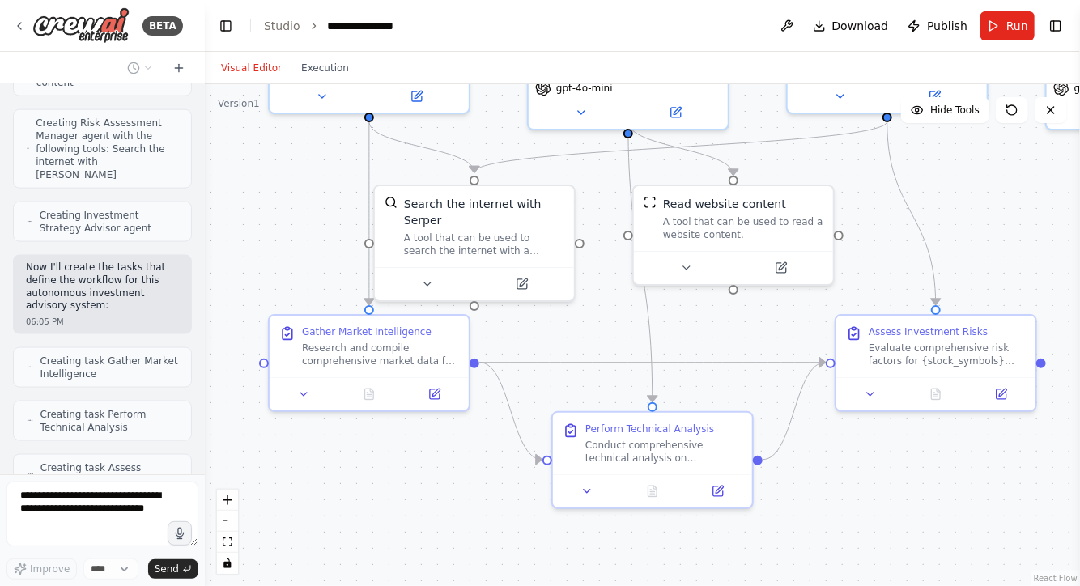
drag, startPoint x: 278, startPoint y: 371, endPoint x: 242, endPoint y: 247, distance: 128.9
click at [242, 247] on div ".deletable-edge-delete-btn { width: 20px; height: 20px; border: 0px solid #ffff…" at bounding box center [642, 335] width 875 height 502
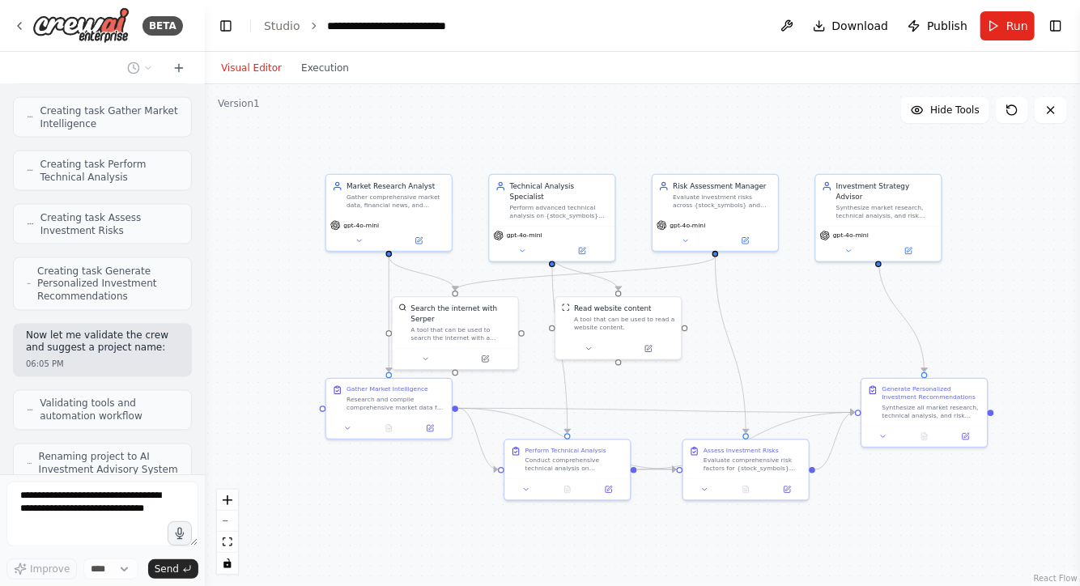
scroll to position [1174, 0]
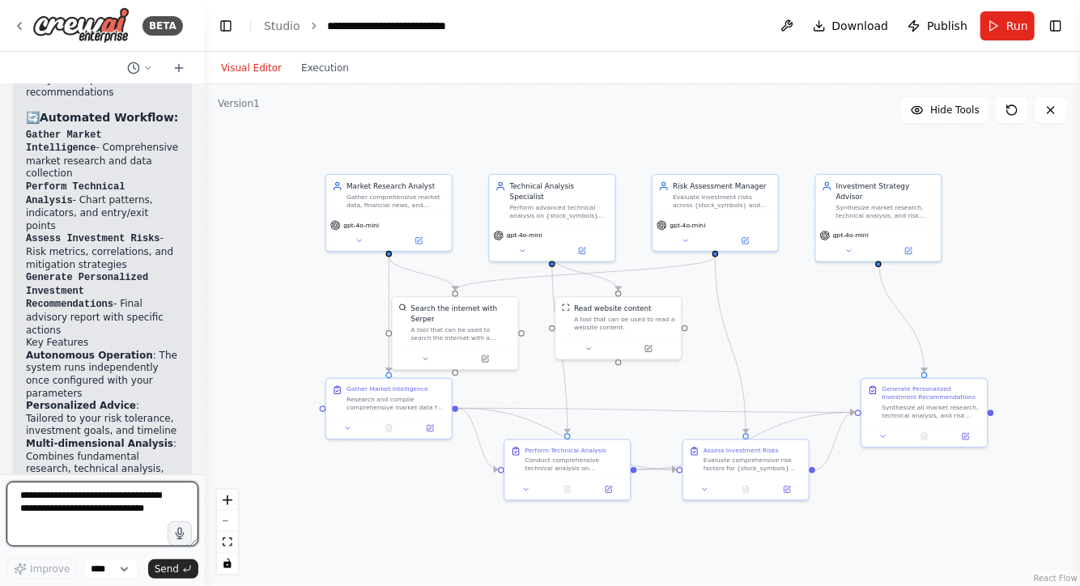
click at [79, 504] on textarea at bounding box center [102, 514] width 192 height 65
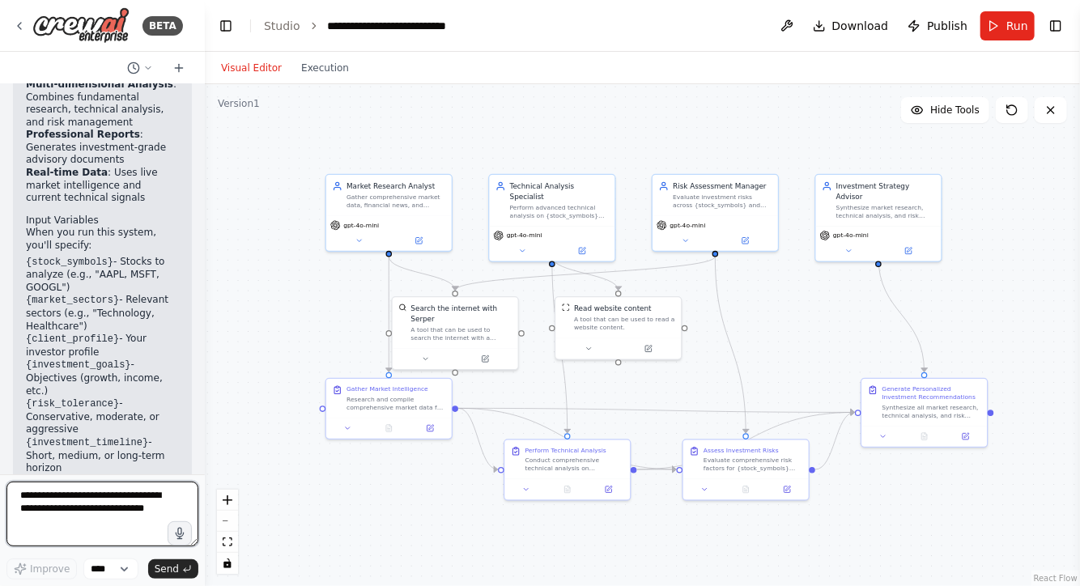
scroll to position [2307, 0]
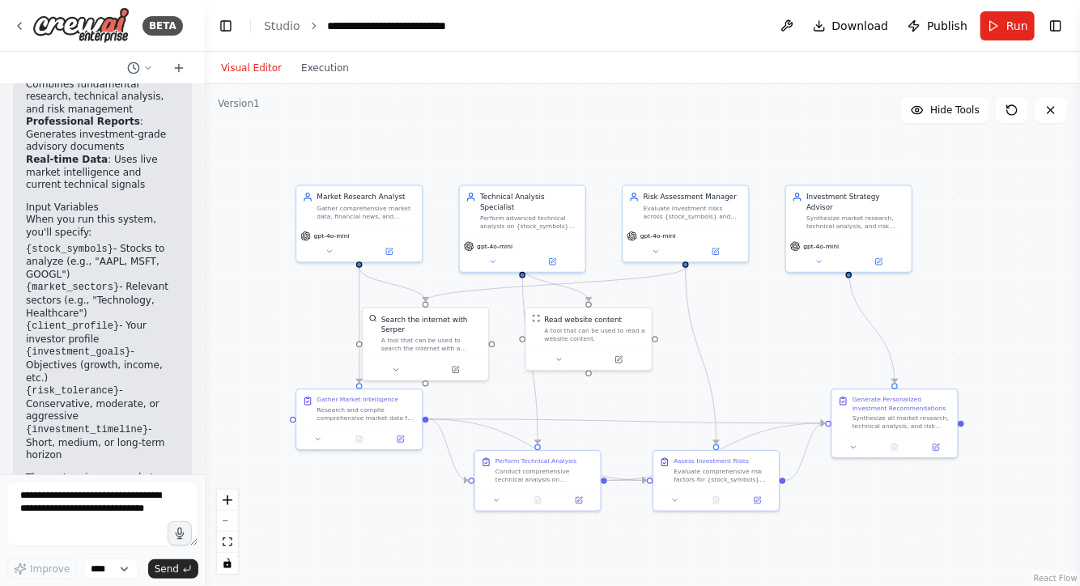
drag, startPoint x: 969, startPoint y: 313, endPoint x: 953, endPoint y: 326, distance: 20.7
click at [953, 326] on div ".deletable-edge-delete-btn { width: 20px; height: 20px; border: 0px solid #ffff…" at bounding box center [642, 335] width 875 height 502
click at [967, 338] on div ".deletable-edge-delete-btn { width: 20px; height: 20px; border: 0px solid #ffff…" at bounding box center [642, 335] width 875 height 502
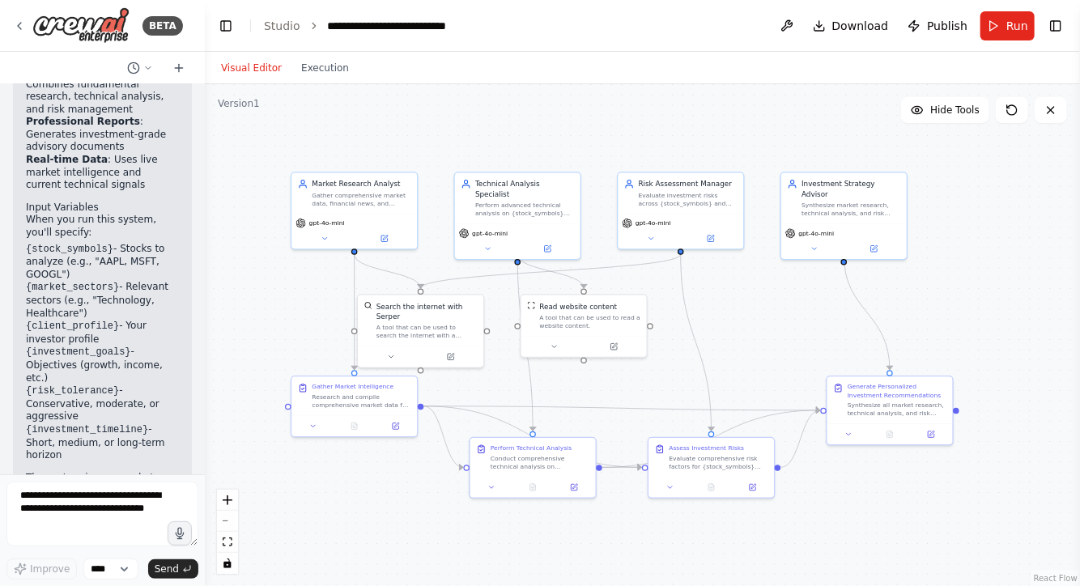
drag, startPoint x: 952, startPoint y: 330, endPoint x: 947, endPoint y: 317, distance: 13.8
click at [947, 317] on div ".deletable-edge-delete-btn { width: 20px; height: 20px; border: 0px solid #ffff…" at bounding box center [642, 335] width 875 height 502
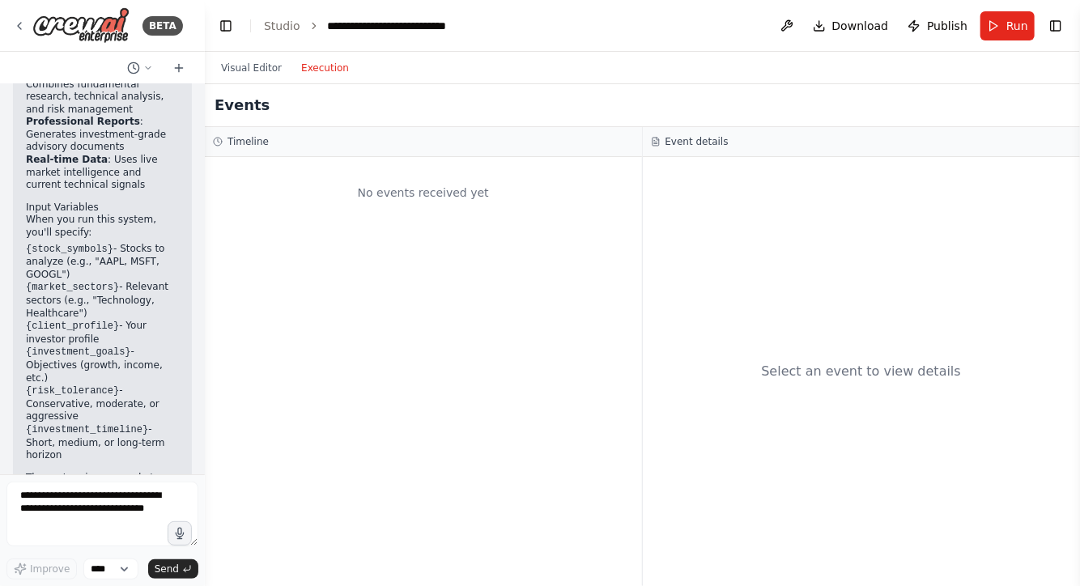
click at [325, 74] on button "Execution" at bounding box center [324, 67] width 67 height 19
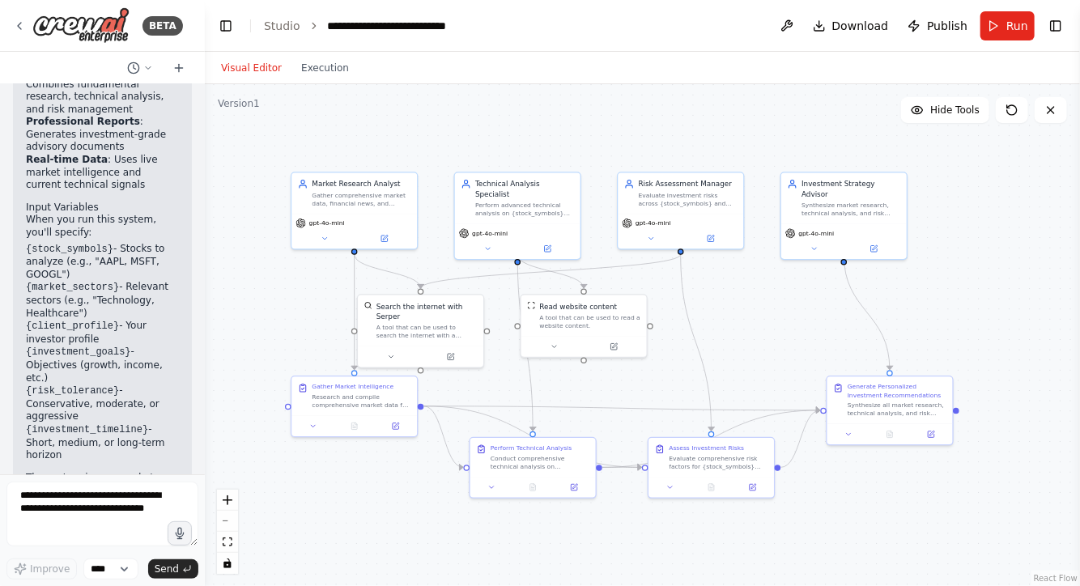
click at [255, 69] on button "Visual Editor" at bounding box center [251, 67] width 80 height 19
click at [89, 423] on li "{investment_timeline} - Short, medium, or long-term horizon" at bounding box center [102, 442] width 153 height 39
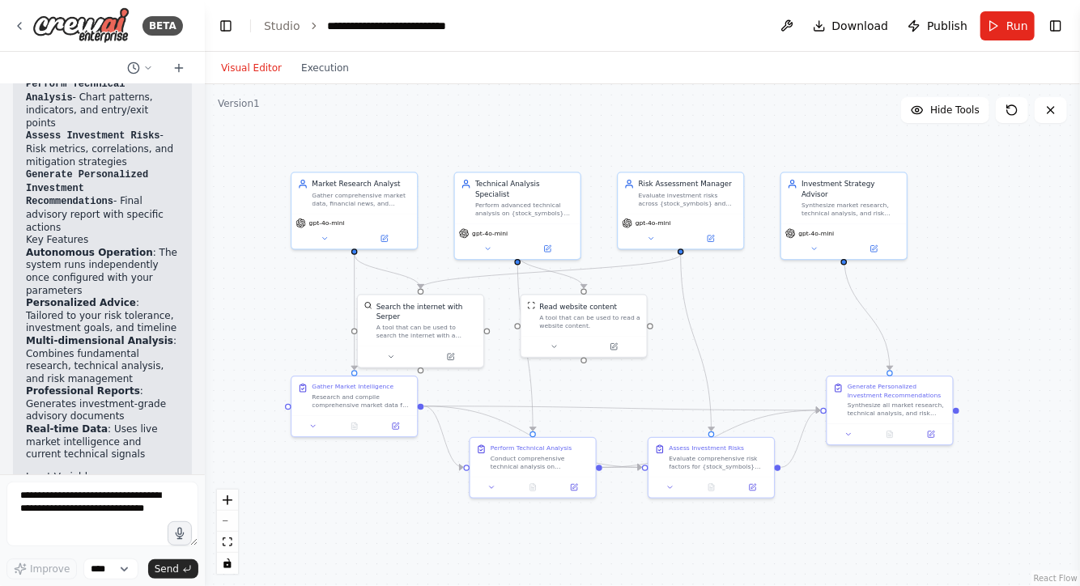
click at [118, 353] on div "Perfect! I've designed a comprehensive AI Investment Advisory System that predi…" at bounding box center [102, 247] width 153 height 1189
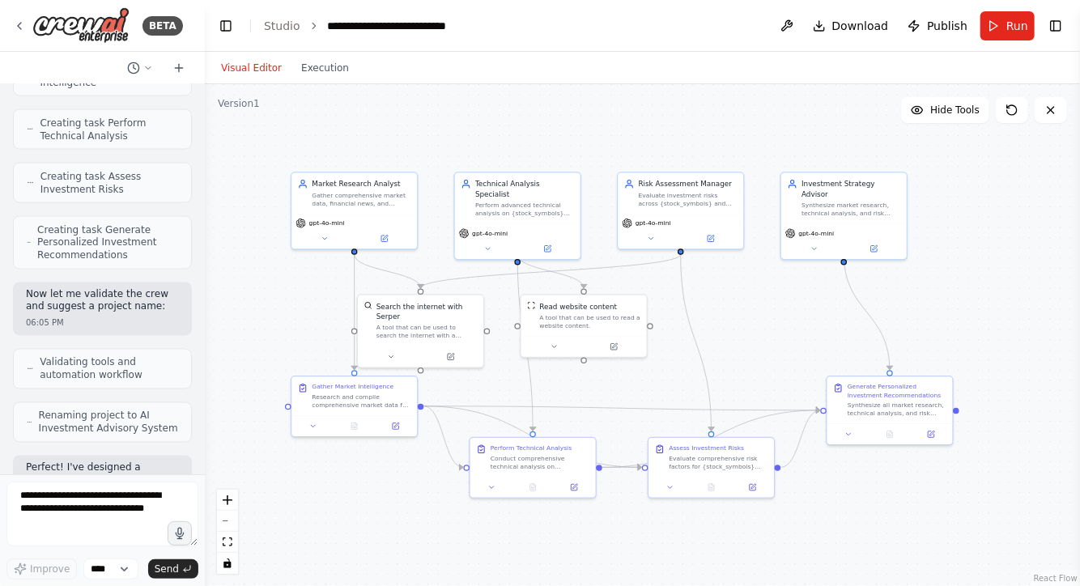
scroll to position [1498, 0]
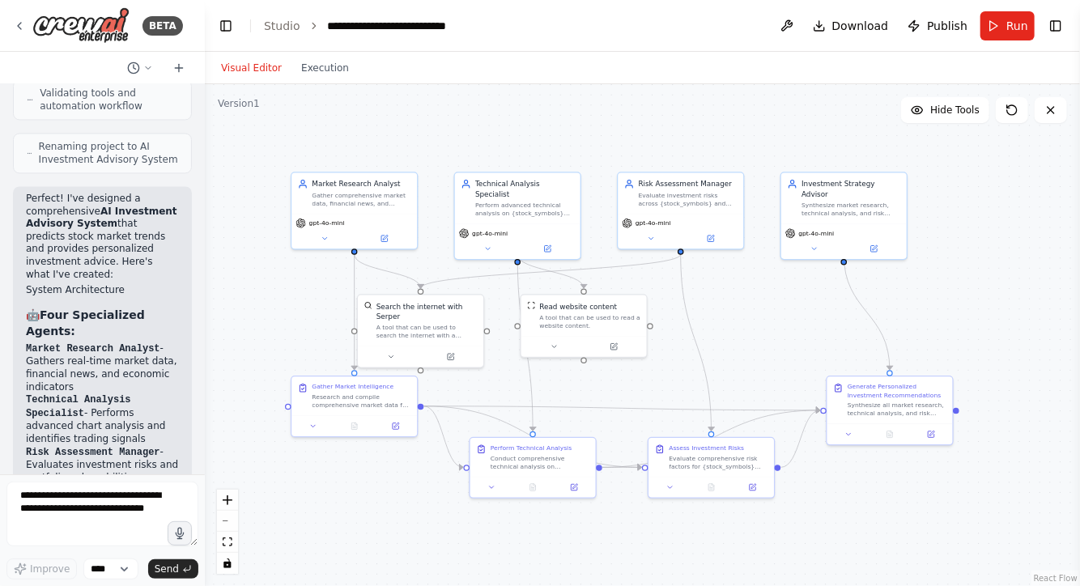
drag, startPoint x: 133, startPoint y: 208, endPoint x: 151, endPoint y: 166, distance: 45.7
click at [151, 193] on p "Perfect! I've designed a comprehensive AI Investment Advisory System that predi…" at bounding box center [102, 237] width 153 height 88
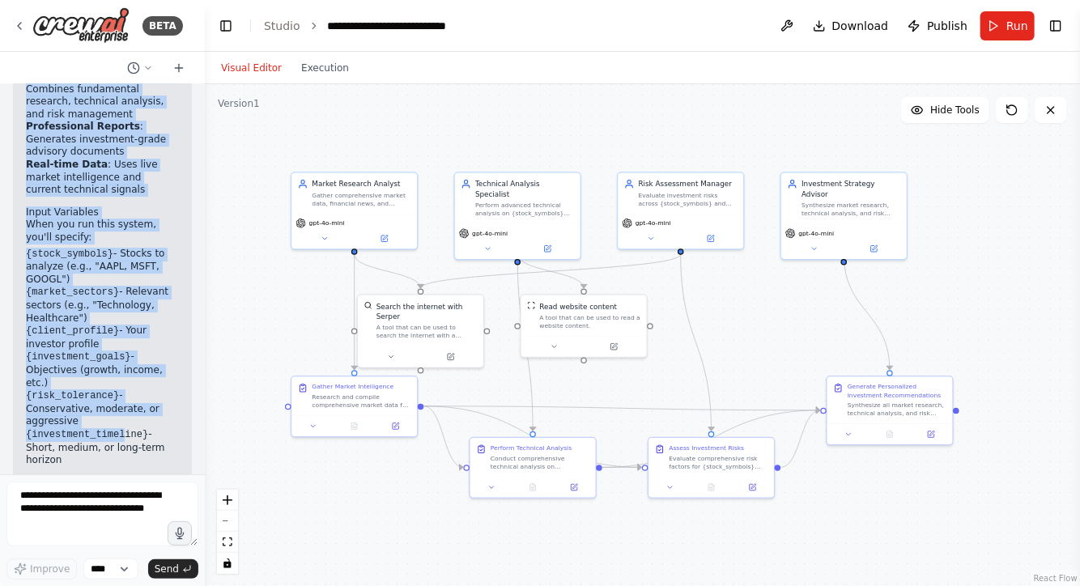
scroll to position [2307, 0]
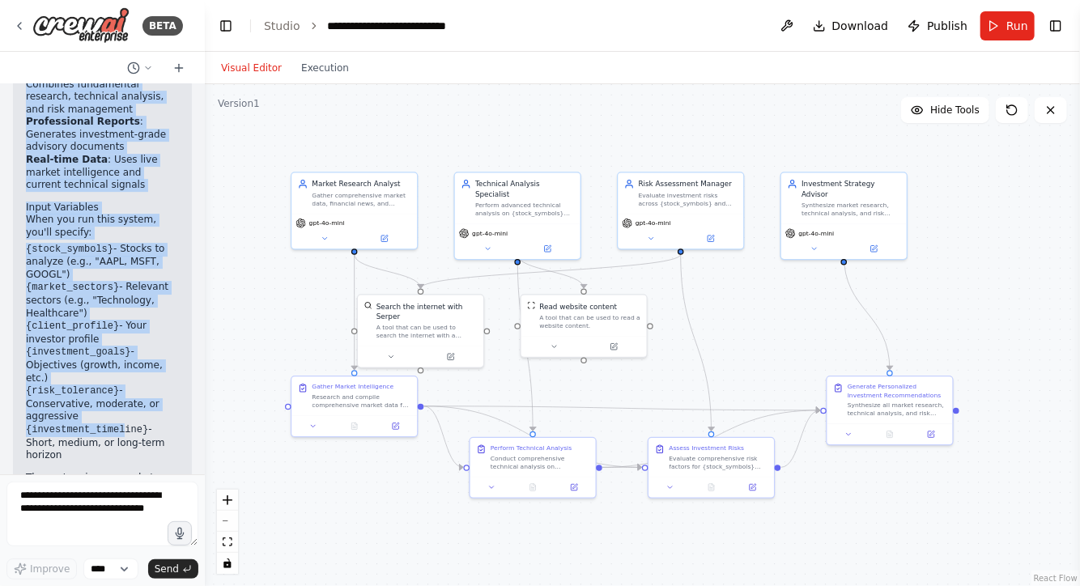
drag, startPoint x: 27, startPoint y: 215, endPoint x: 113, endPoint y: 330, distance: 144.6
copy div "Loremi Dolorsitamet 🤖 Cons Adipiscinge Seddoe: Tempor Incididu Utlabor - Etdolo…"
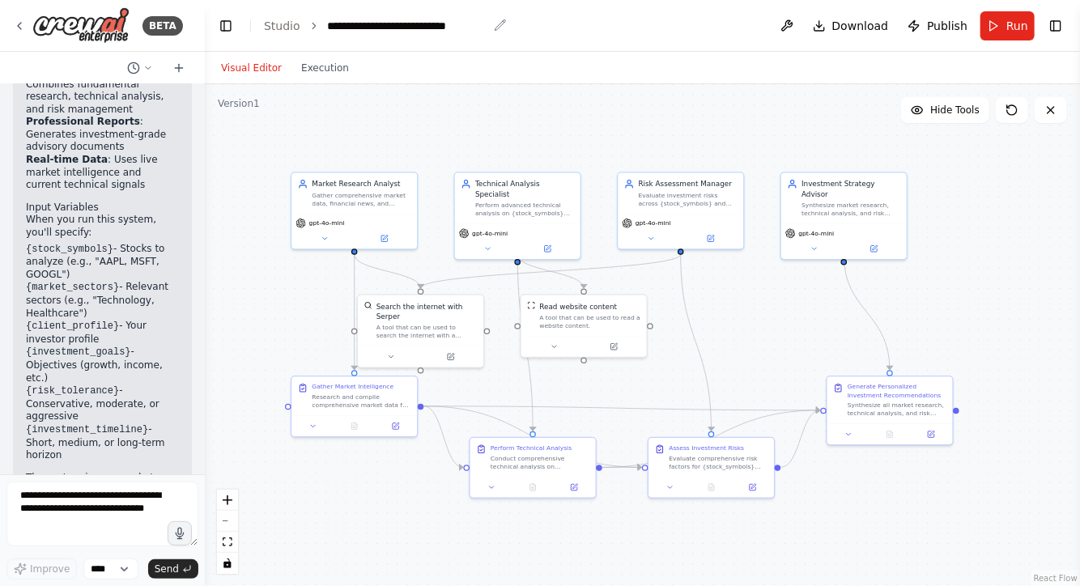
click at [374, 28] on div "**********" at bounding box center [407, 26] width 159 height 16
drag, startPoint x: 322, startPoint y: 23, endPoint x: 482, endPoint y: 29, distance: 159.6
click at [482, 29] on div "**********" at bounding box center [407, 26] width 159 height 16
copy div "**********"
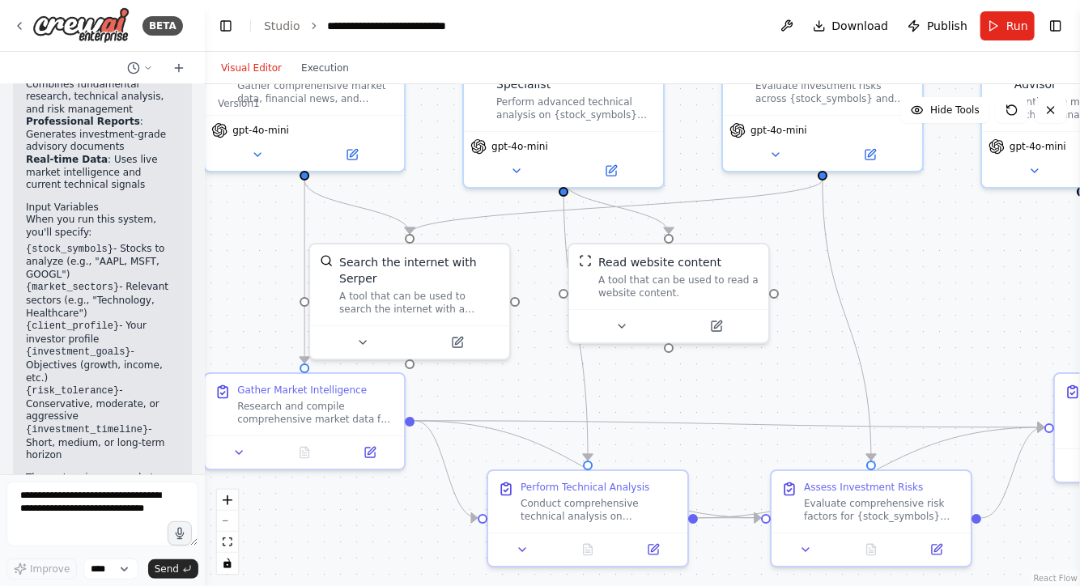
drag, startPoint x: 1003, startPoint y: 256, endPoint x: 945, endPoint y: 348, distance: 109.2
click at [945, 348] on div ".deletable-edge-delete-btn { width: 20px; height: 20px; border: 0px solid #ffff…" at bounding box center [642, 335] width 875 height 502
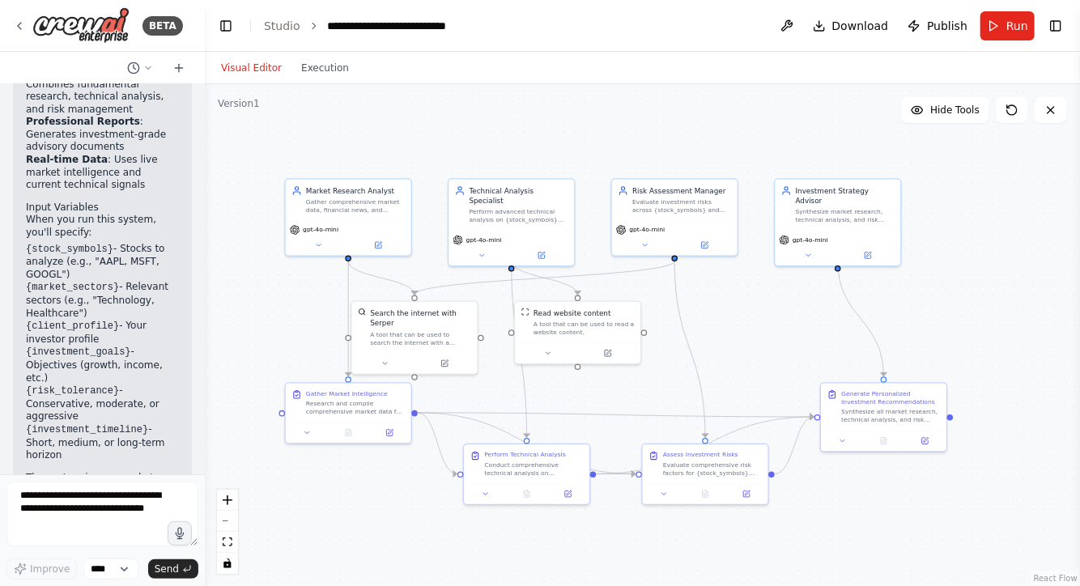
drag, startPoint x: 943, startPoint y: 349, endPoint x: 760, endPoint y: 355, distance: 183.1
click at [760, 355] on div ".deletable-edge-delete-btn { width: 20px; height: 20px; border: 0px solid #ffff…" at bounding box center [642, 335] width 875 height 502
drag, startPoint x: 325, startPoint y: 28, endPoint x: 483, endPoint y: 28, distance: 157.9
click at [483, 28] on div "**********" at bounding box center [407, 26] width 159 height 16
copy div "**********"
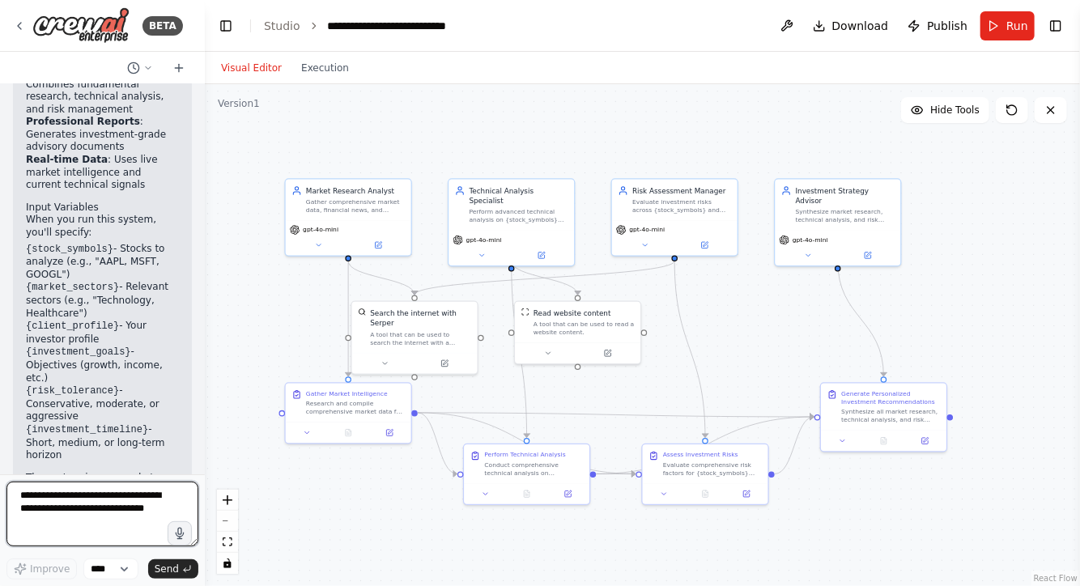
click at [97, 511] on textarea at bounding box center [102, 514] width 192 height 65
click at [240, 286] on div ".deletable-edge-delete-btn { width: 20px; height: 20px; border: 0px solid #ffff…" at bounding box center [642, 335] width 875 height 502
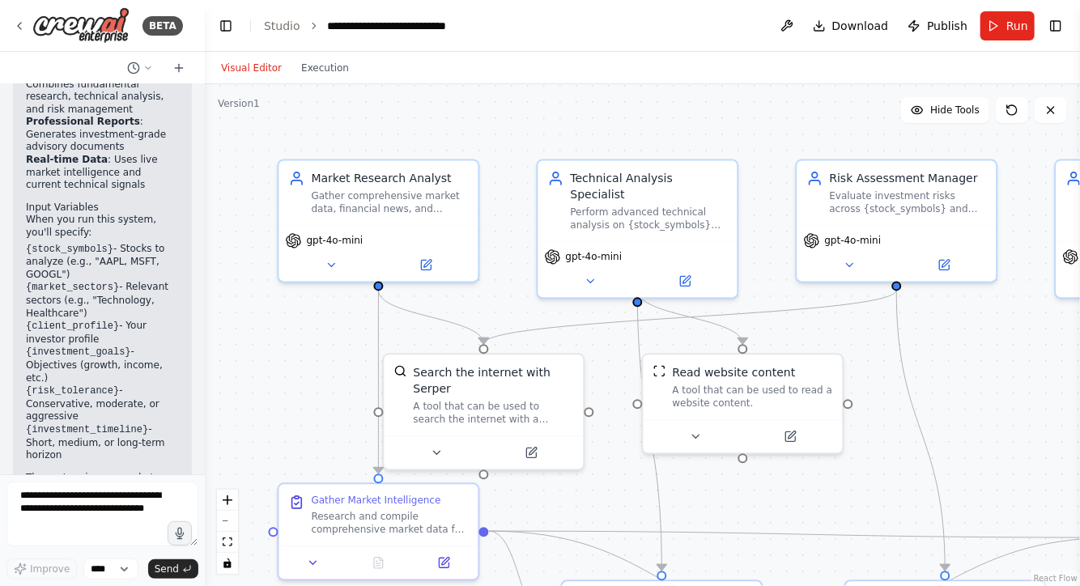
drag, startPoint x: 292, startPoint y: 353, endPoint x: 259, endPoint y: 397, distance: 54.9
click at [259, 397] on div ".deletable-edge-delete-btn { width: 20px; height: 20px; border: 0px solid #ffff…" at bounding box center [642, 335] width 875 height 502
click at [89, 512] on textarea at bounding box center [102, 514] width 192 height 65
